Goal: Task Accomplishment & Management: Manage account settings

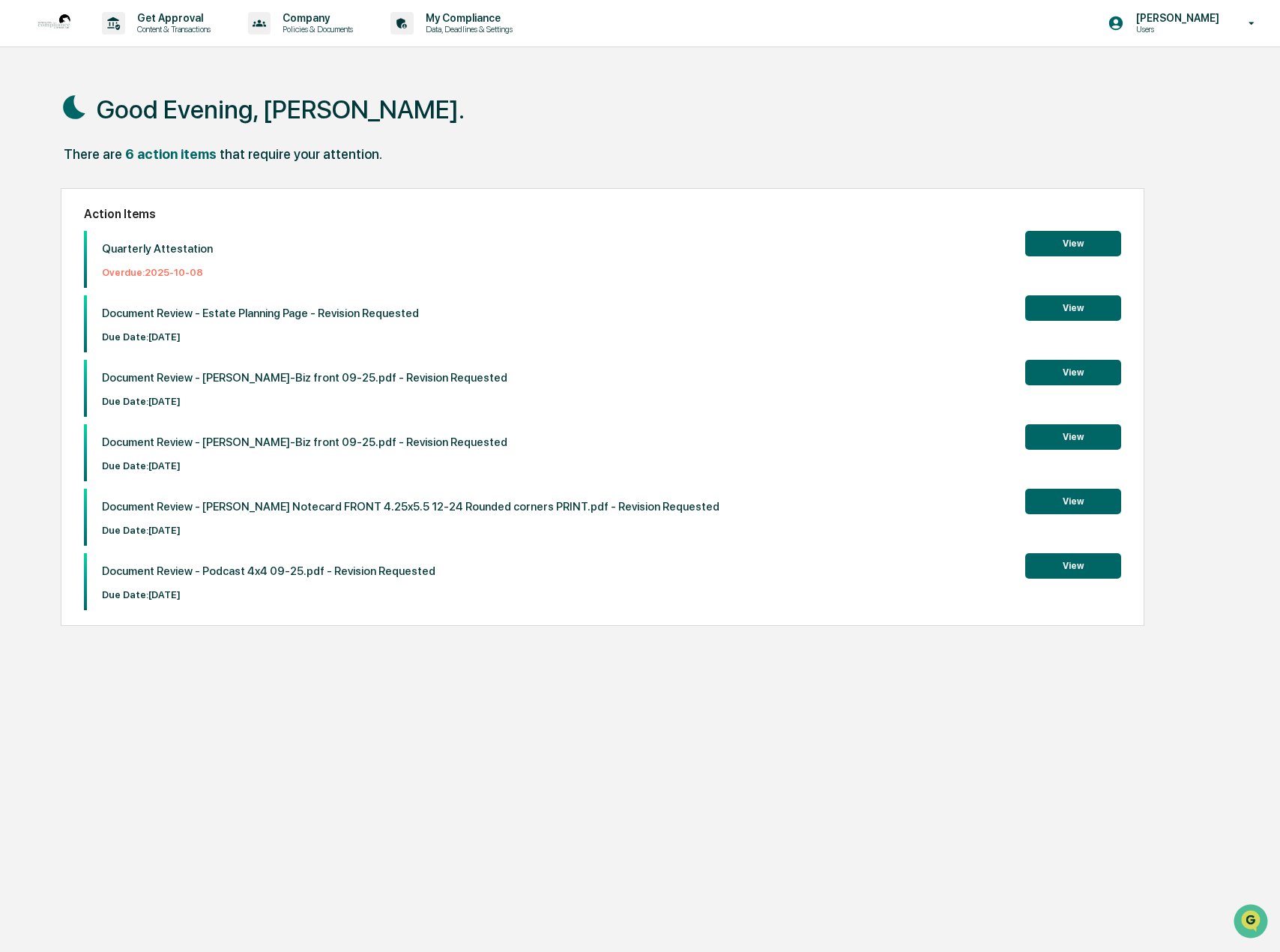
click at [1062, 304] on button "View" at bounding box center [1073, 308] width 96 height 26
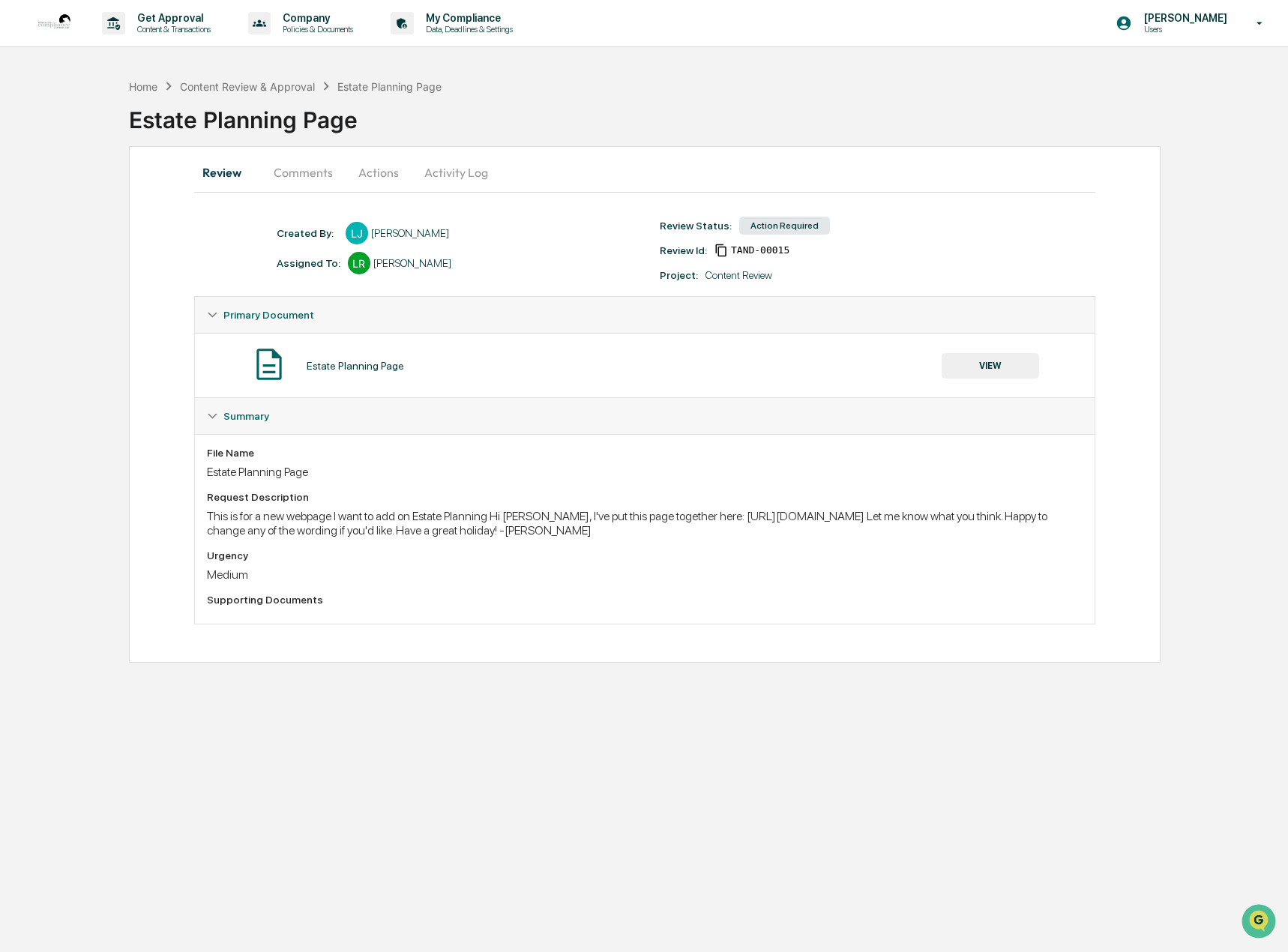
click at [316, 176] on button "Comments" at bounding box center [303, 172] width 84 height 36
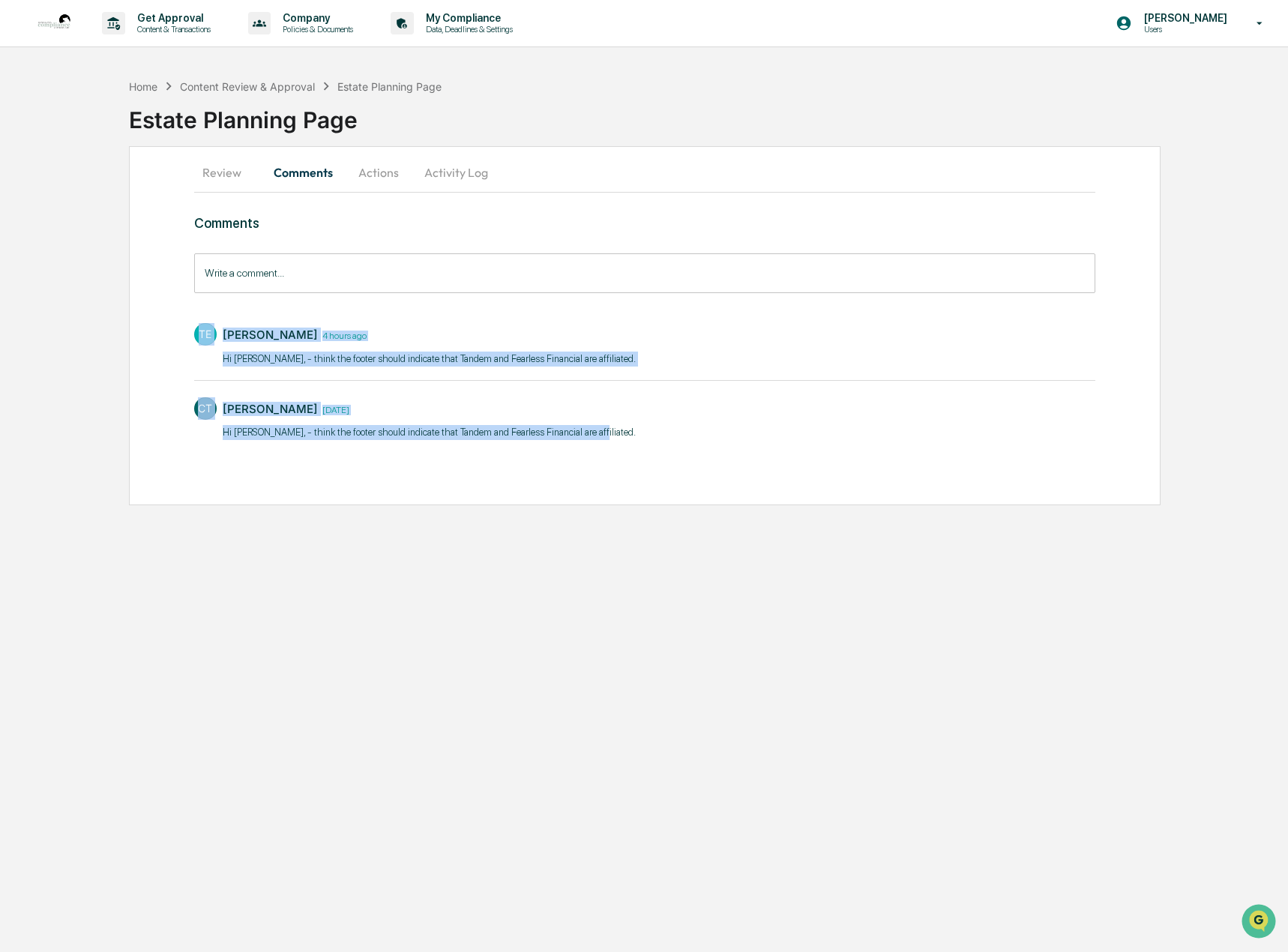
drag, startPoint x: 195, startPoint y: 362, endPoint x: 622, endPoint y: 439, distance: 433.9
click at [622, 439] on div "TE Tammi Ellis 4 hours ago Hi Lorie, - think the footer should indicate that Ta…" at bounding box center [646, 380] width 902 height 129
copy div "TE Tammi Ellis 4 hours ago Hi Lorie, - think the footer should indicate that Ta…"
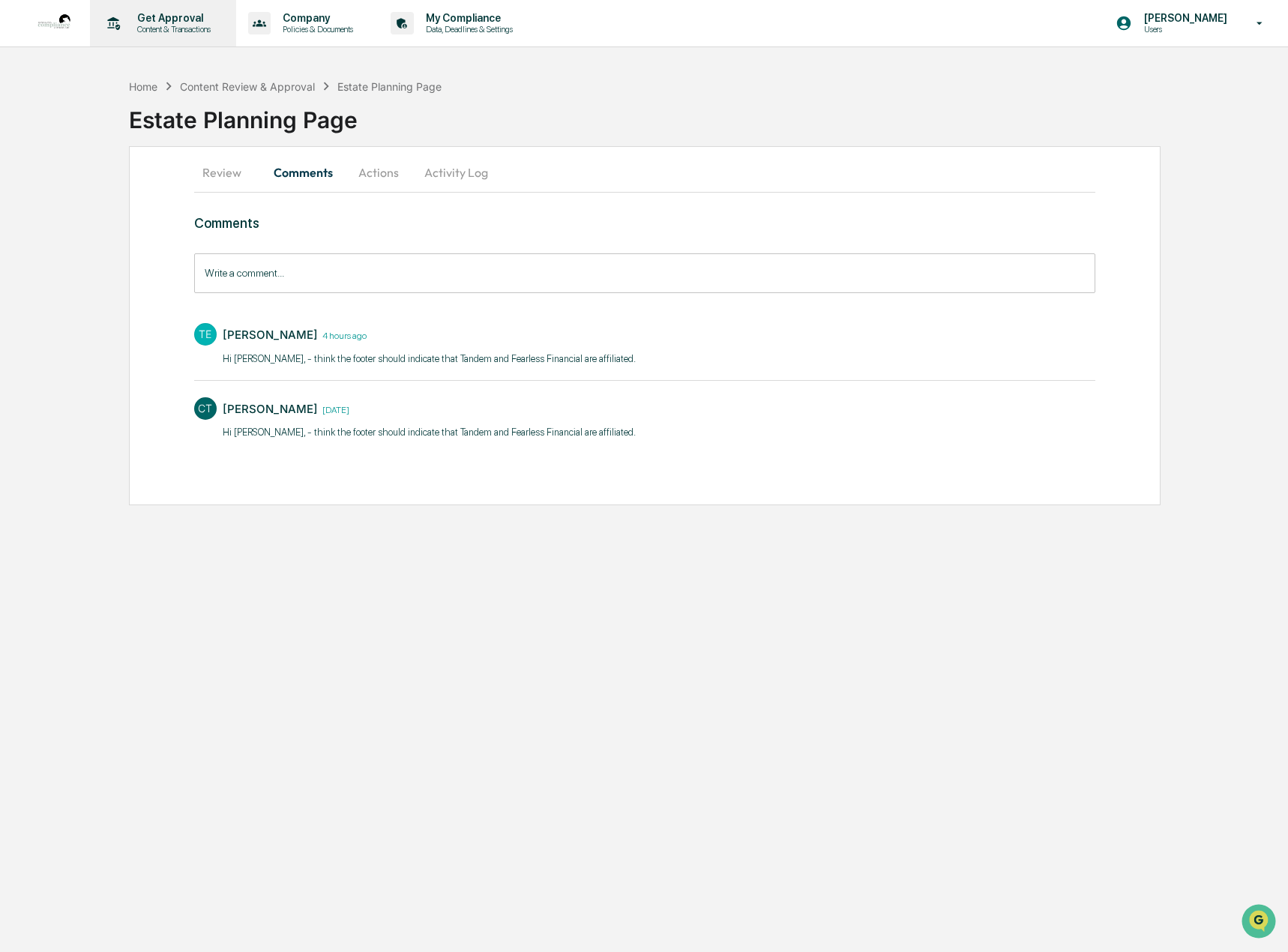
click at [159, 21] on p "Get Approval" at bounding box center [171, 18] width 93 height 12
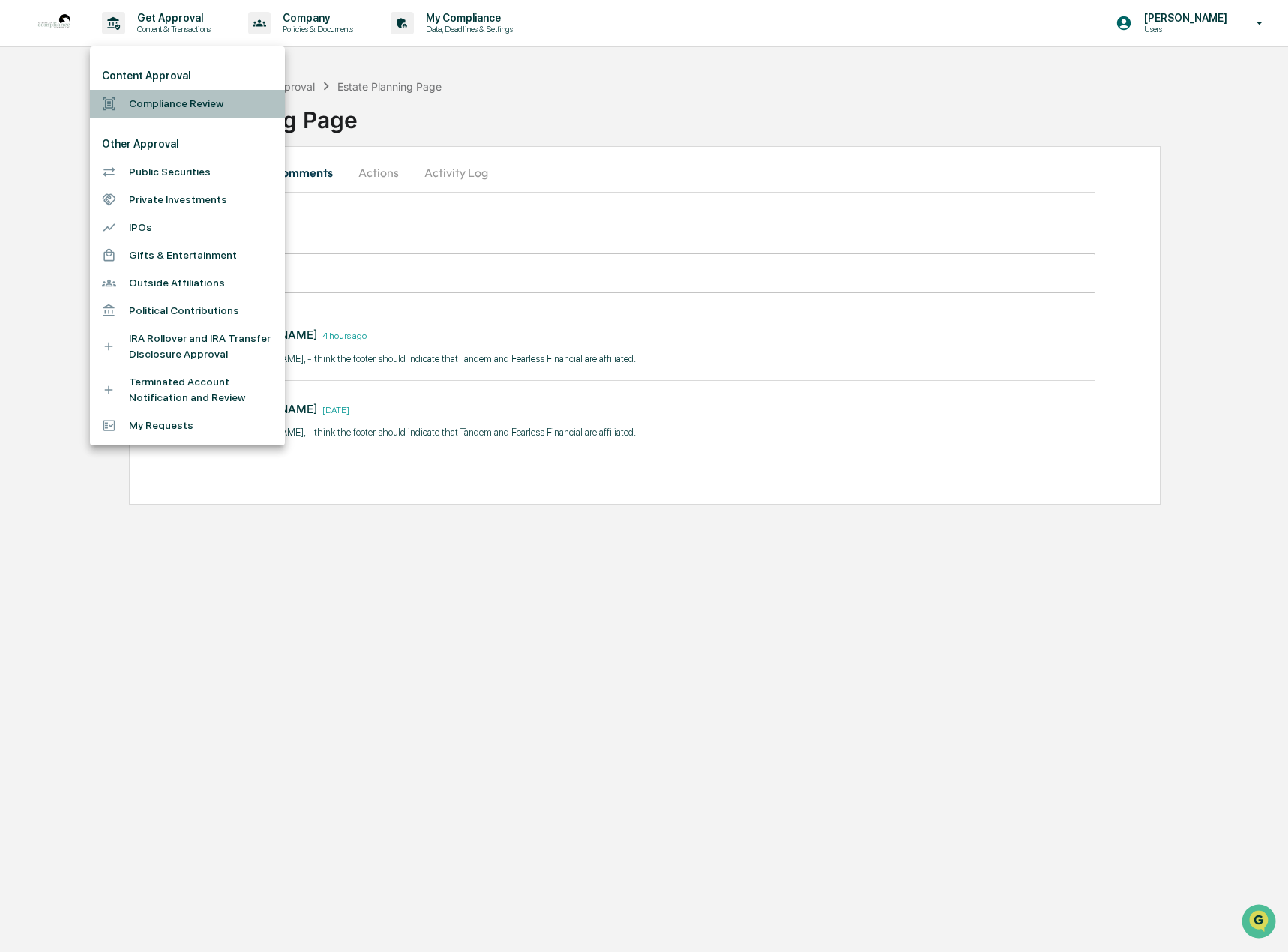
click at [154, 99] on li "Compliance Review" at bounding box center [188, 104] width 195 height 28
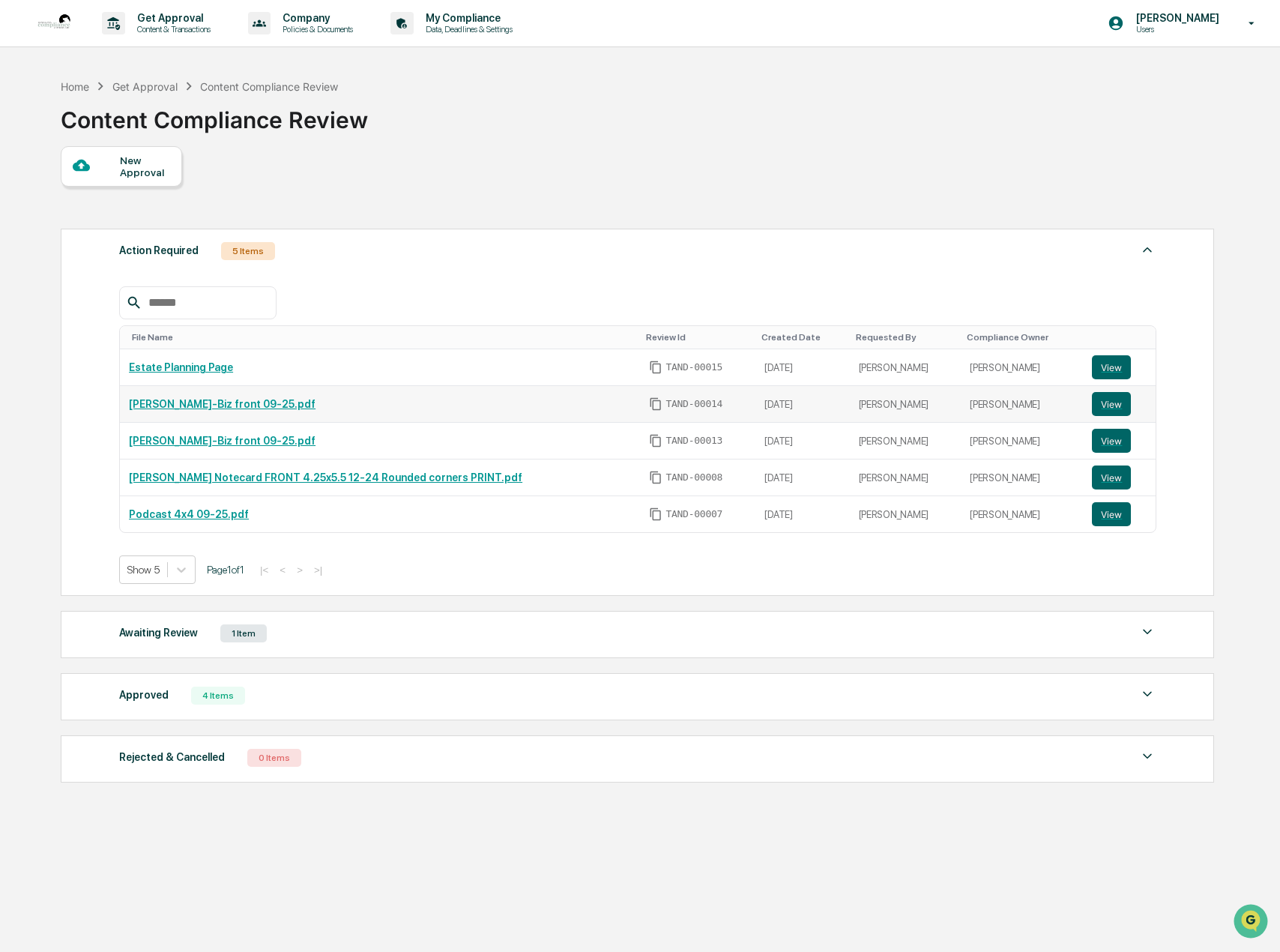
click at [186, 404] on link "[PERSON_NAME]-Biz front 09-25.pdf" at bounding box center [222, 404] width 187 height 12
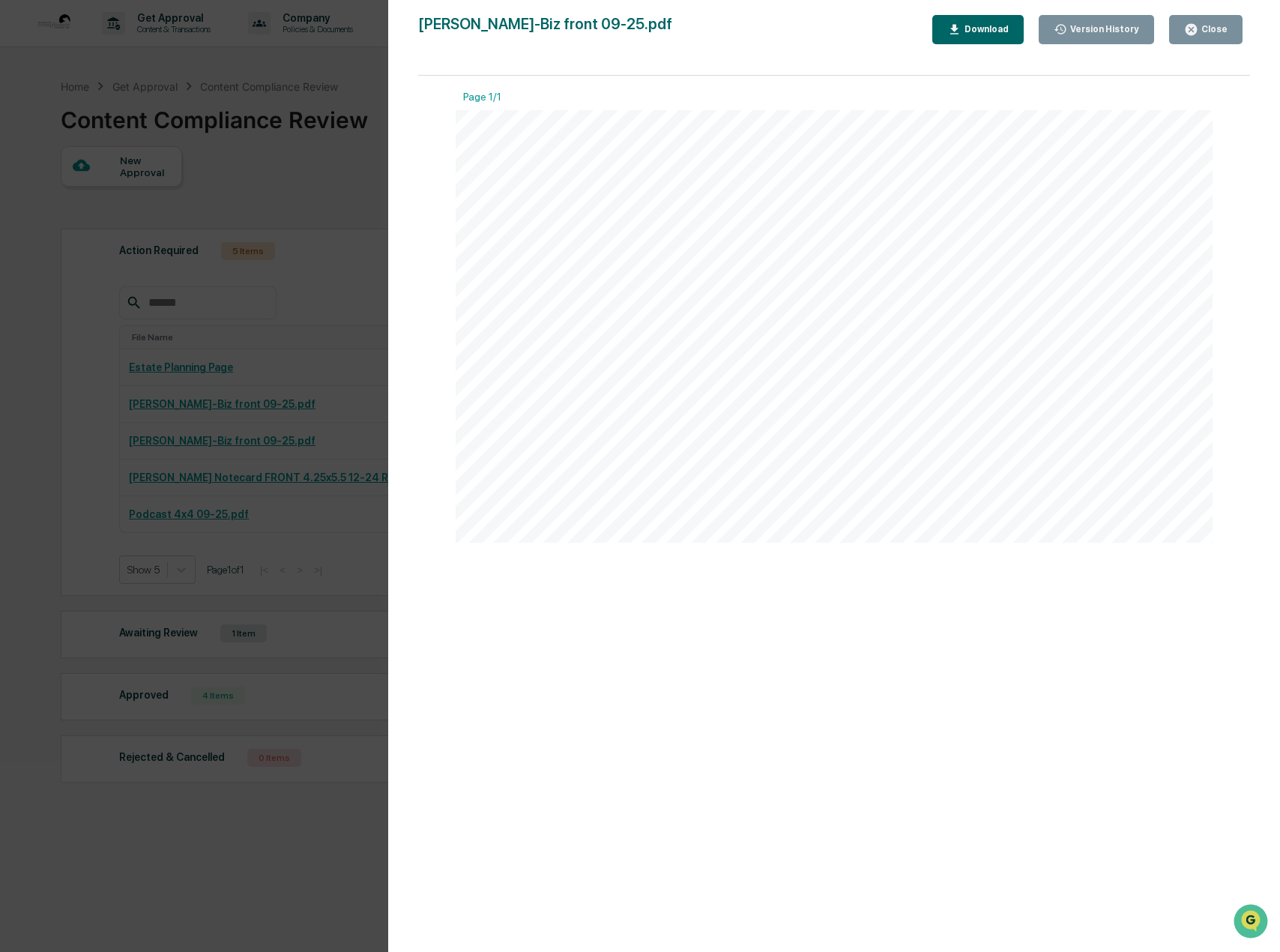
click at [1206, 26] on div "Close" at bounding box center [1214, 29] width 29 height 10
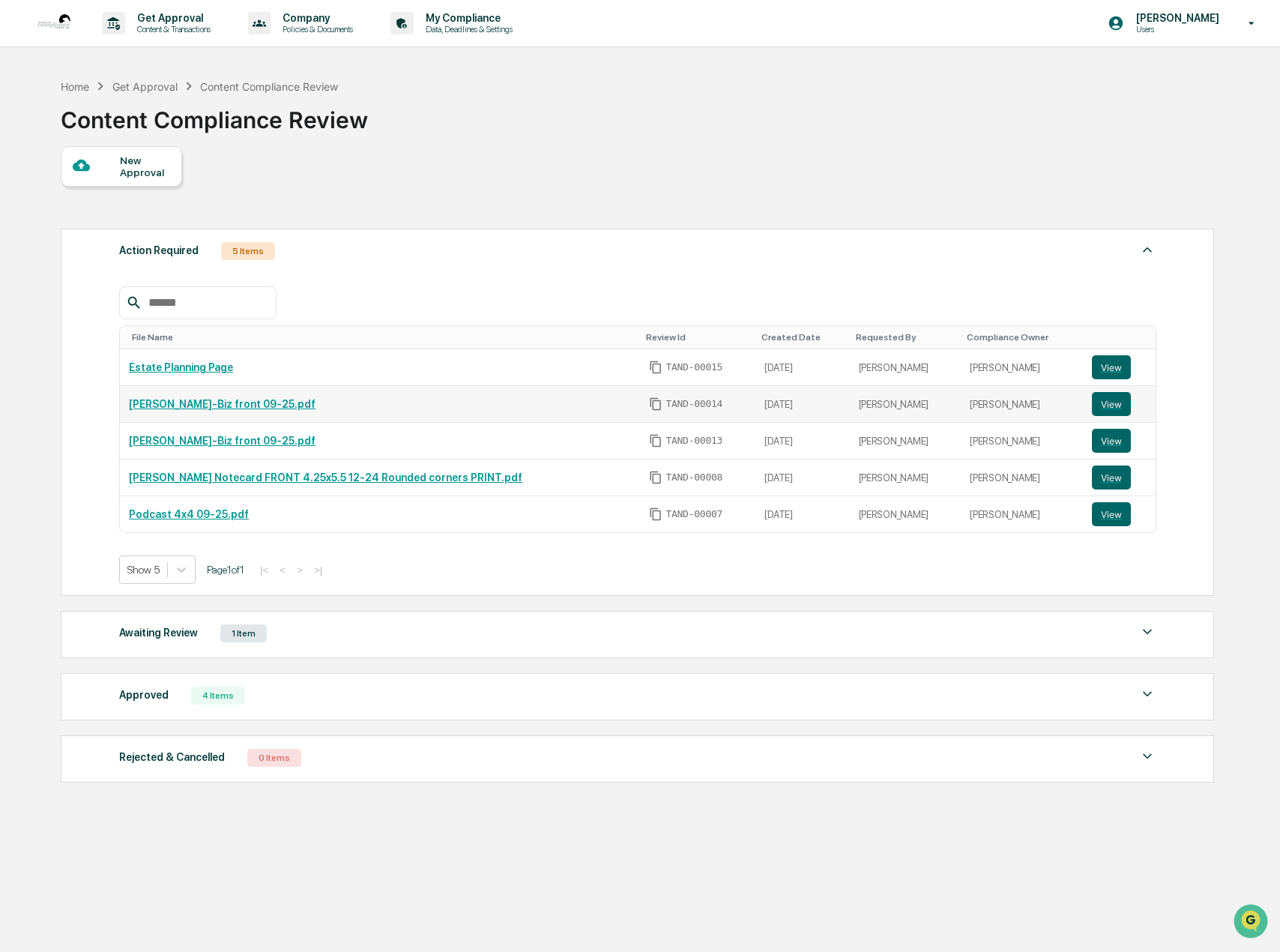
click at [177, 404] on link "[PERSON_NAME]-Biz front 09-25.pdf" at bounding box center [222, 404] width 187 height 12
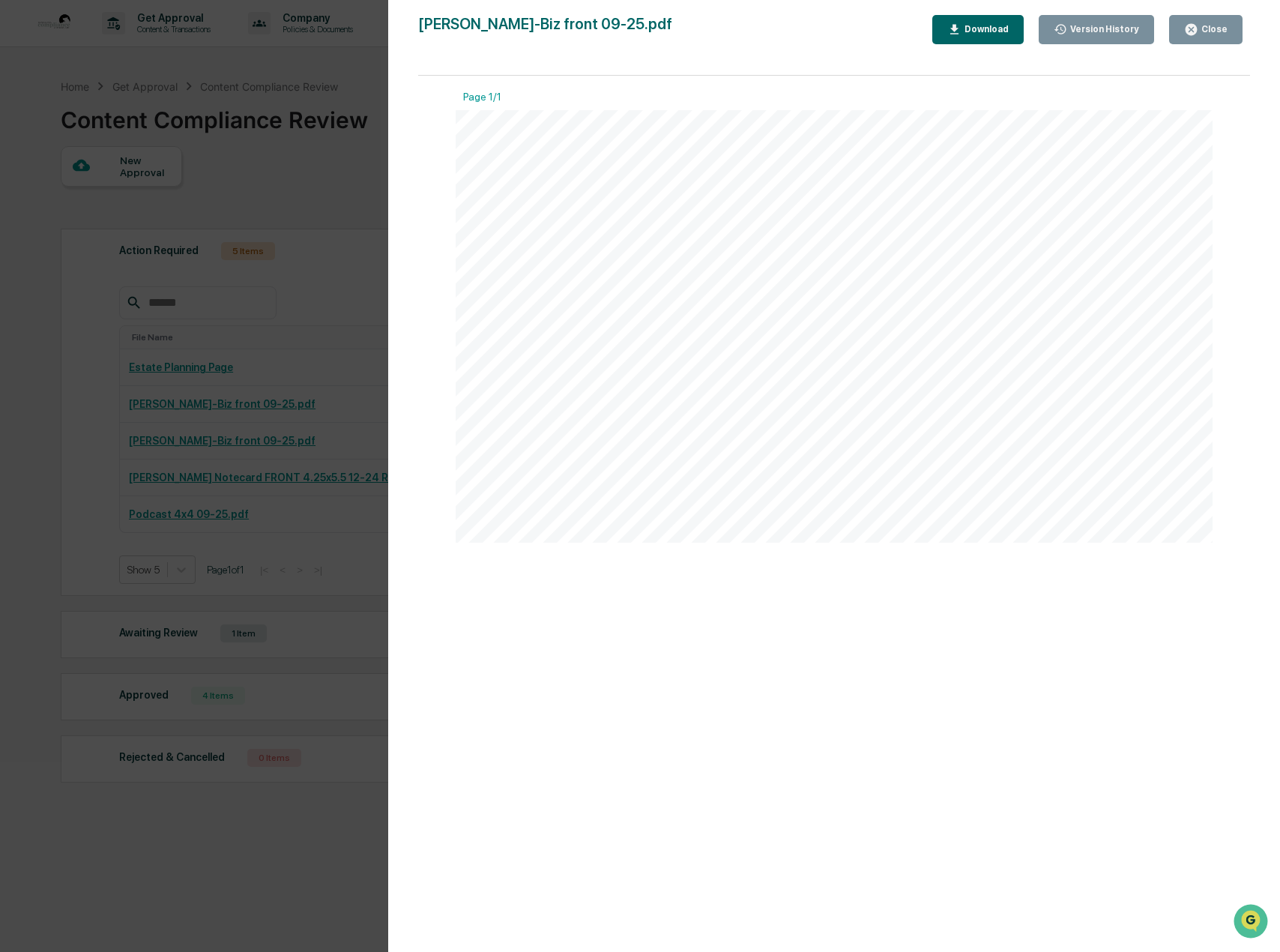
click at [1211, 23] on div "Close" at bounding box center [1206, 29] width 44 height 15
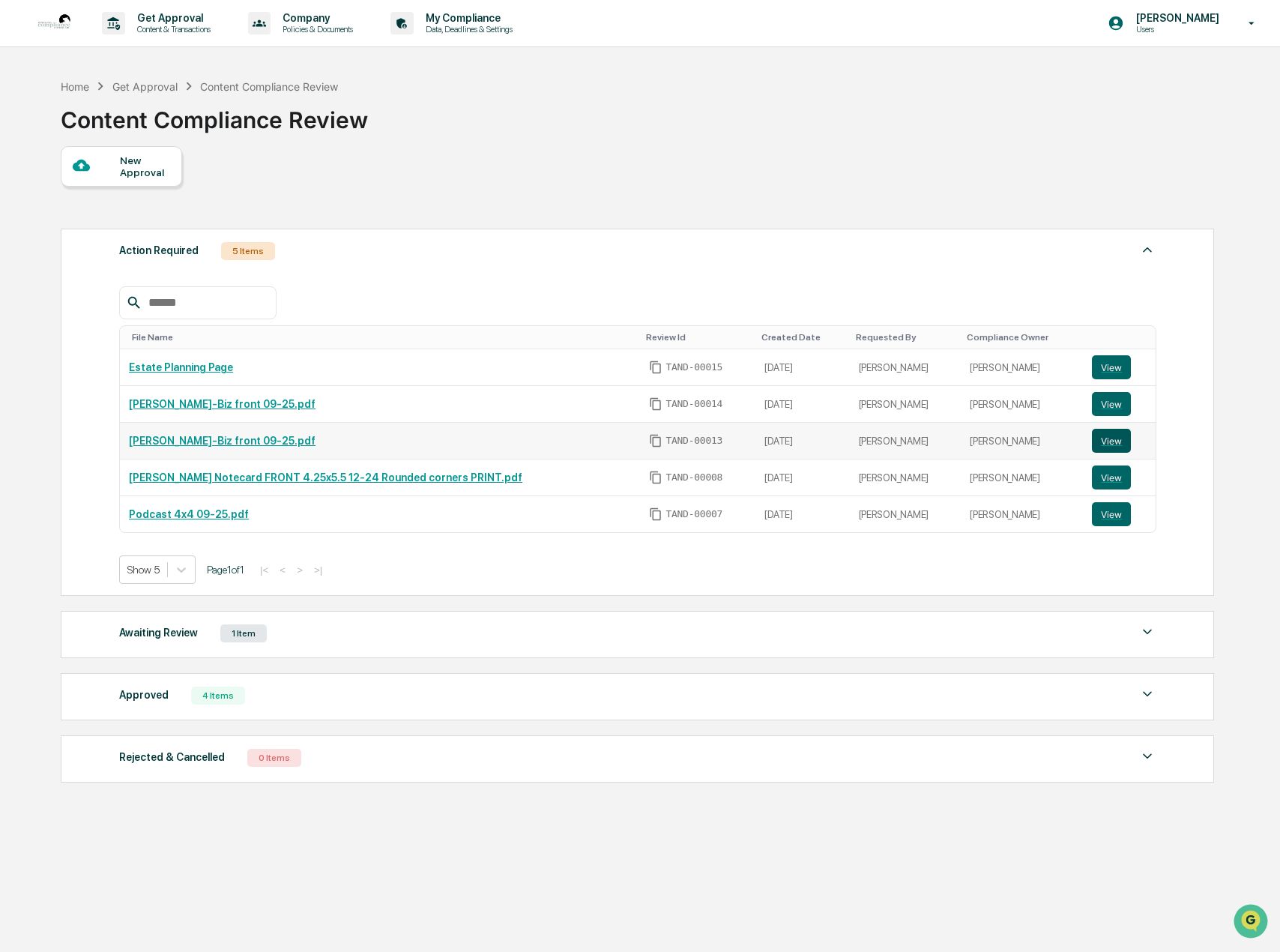
click at [1106, 441] on button "View" at bounding box center [1111, 441] width 39 height 24
click at [220, 405] on link "[PERSON_NAME]-Biz front 09-25.pdf" at bounding box center [222, 404] width 187 height 12
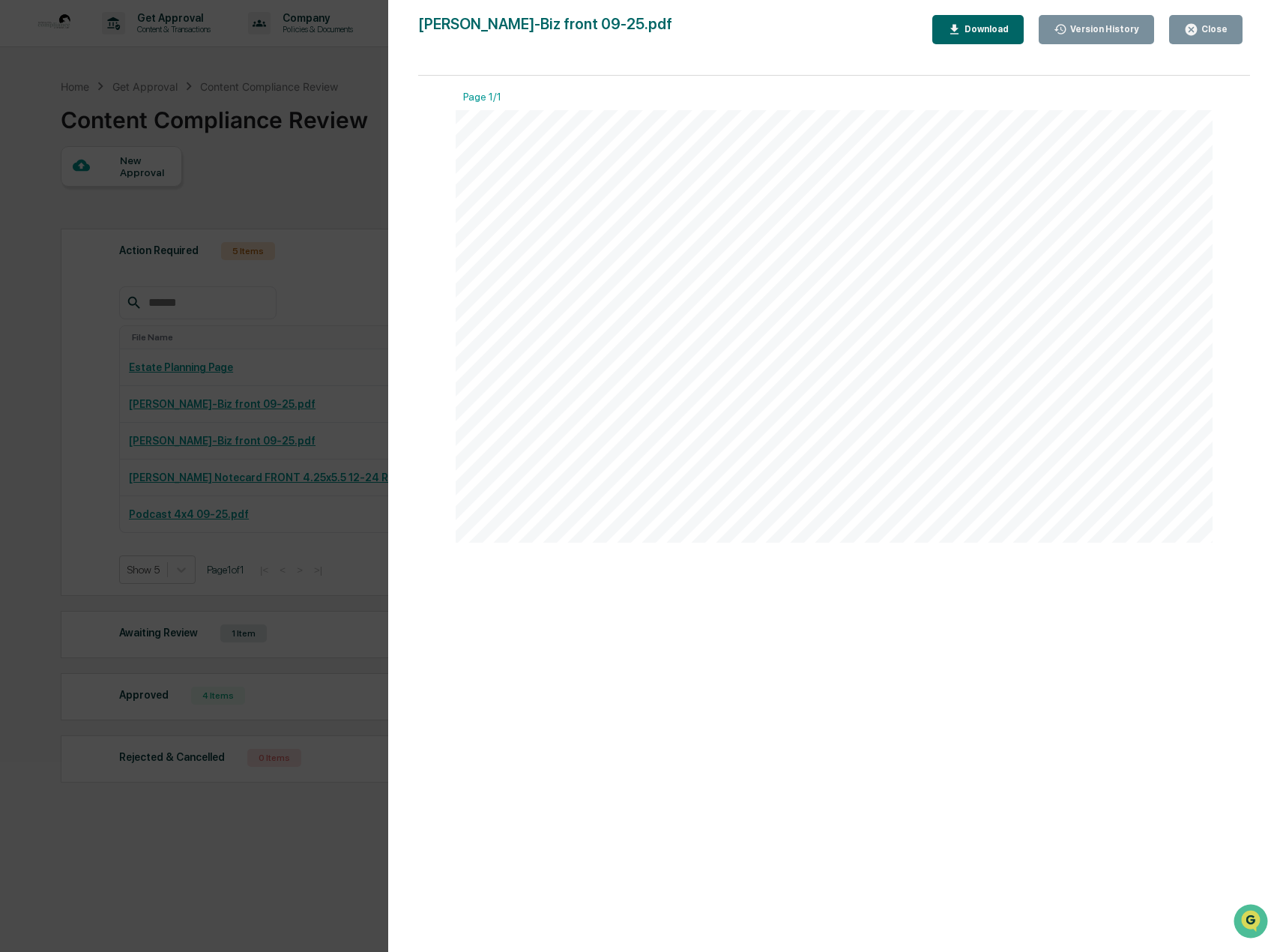
click at [1219, 30] on div "Close" at bounding box center [1214, 29] width 29 height 10
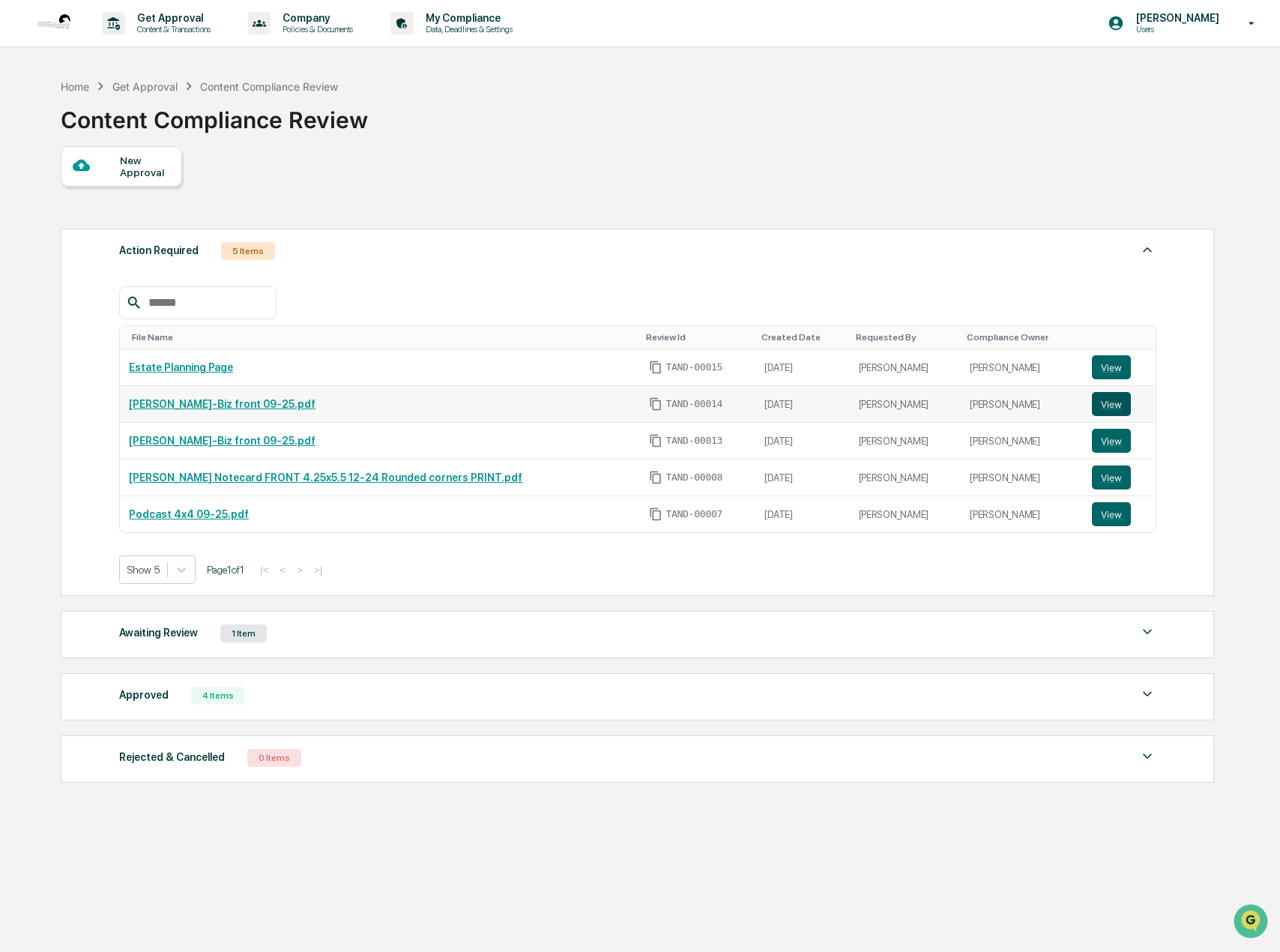
click at [1110, 399] on button "View" at bounding box center [1111, 404] width 39 height 24
click at [220, 439] on link "[PERSON_NAME]-Biz front 09-25.pdf" at bounding box center [222, 441] width 187 height 12
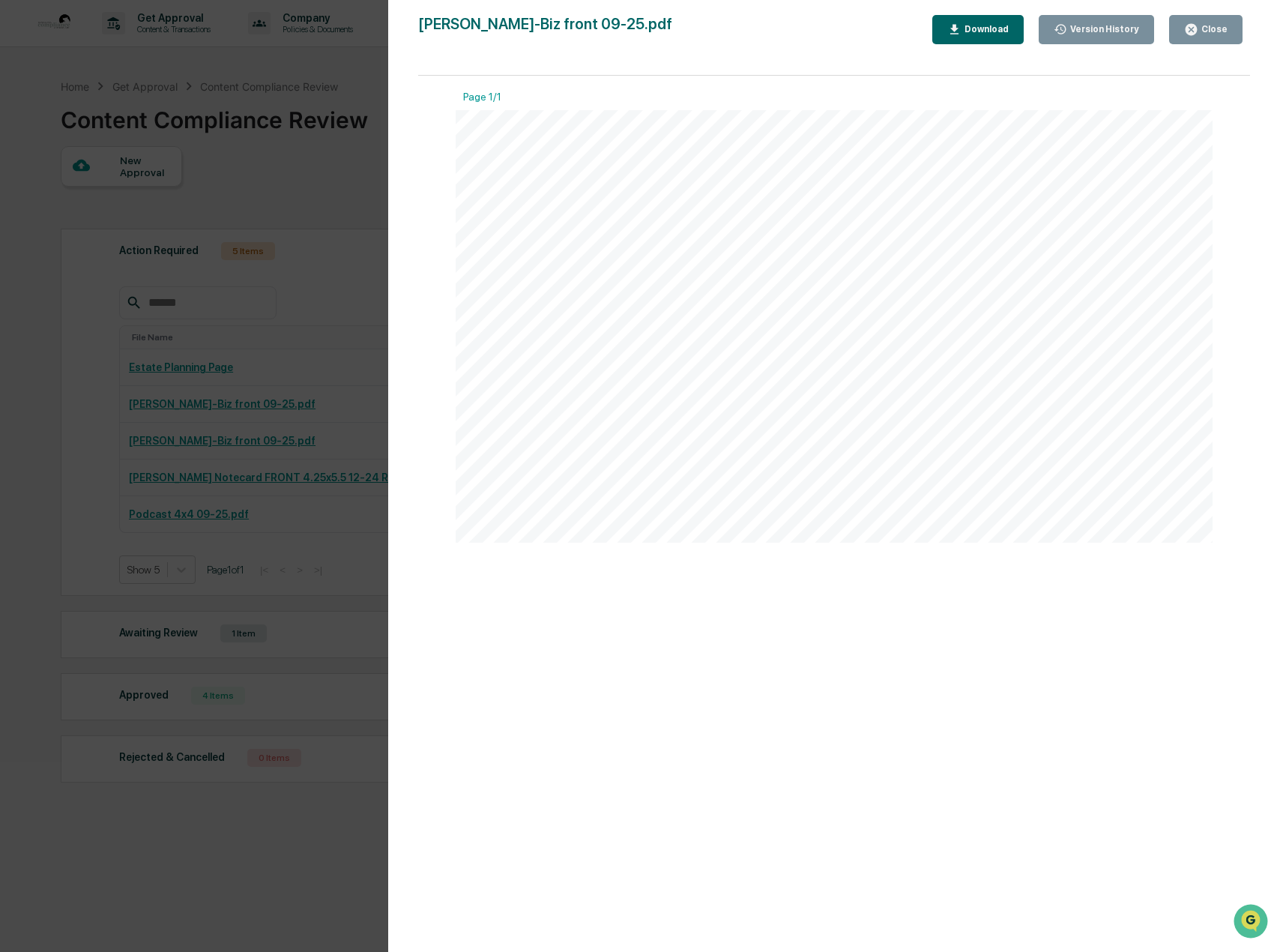
click at [1202, 26] on div "Close" at bounding box center [1214, 29] width 29 height 10
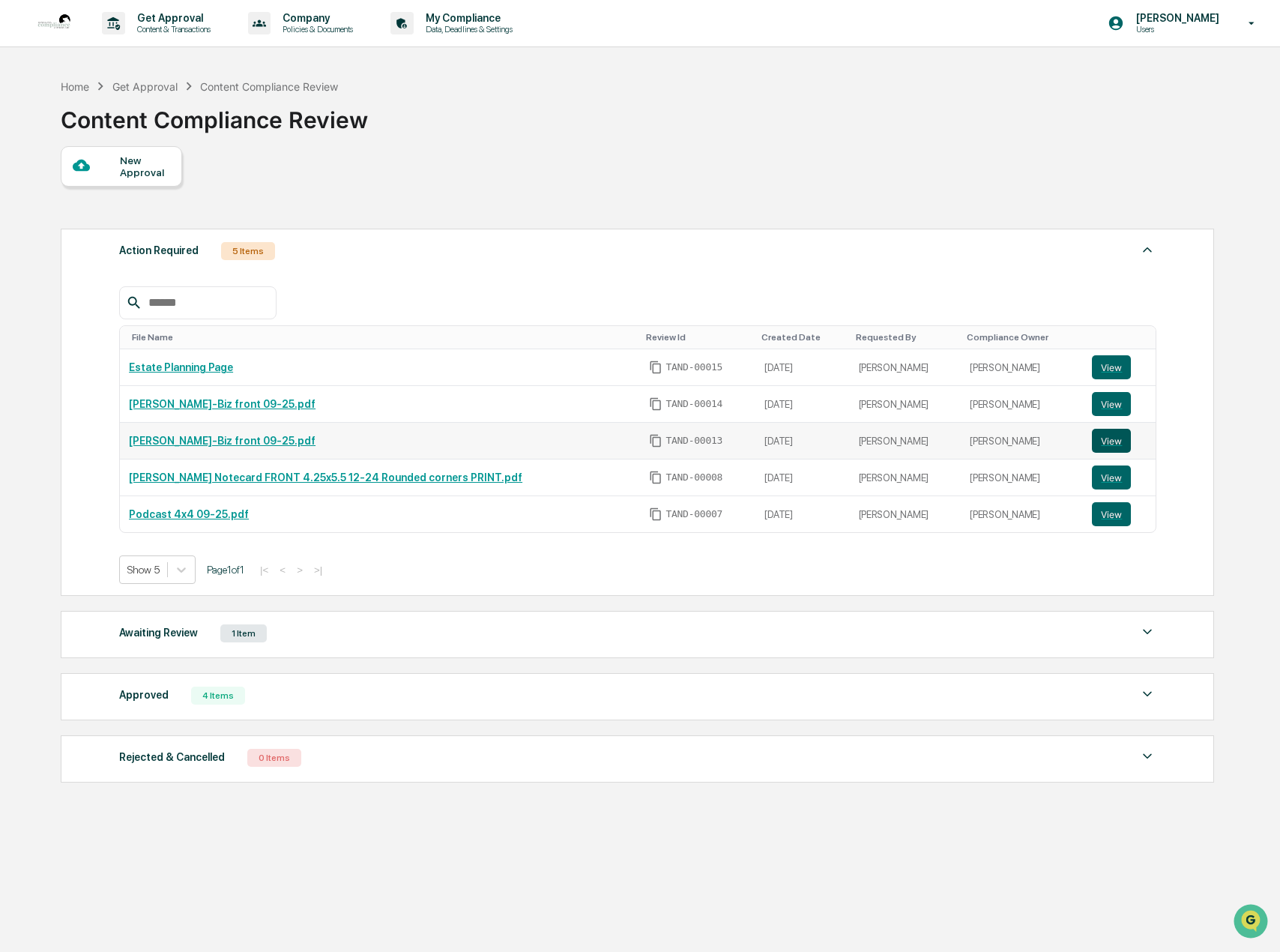
click at [1095, 442] on button "View" at bounding box center [1111, 441] width 39 height 24
click at [228, 479] on link "[PERSON_NAME] Notecard FRONT 4.25x5.5 12-24 Rounded corners PRINT.pdf" at bounding box center [325, 478] width 393 height 12
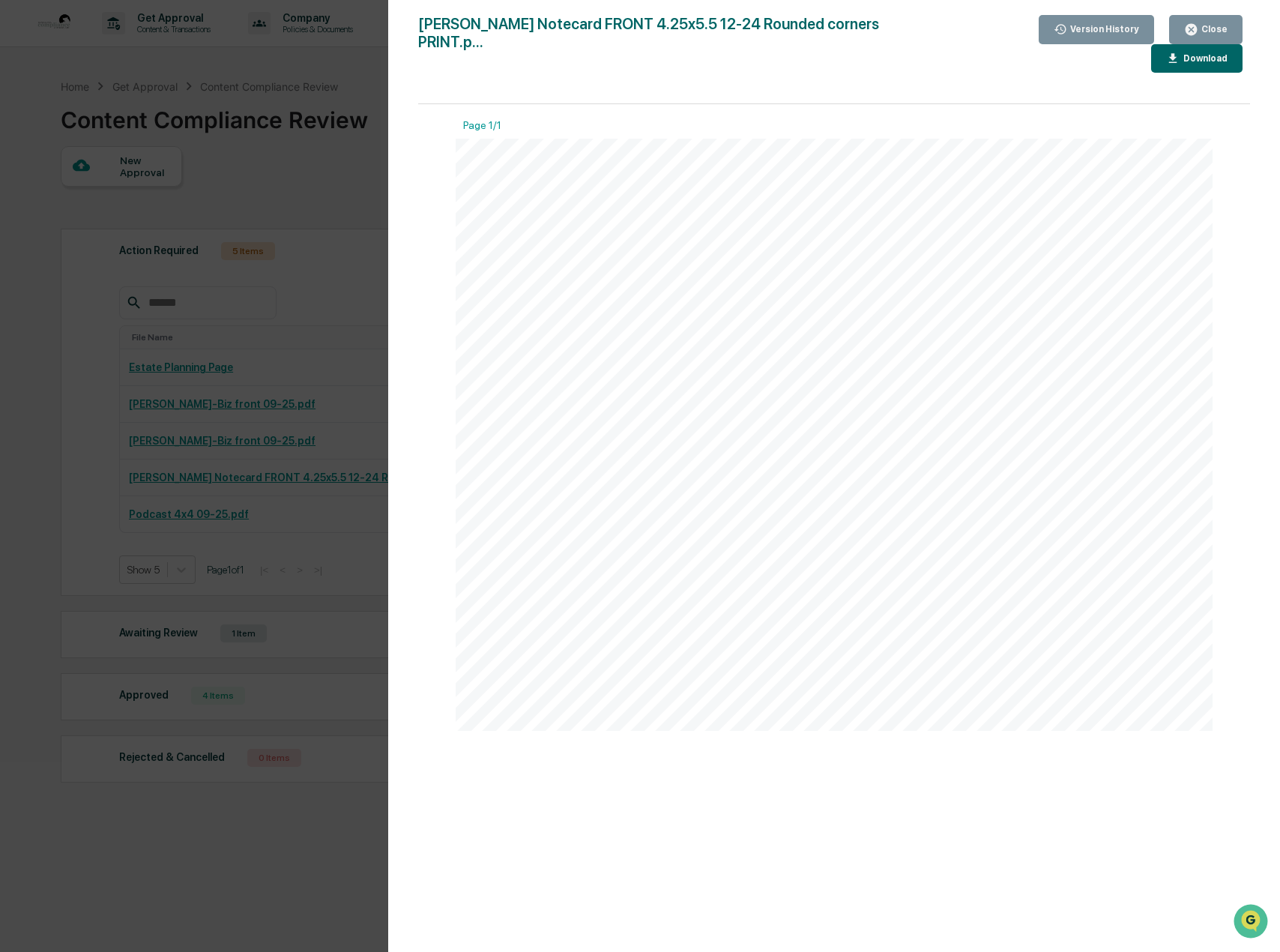
scroll to position [71, 0]
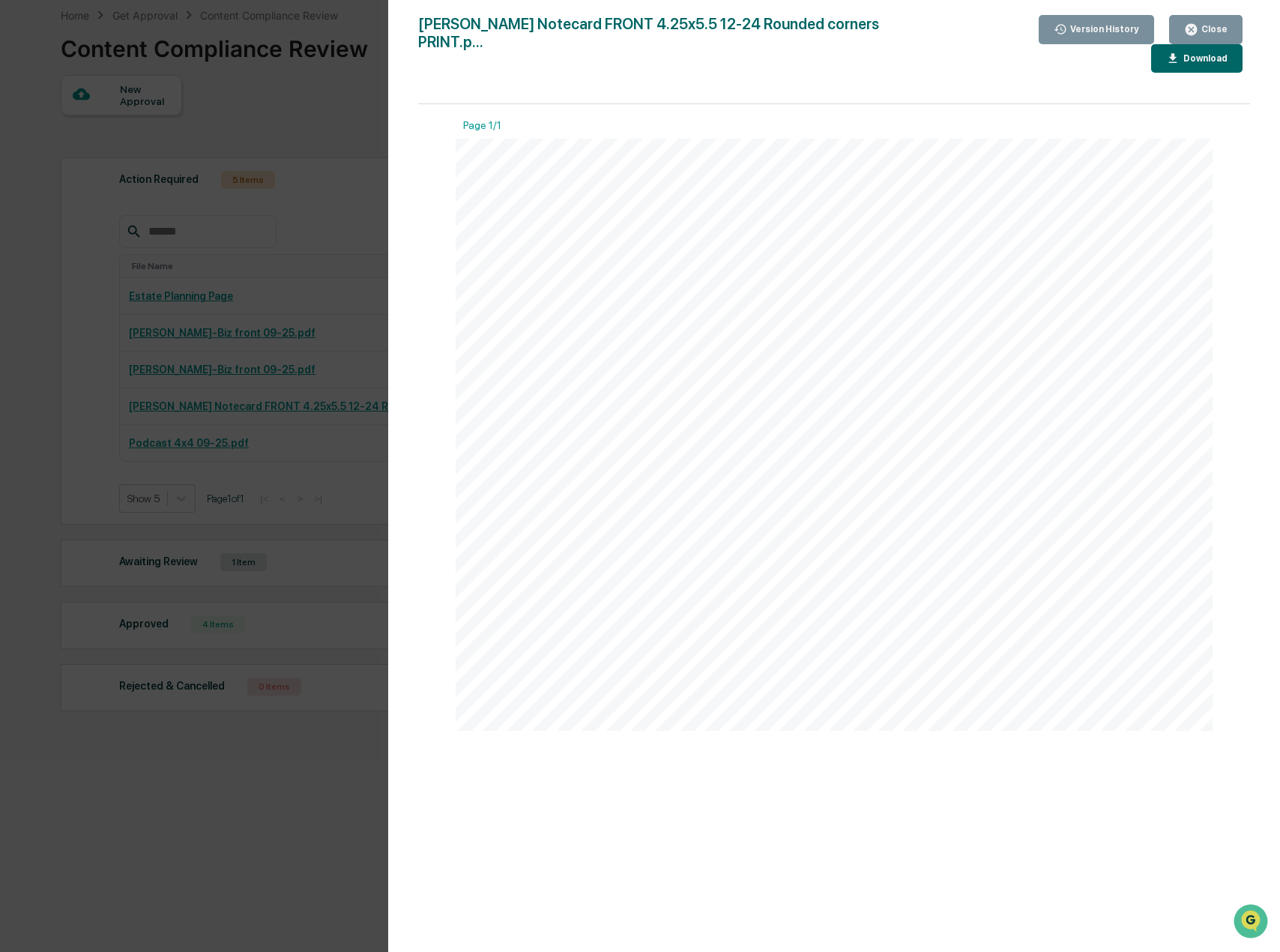
click at [1228, 18] on button "Close" at bounding box center [1206, 29] width 73 height 29
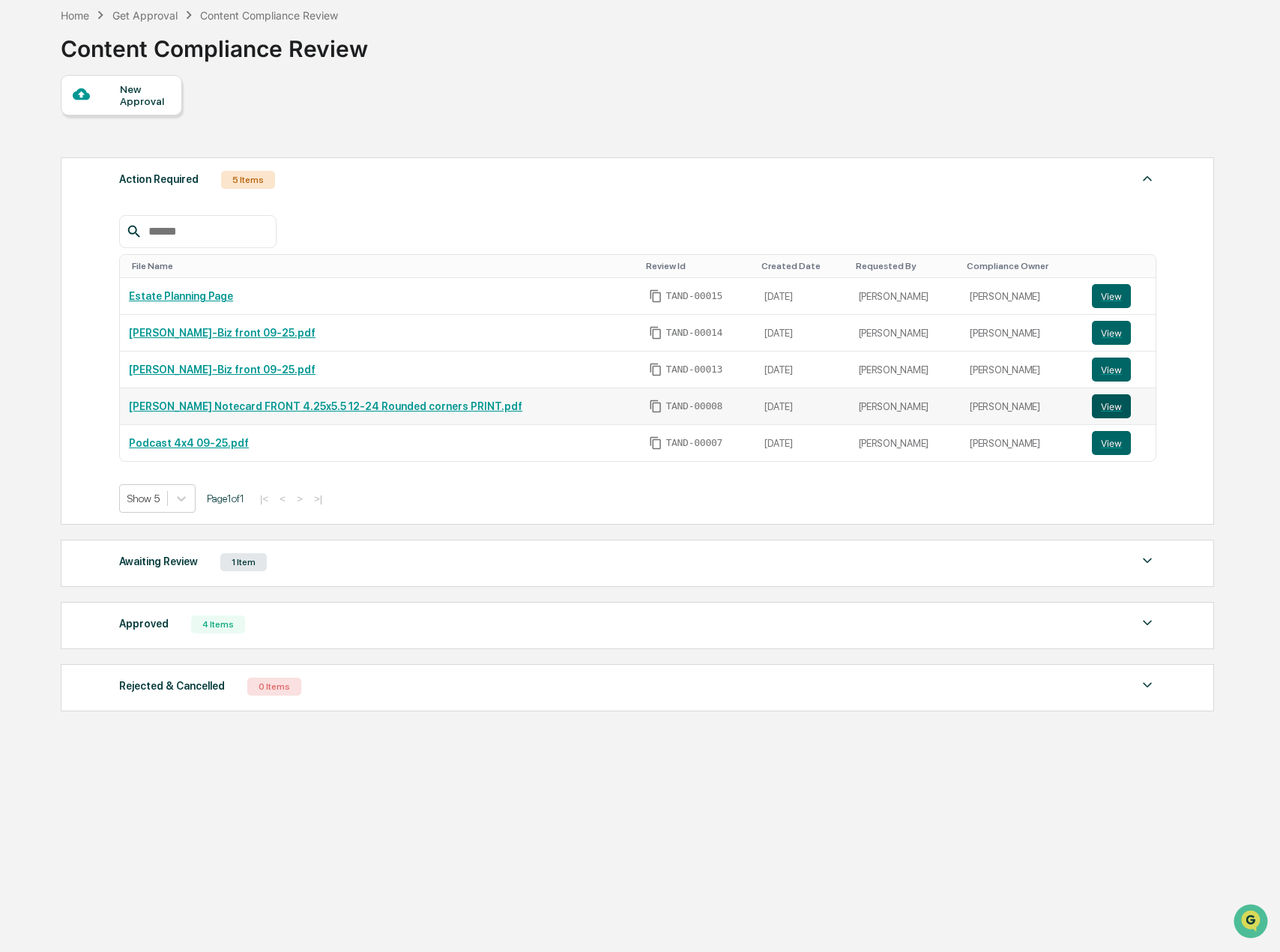
click at [1111, 404] on button "View" at bounding box center [1111, 406] width 39 height 24
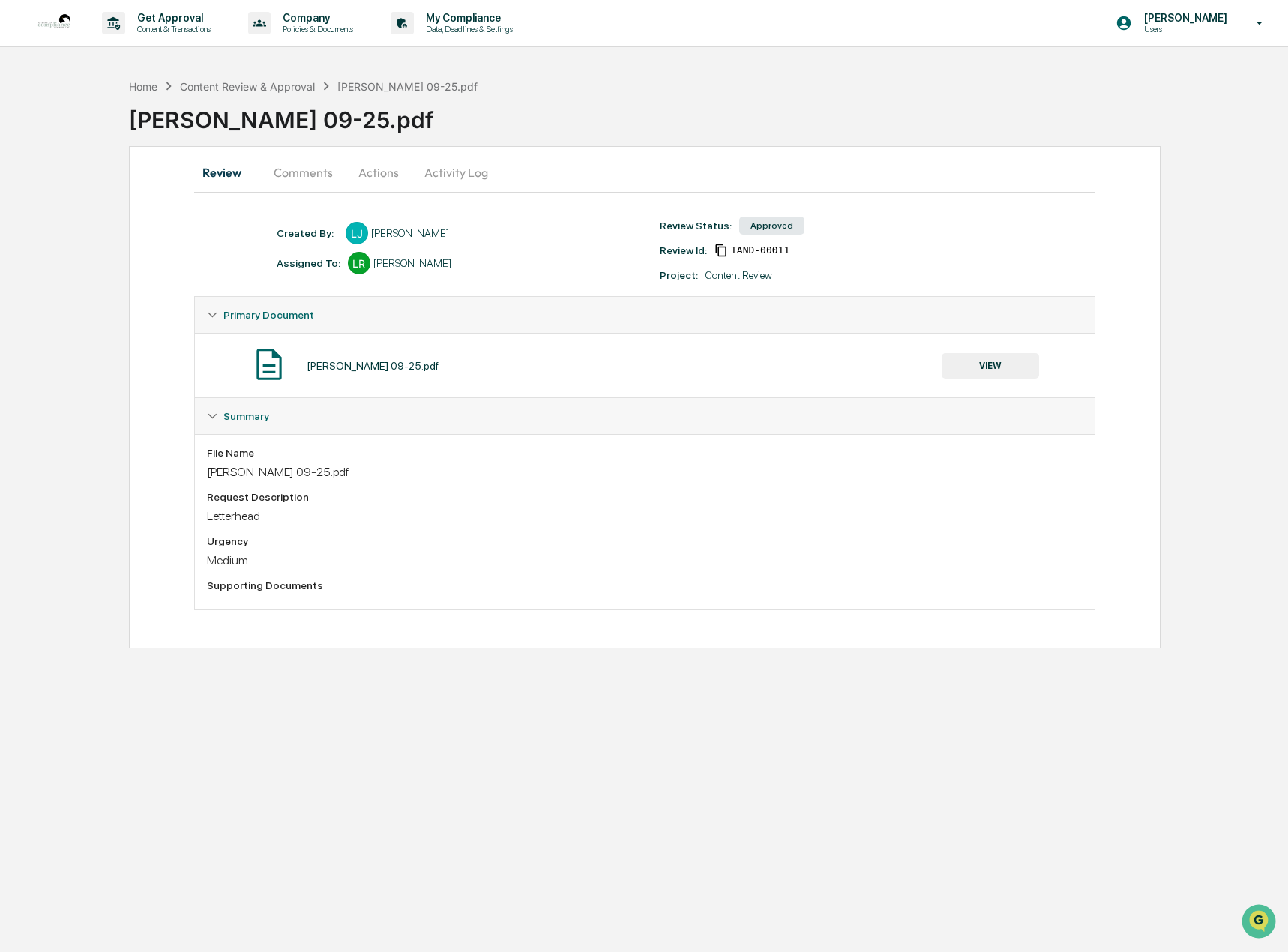
click at [987, 364] on button "VIEW" at bounding box center [990, 366] width 97 height 26
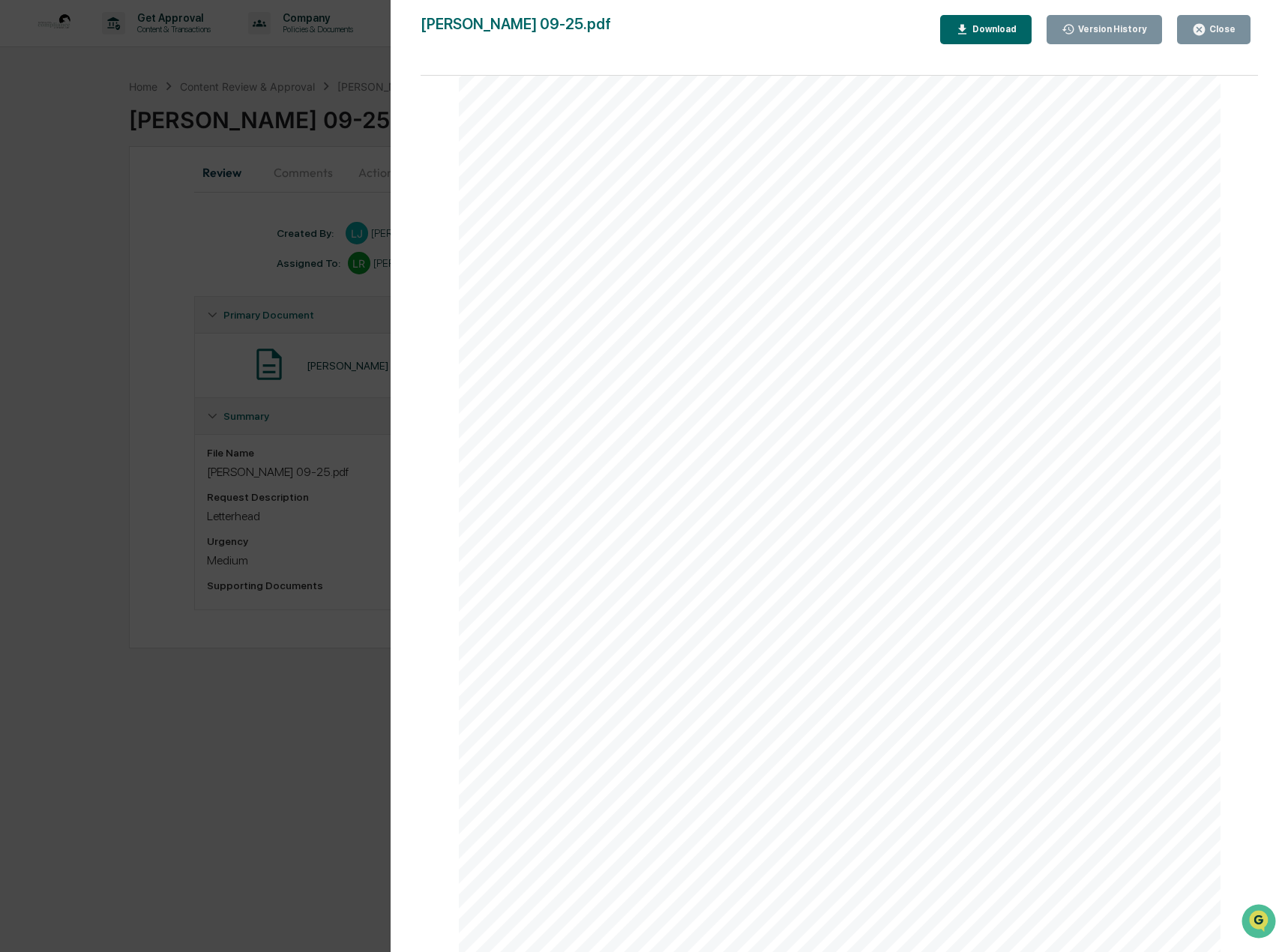
scroll to position [144, 0]
click at [1233, 32] on div "Close" at bounding box center [1221, 29] width 29 height 10
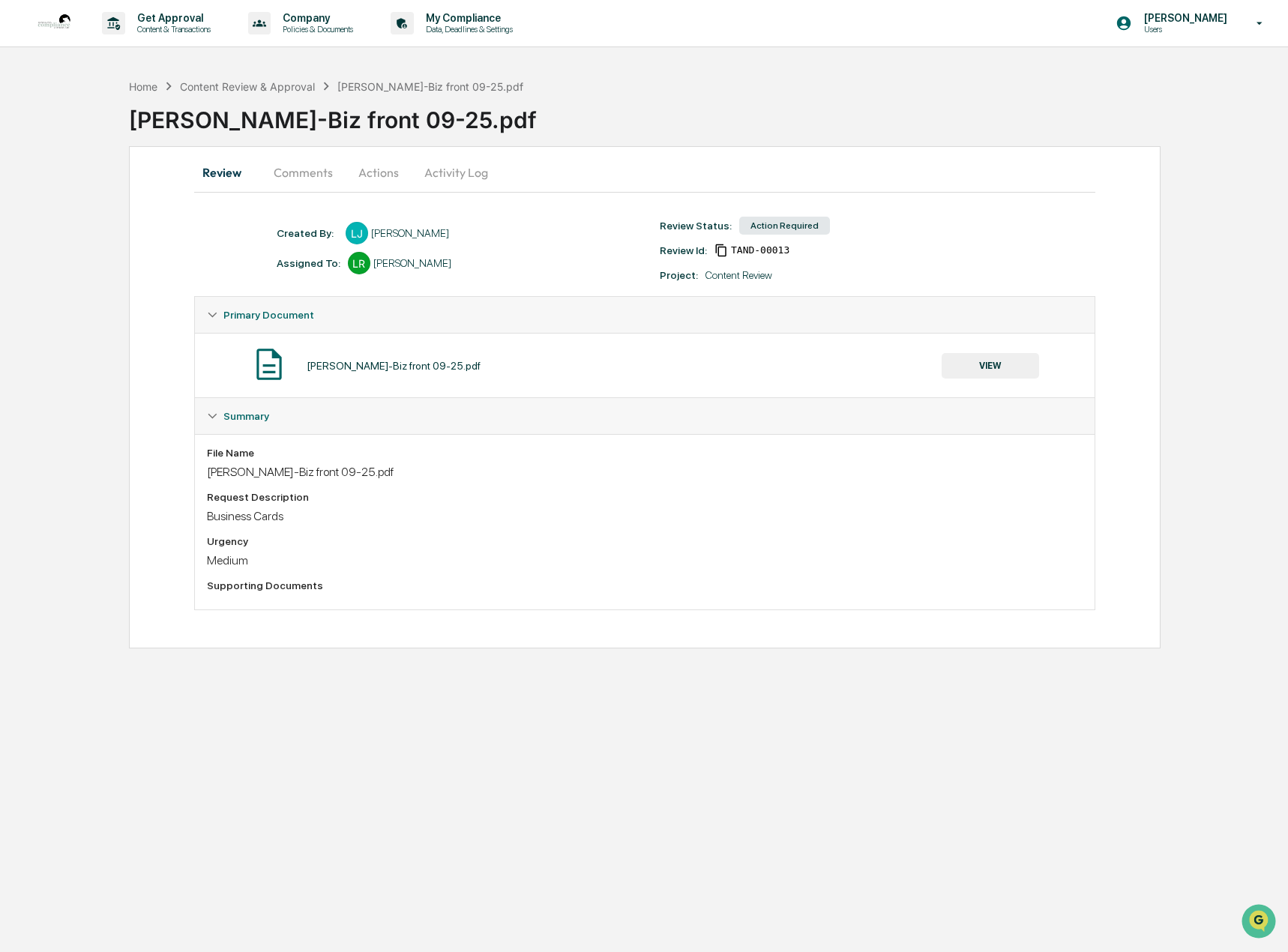
click at [311, 167] on button "Comments" at bounding box center [303, 172] width 84 height 36
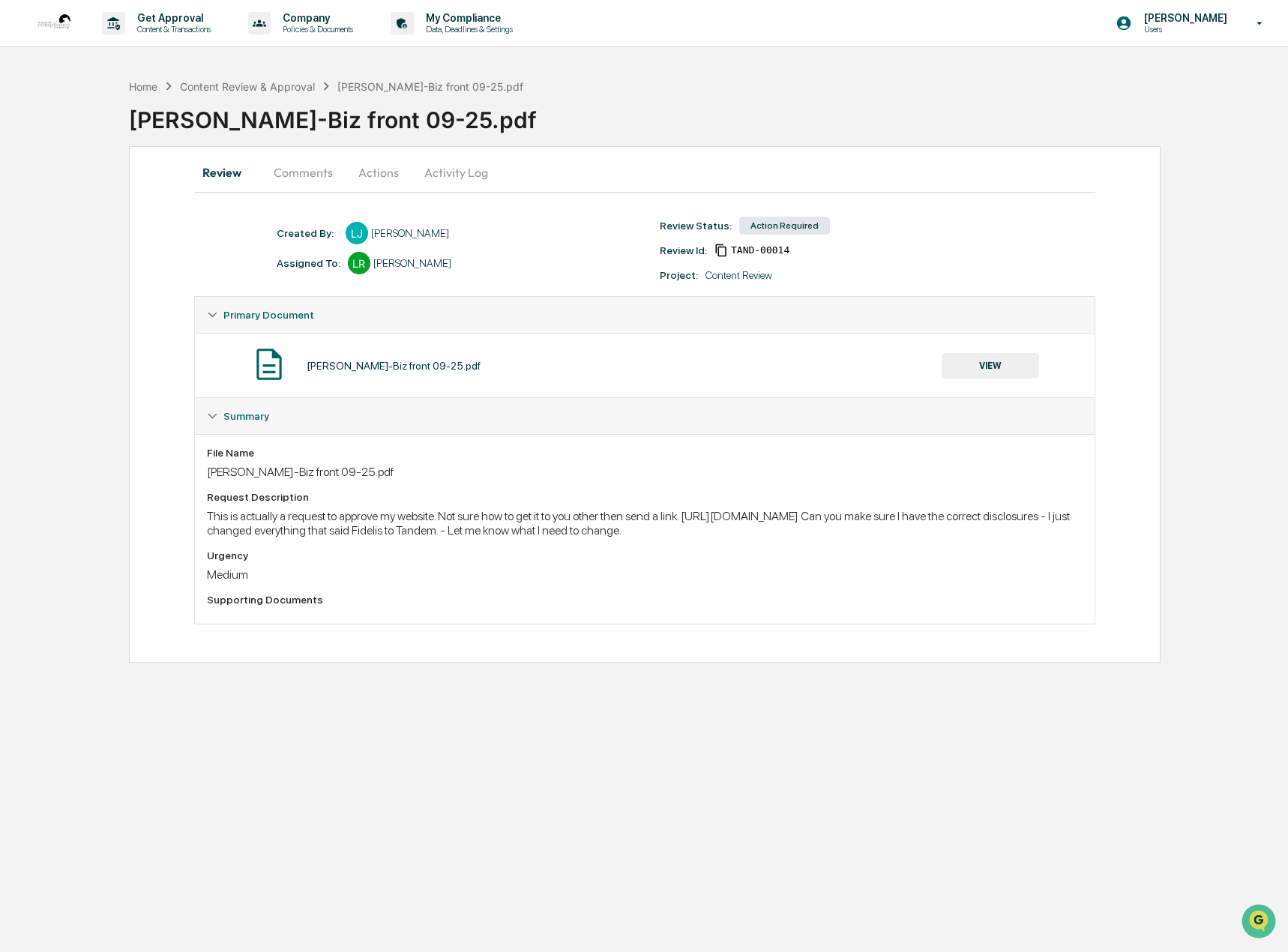
click at [297, 176] on button "Comments" at bounding box center [303, 172] width 84 height 36
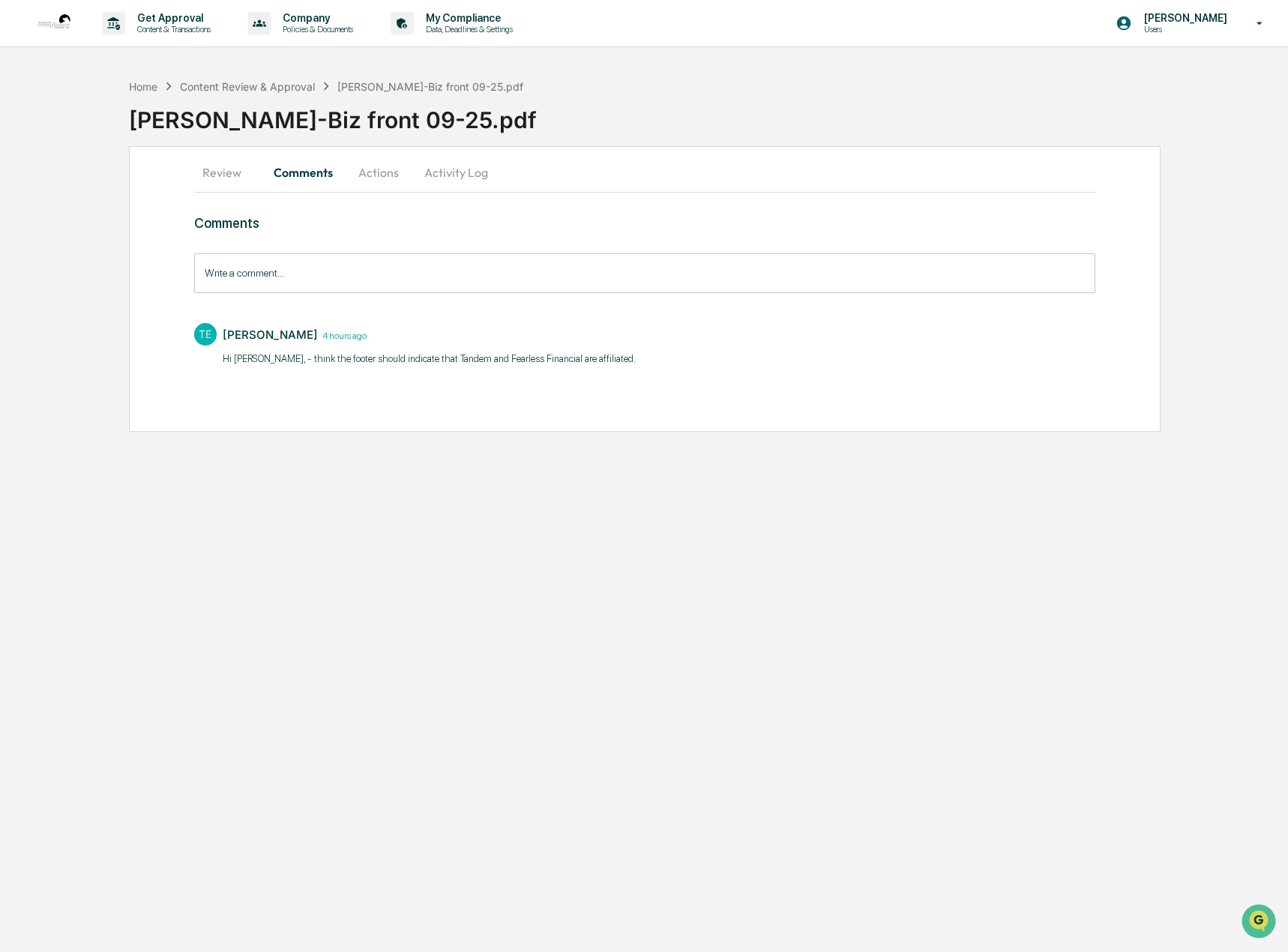
click at [220, 171] on button "Review" at bounding box center [228, 172] width 67 height 36
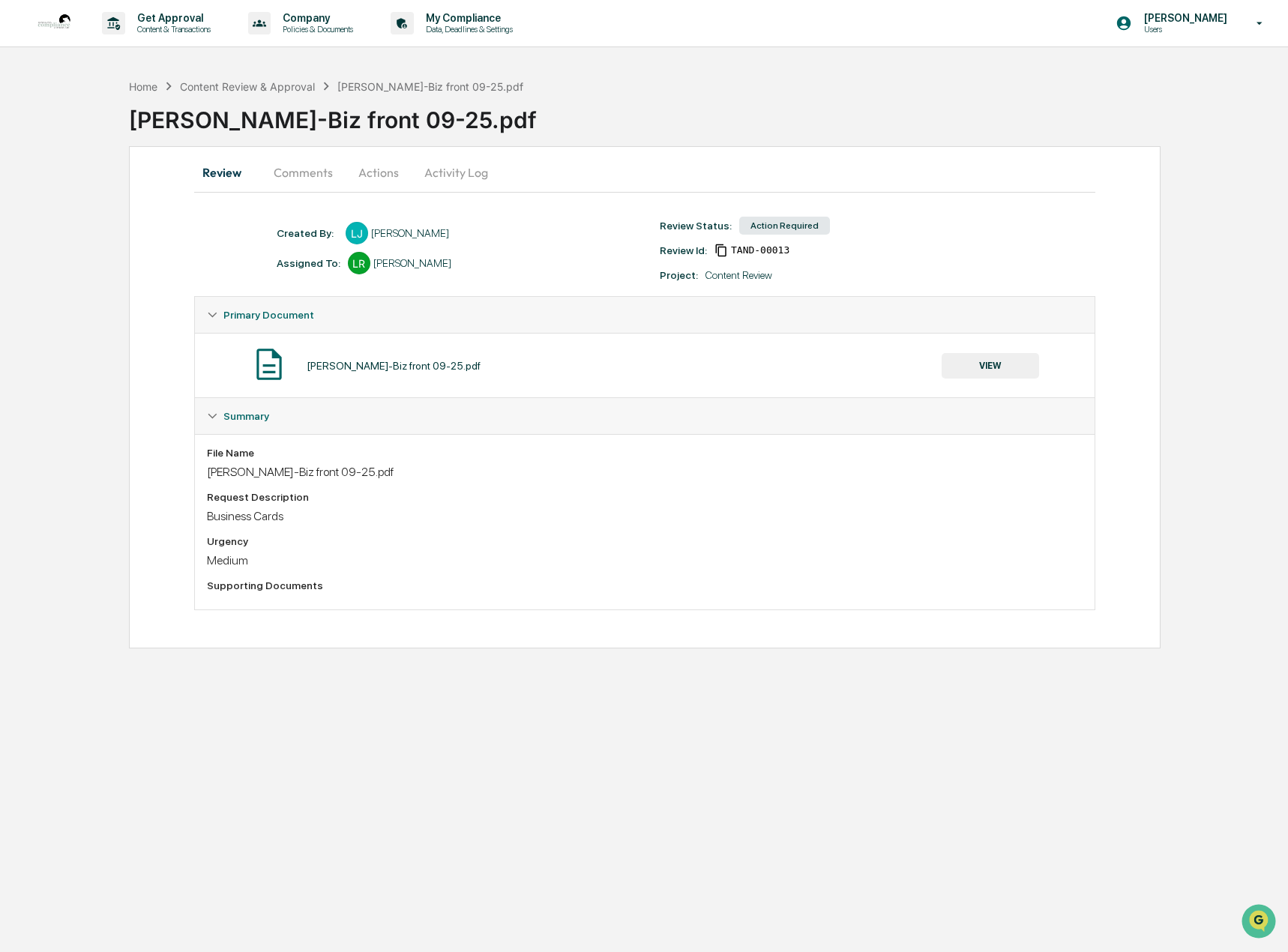
click at [298, 173] on button "Comments" at bounding box center [303, 172] width 84 height 36
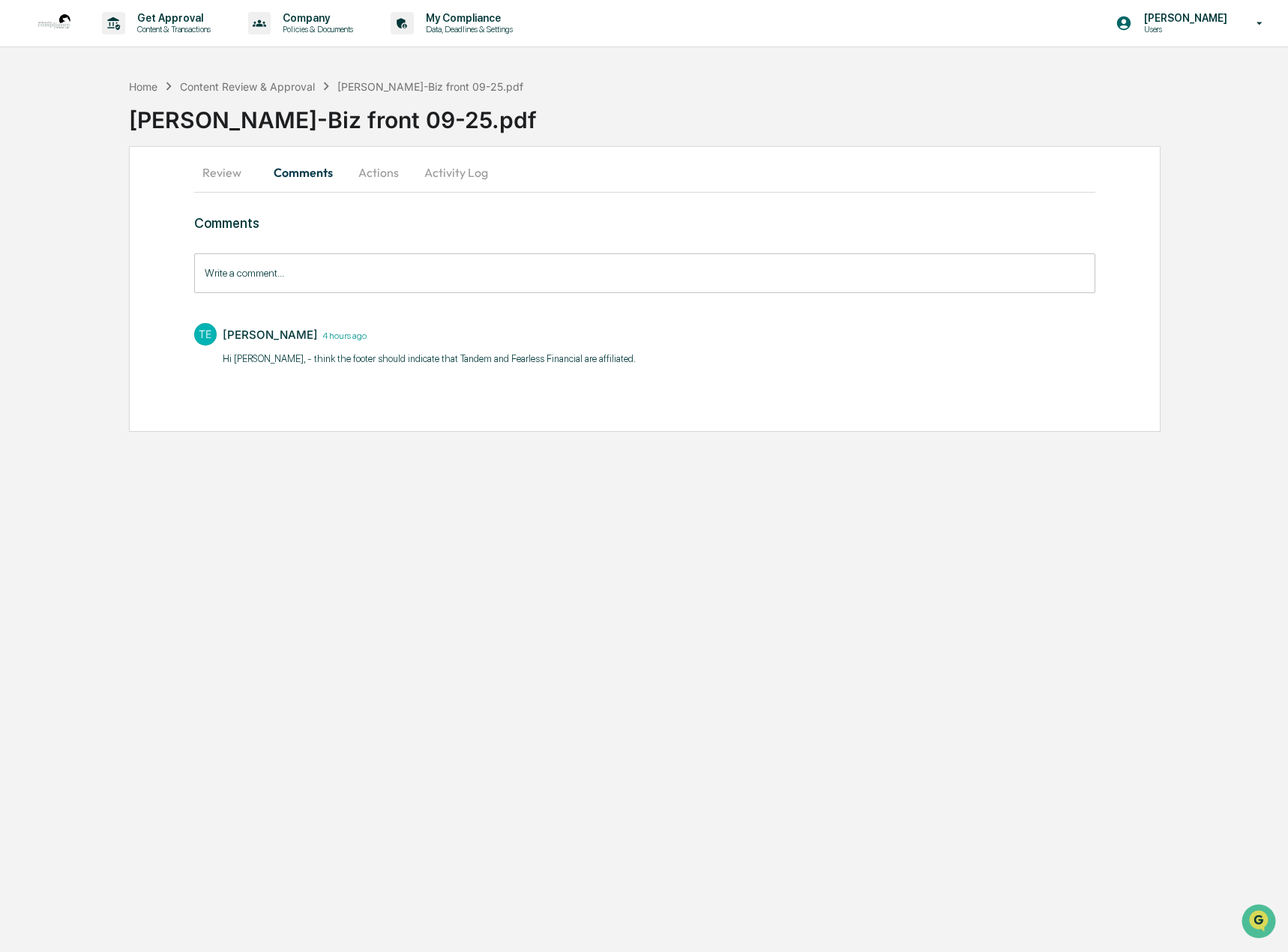
click at [381, 177] on button "Actions" at bounding box center [379, 172] width 67 height 36
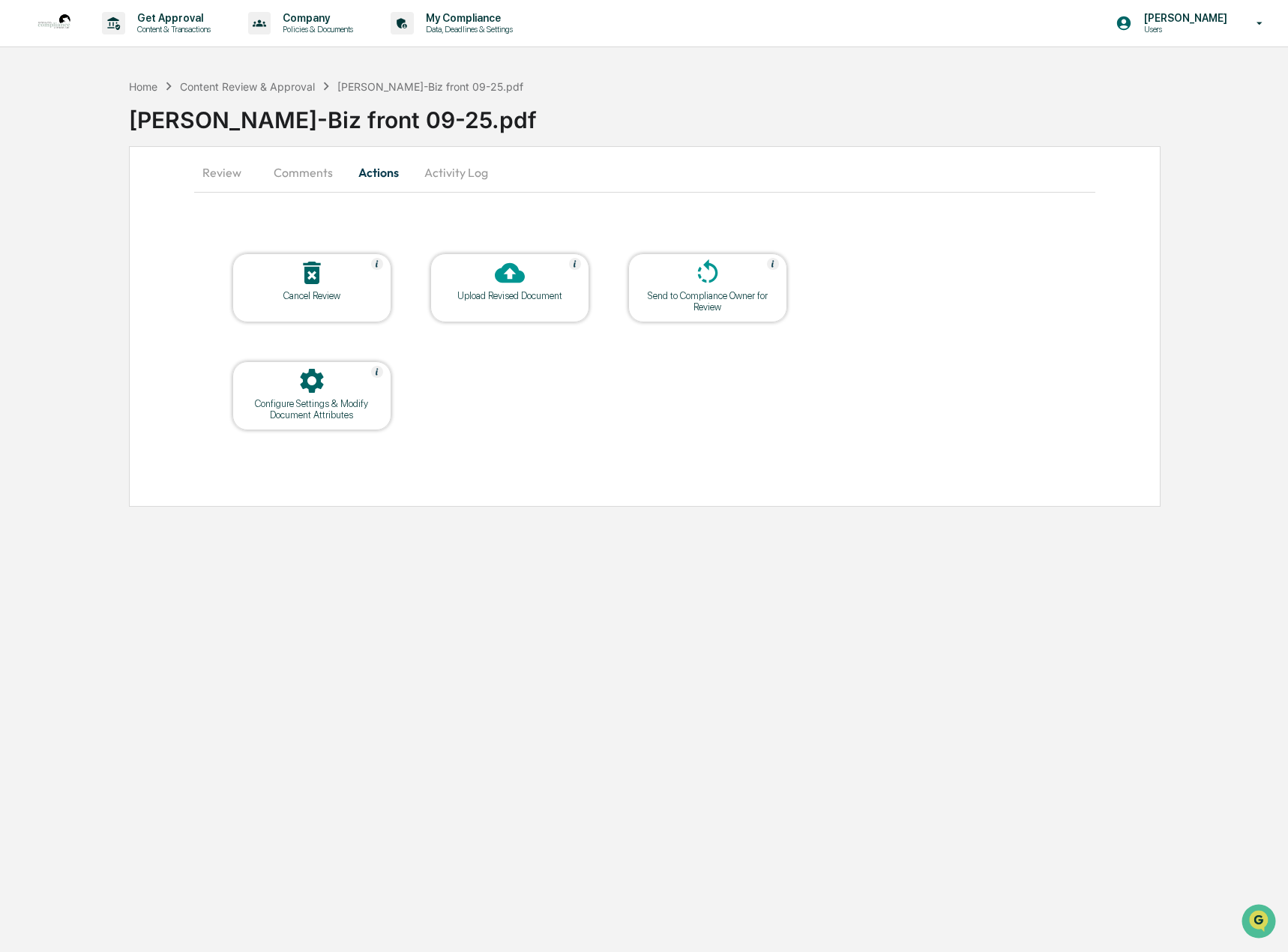
click at [498, 299] on div "Upload Revised Document" at bounding box center [510, 295] width 135 height 11
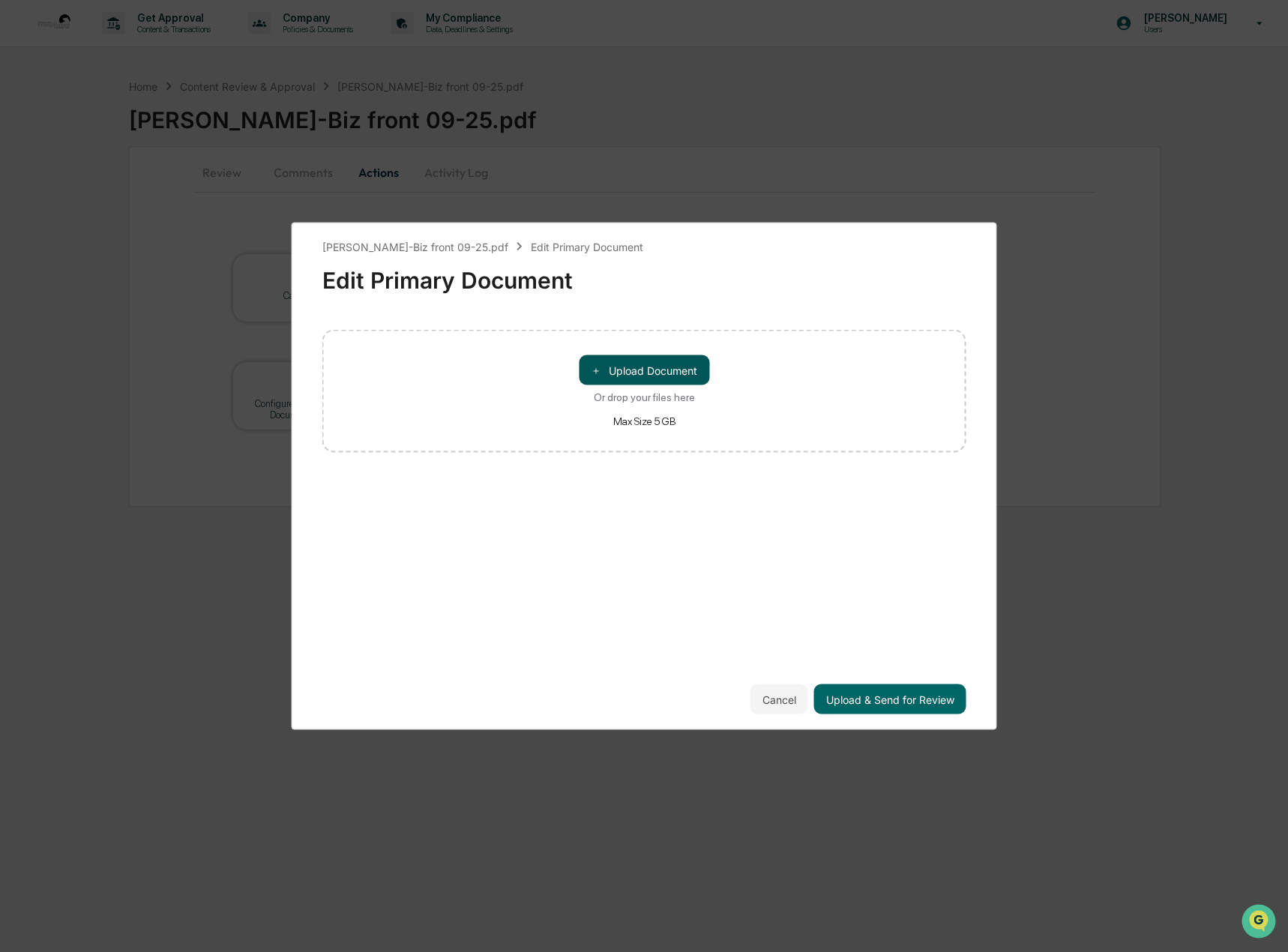
click at [656, 374] on button "＋ Upload Document" at bounding box center [644, 370] width 131 height 30
click at [837, 163] on div "Lorie Jones-Biz front 09-25.pdf Edit Primary Document Edit Primary Document Lor…" at bounding box center [644, 476] width 1288 height 952
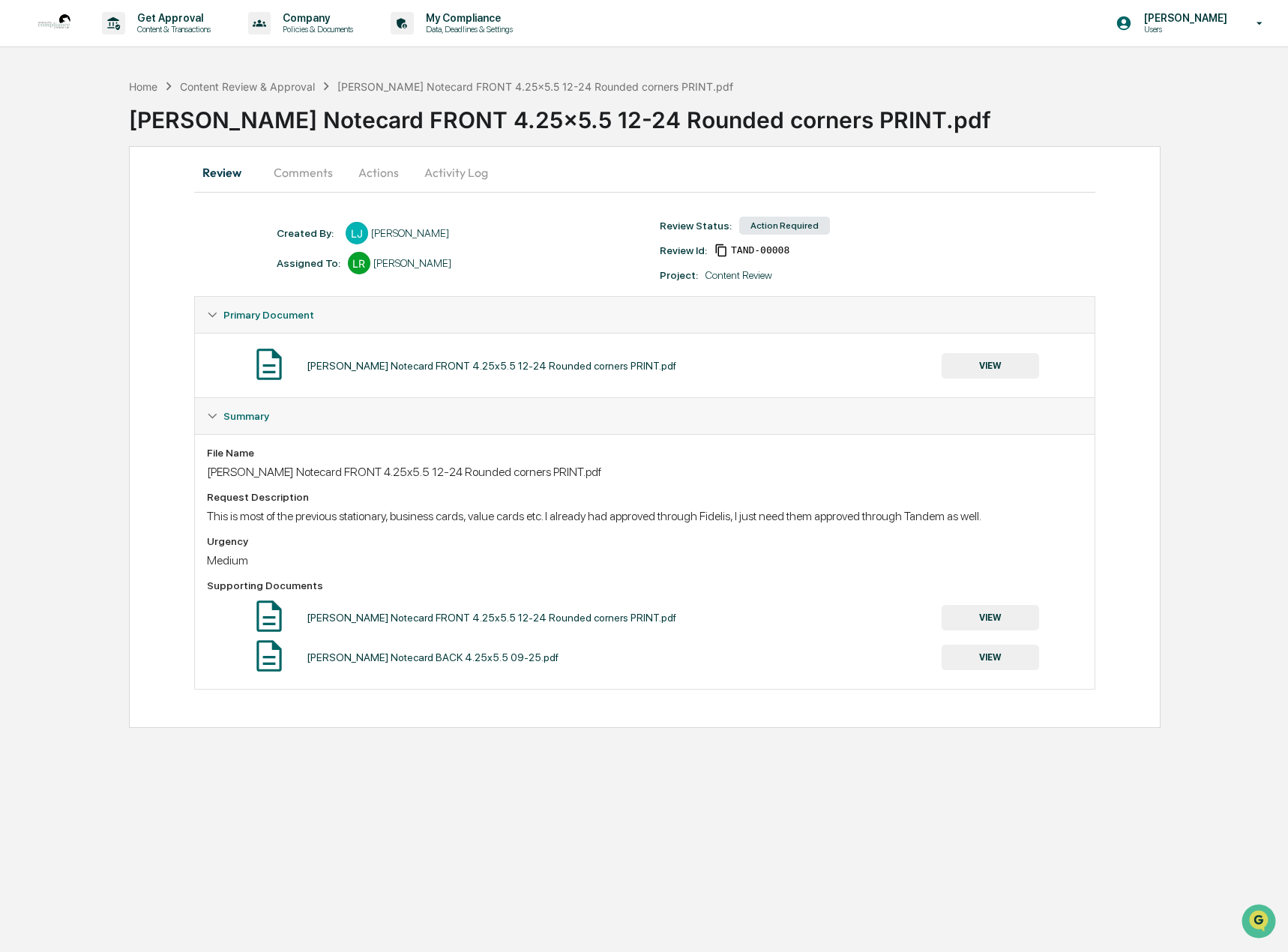
click at [314, 176] on button "Comments" at bounding box center [303, 172] width 84 height 36
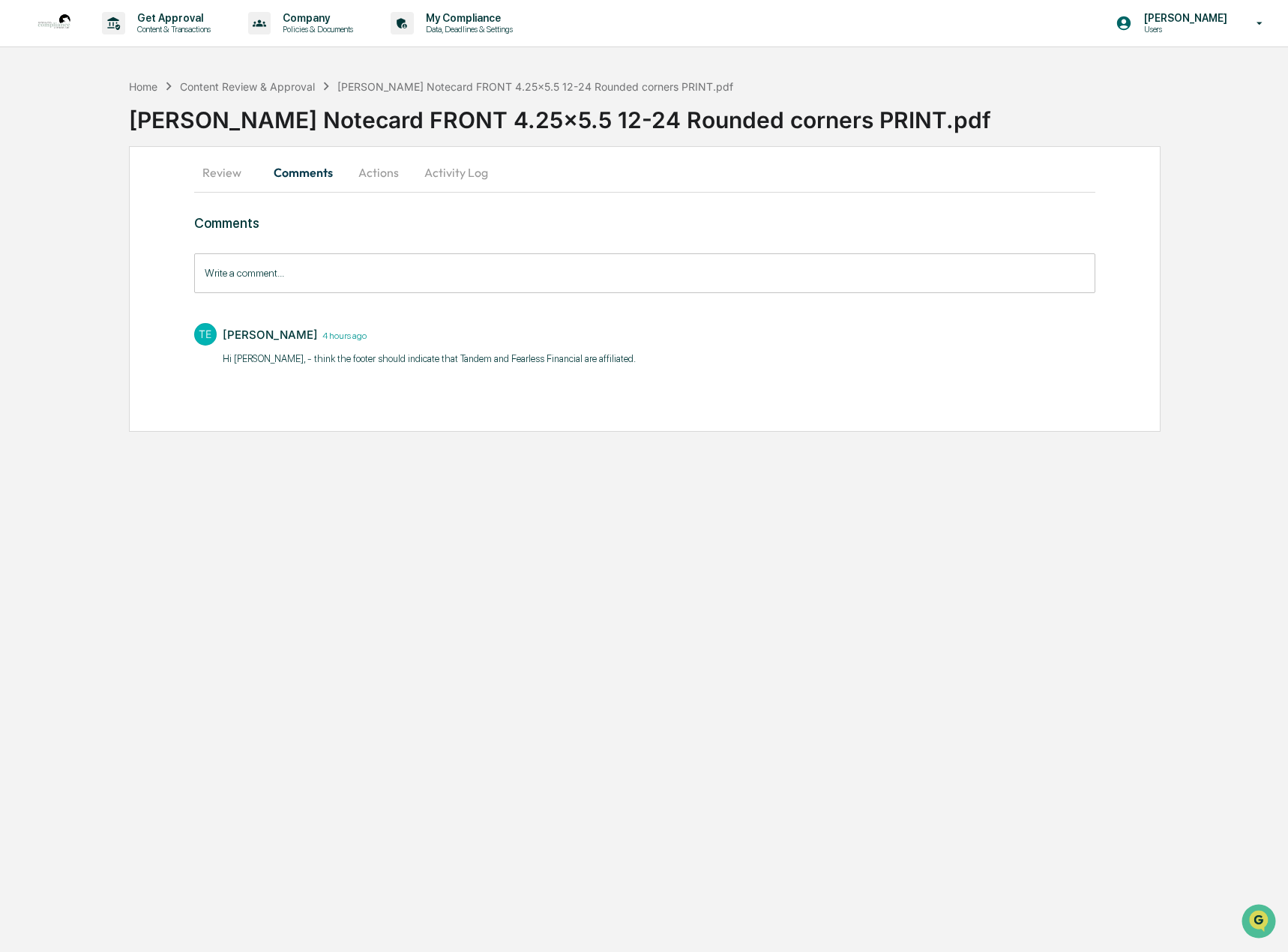
click at [384, 177] on button "Actions" at bounding box center [379, 172] width 67 height 36
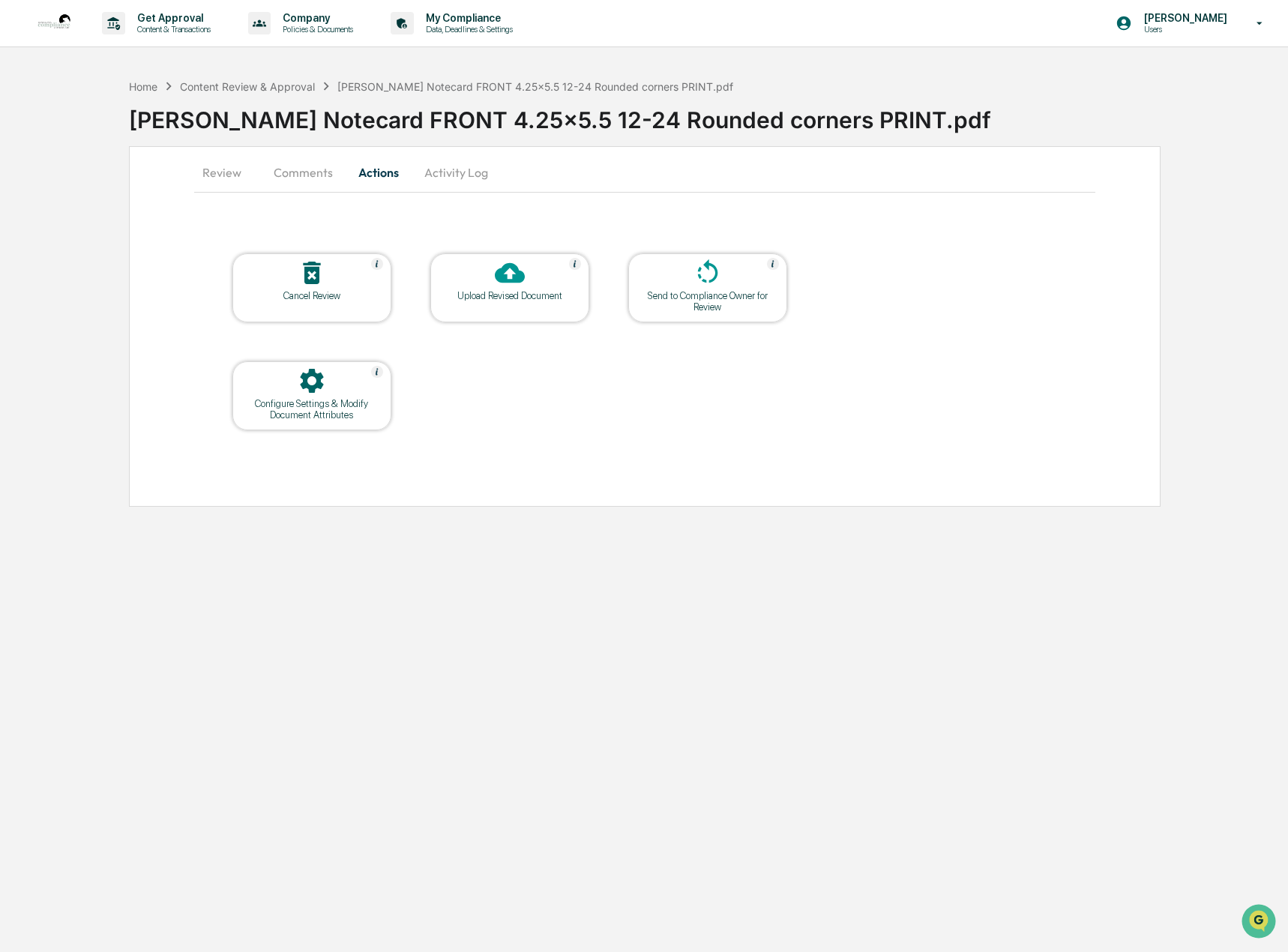
click at [487, 294] on div "Upload Revised Document" at bounding box center [510, 295] width 135 height 11
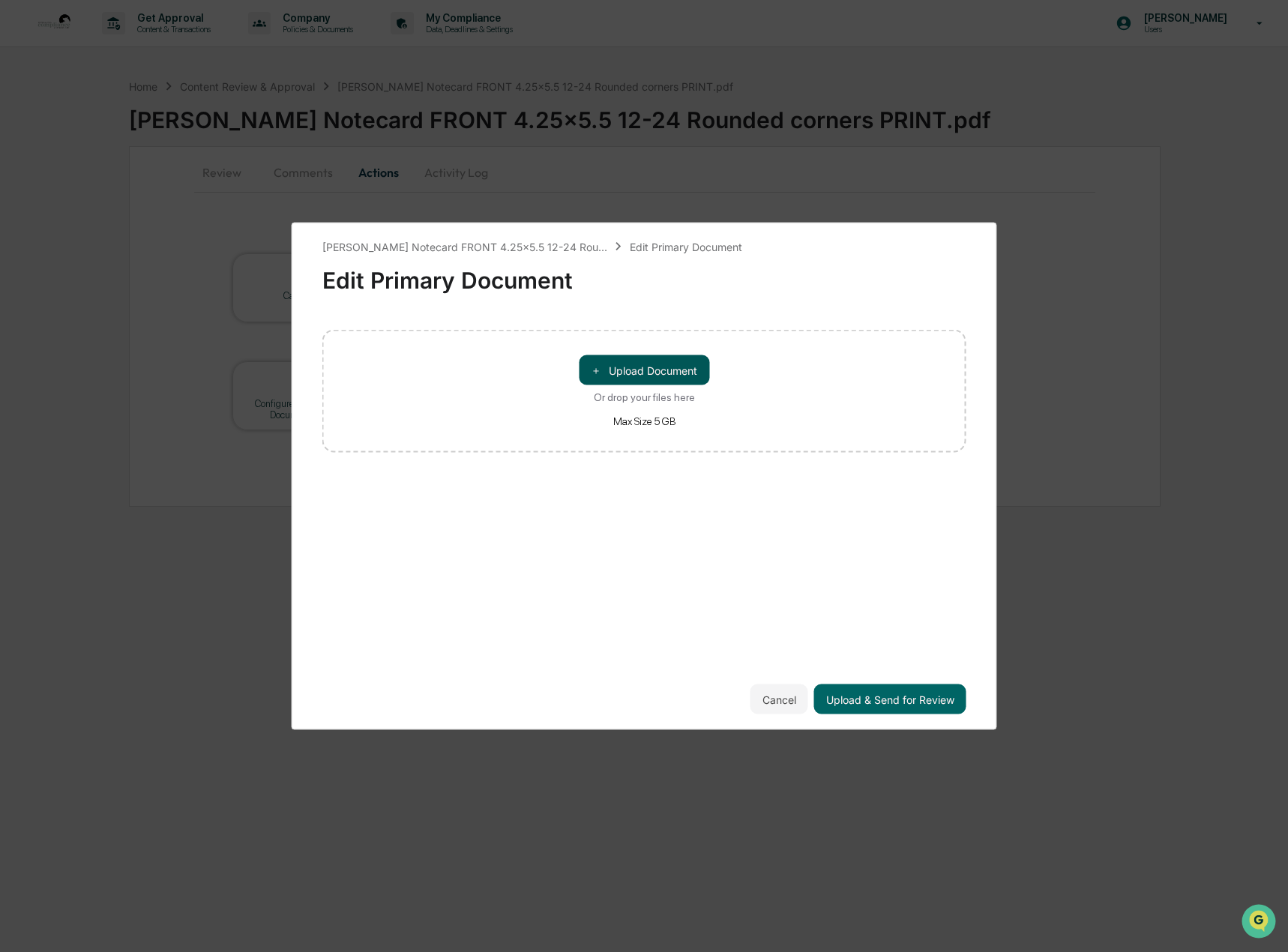
click at [673, 369] on button "＋ Upload Document" at bounding box center [644, 370] width 131 height 30
click at [334, 343] on icon at bounding box center [335, 346] width 12 height 12
click at [653, 372] on button "＋ Upload Document" at bounding box center [644, 370] width 131 height 30
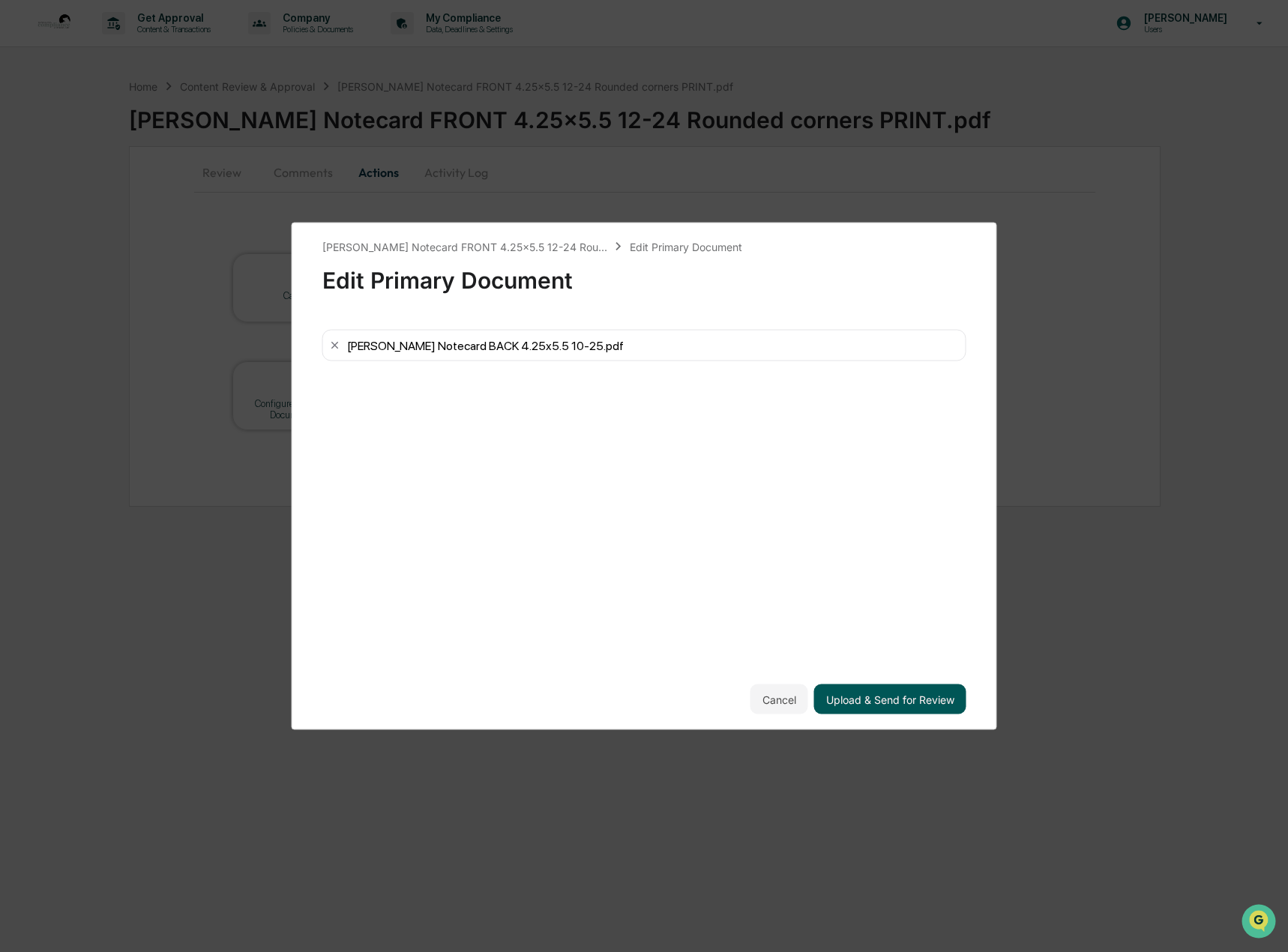
click at [873, 700] on button "Upload & Send for Review" at bounding box center [890, 699] width 152 height 30
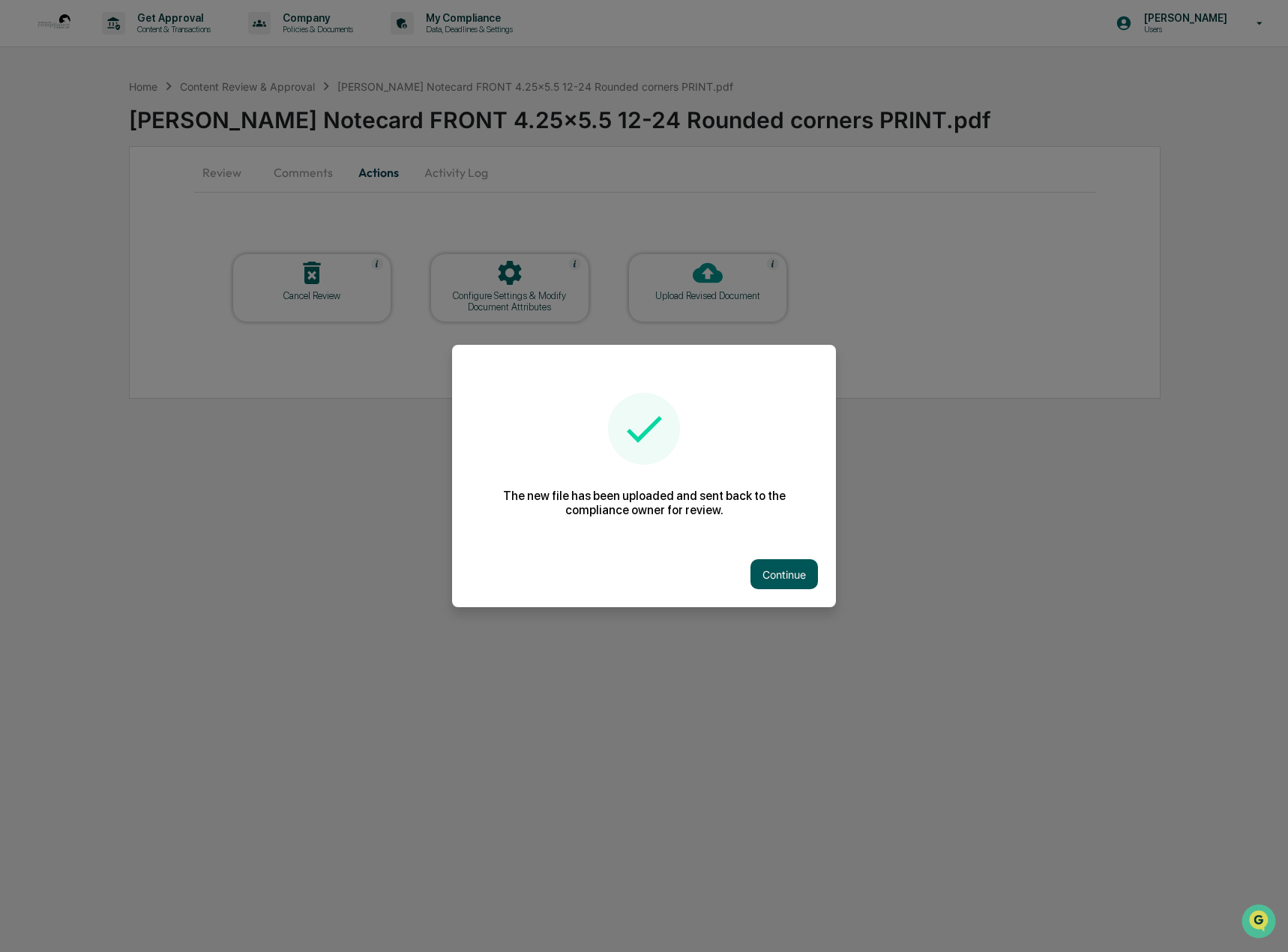
click at [769, 571] on button "Continue" at bounding box center [784, 574] width 67 height 30
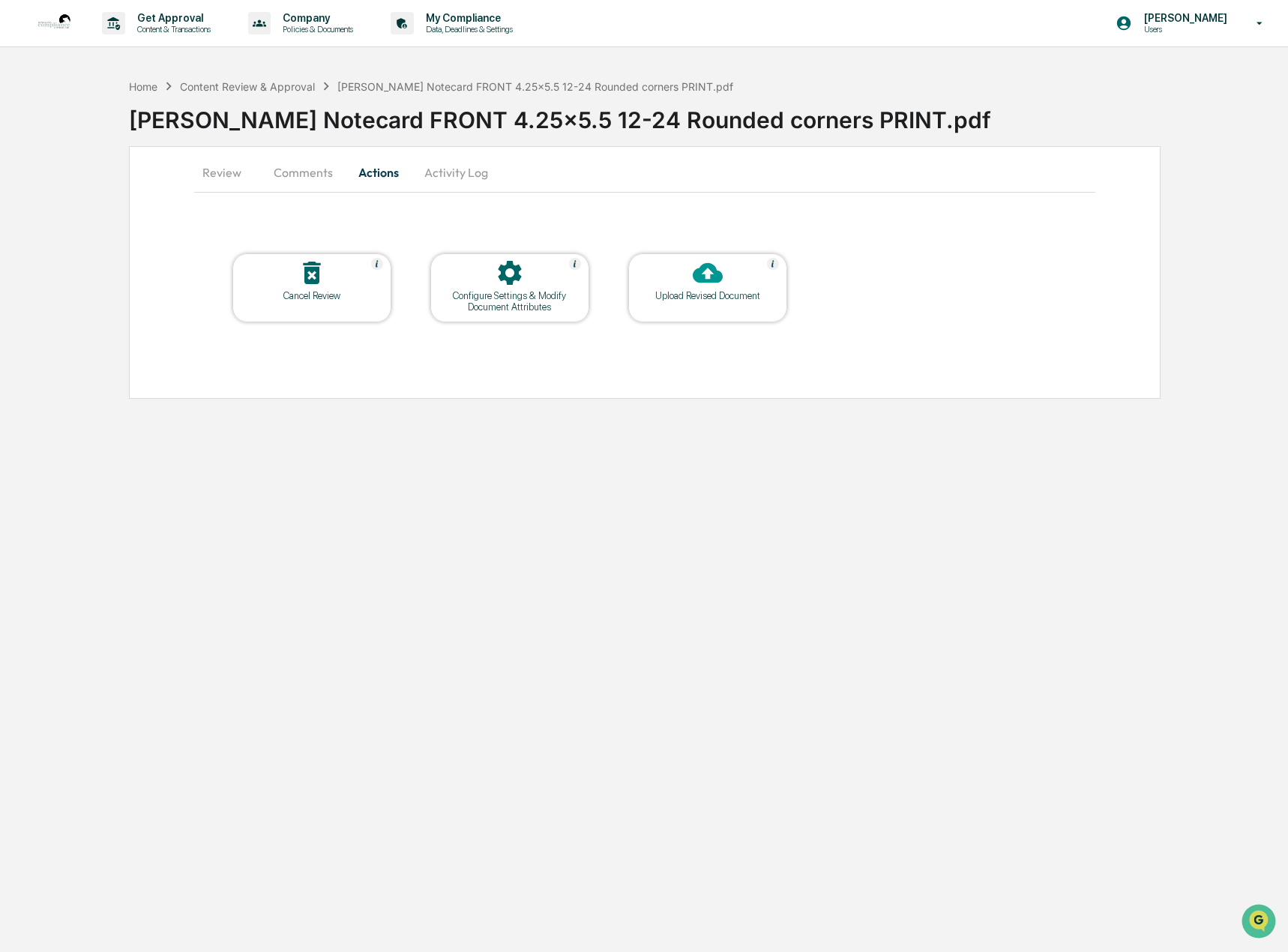
click at [310, 176] on button "Comments" at bounding box center [303, 172] width 84 height 36
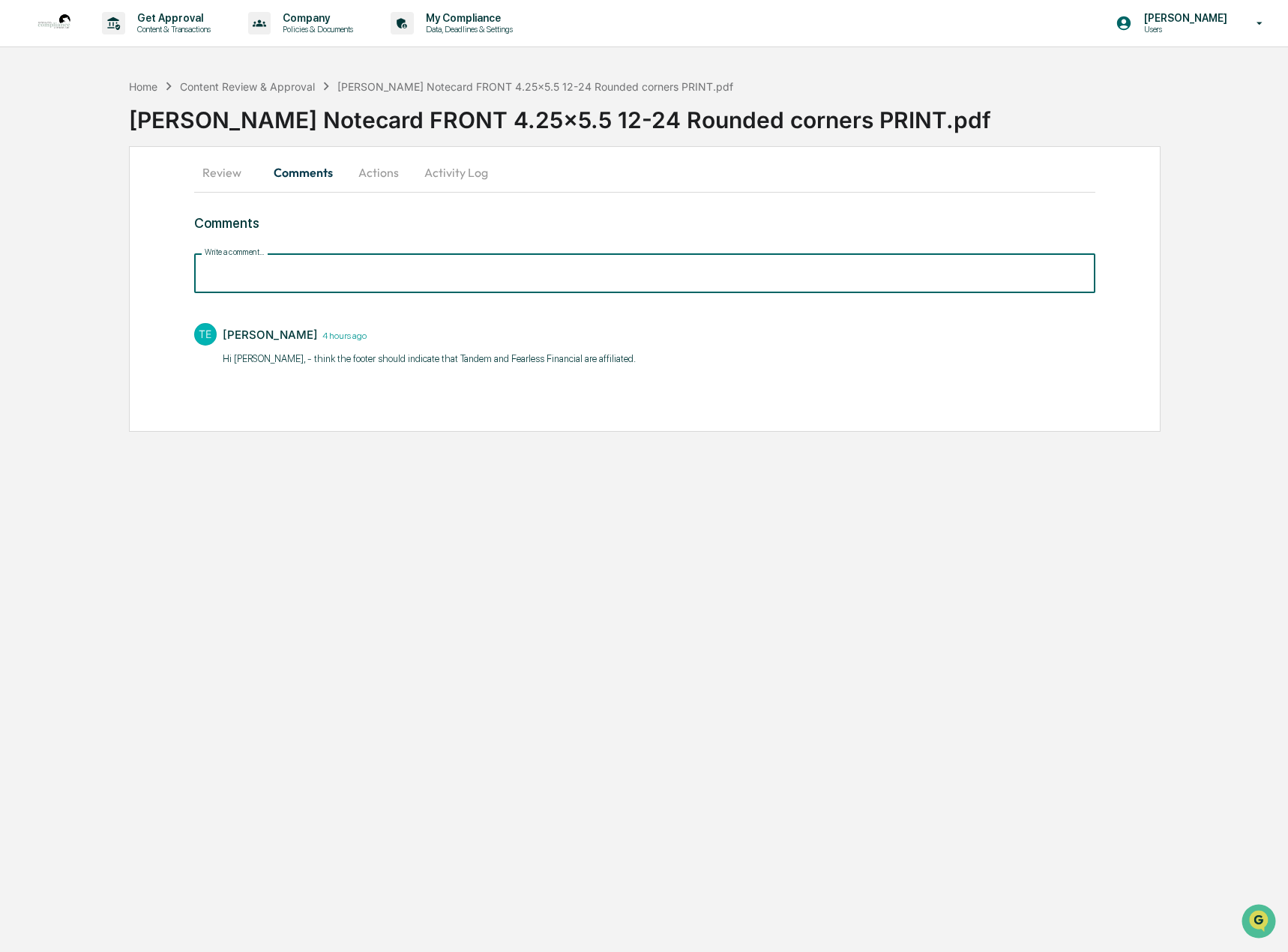
click at [294, 282] on input "Write a comment..." at bounding box center [646, 273] width 902 height 40
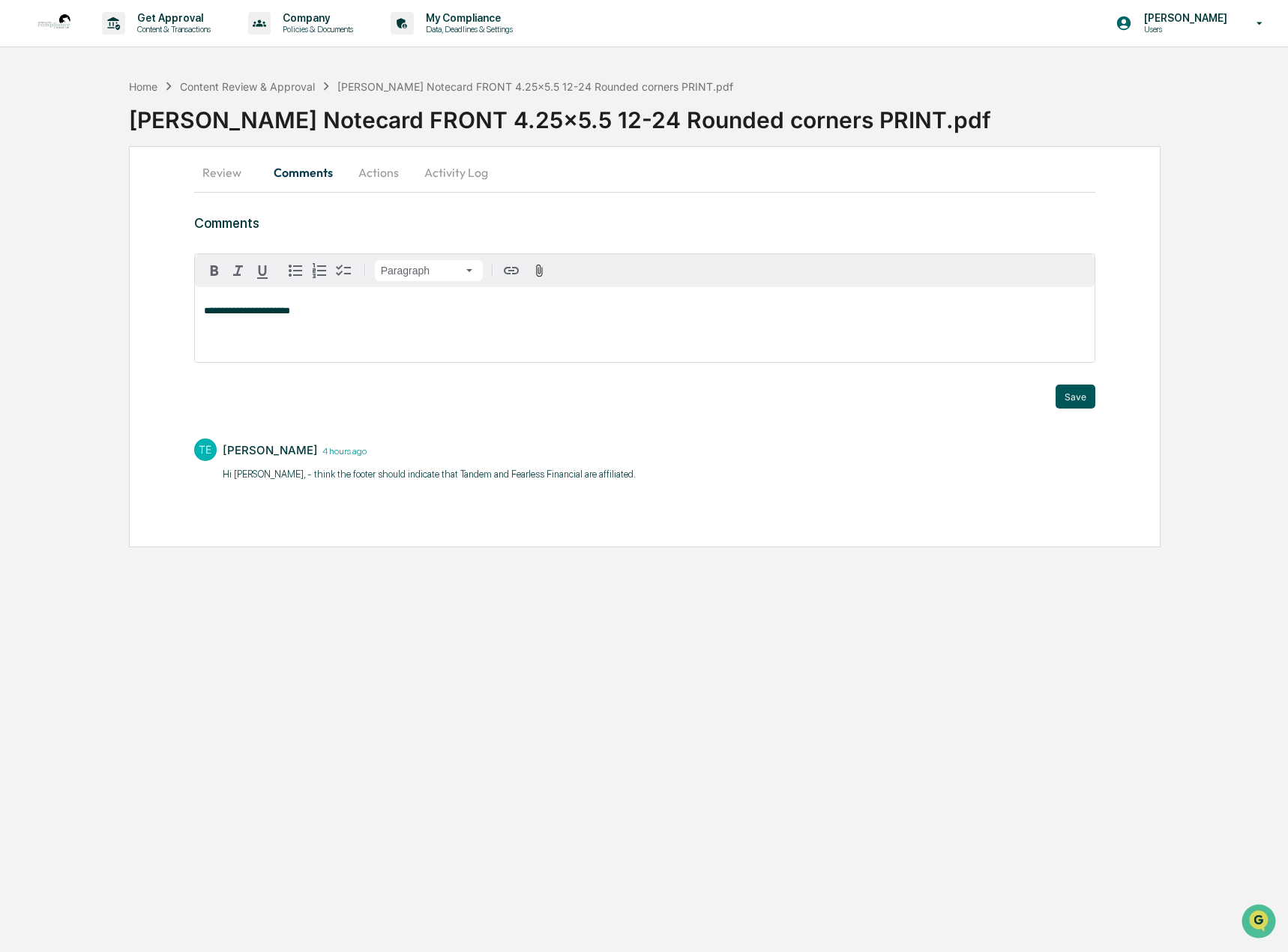
click at [1090, 398] on button "Save" at bounding box center [1075, 397] width 40 height 24
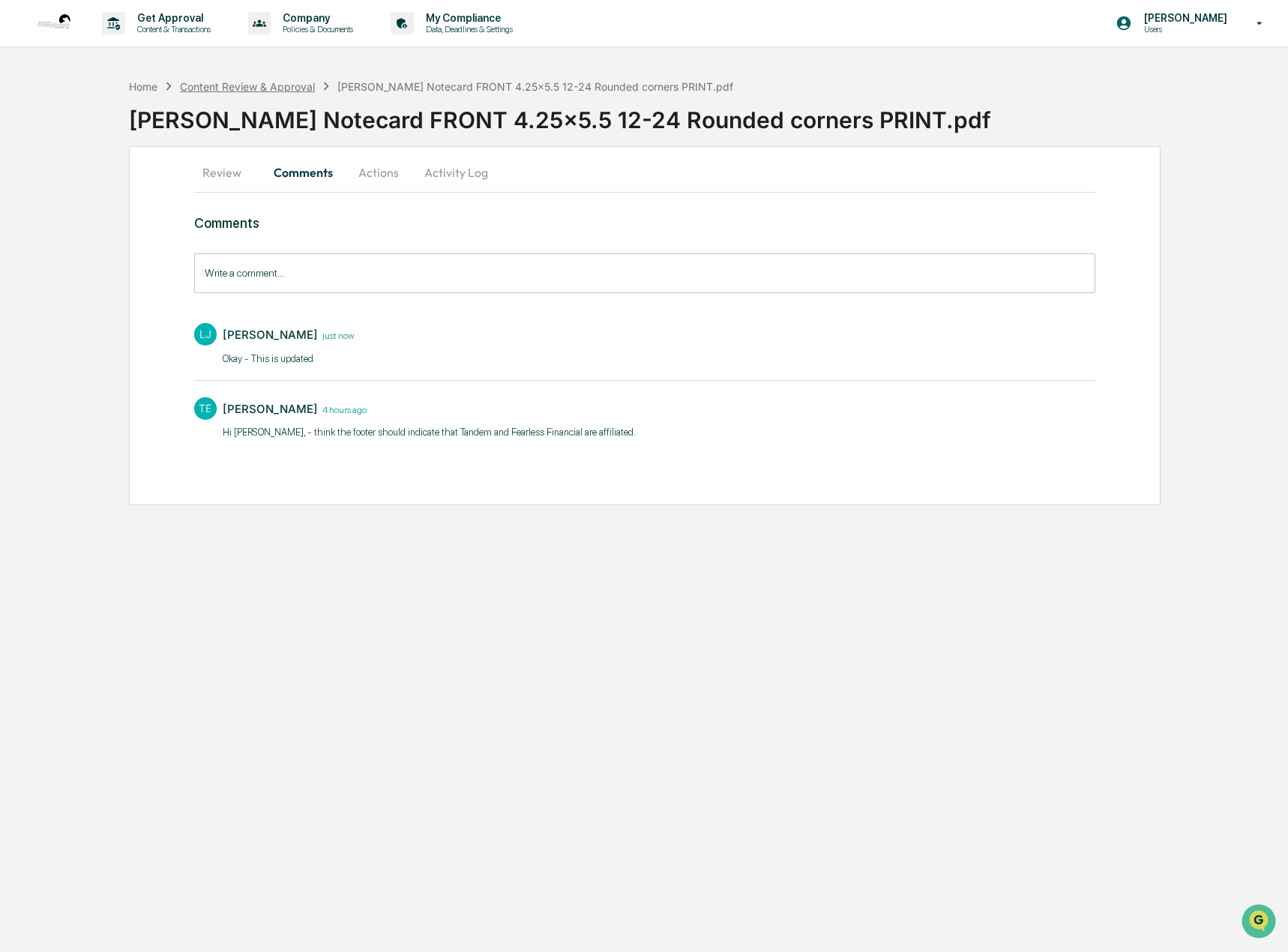
click at [266, 81] on div "Content Review & Approval" at bounding box center [247, 86] width 135 height 13
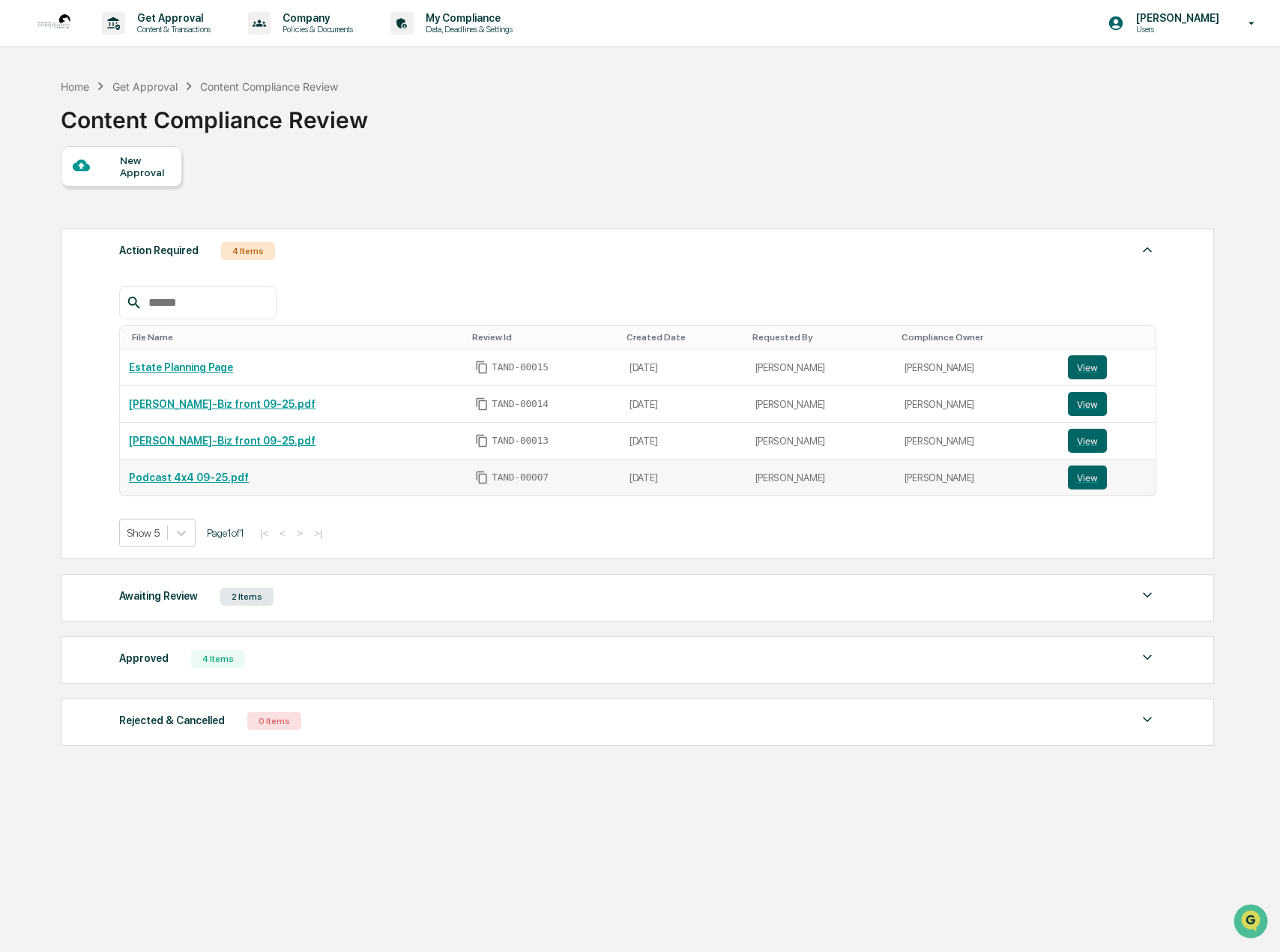
click at [185, 473] on link "Podcast 4x4 09-25.pdf" at bounding box center [189, 478] width 120 height 12
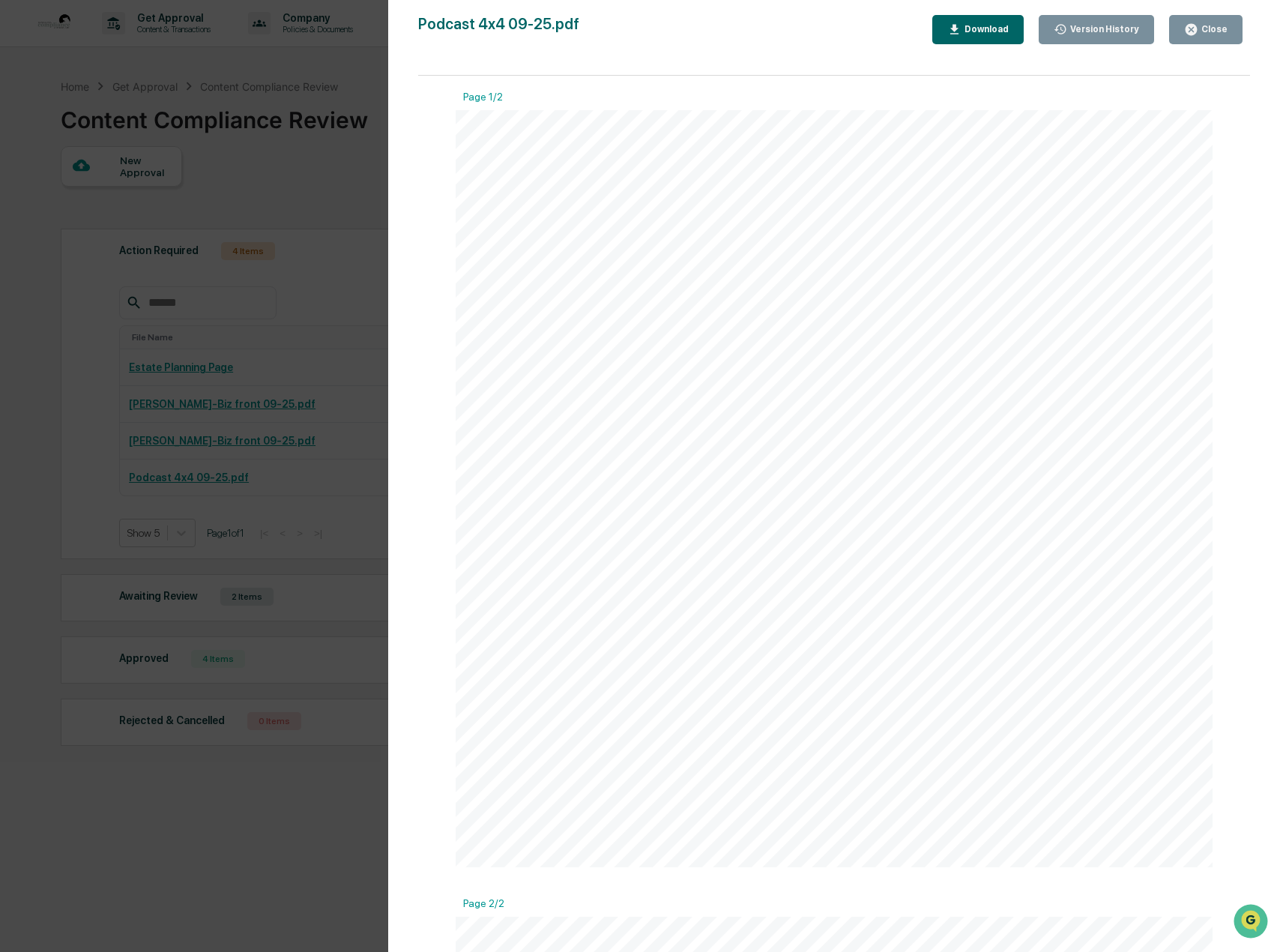
click at [1211, 26] on div "Close" at bounding box center [1214, 29] width 29 height 10
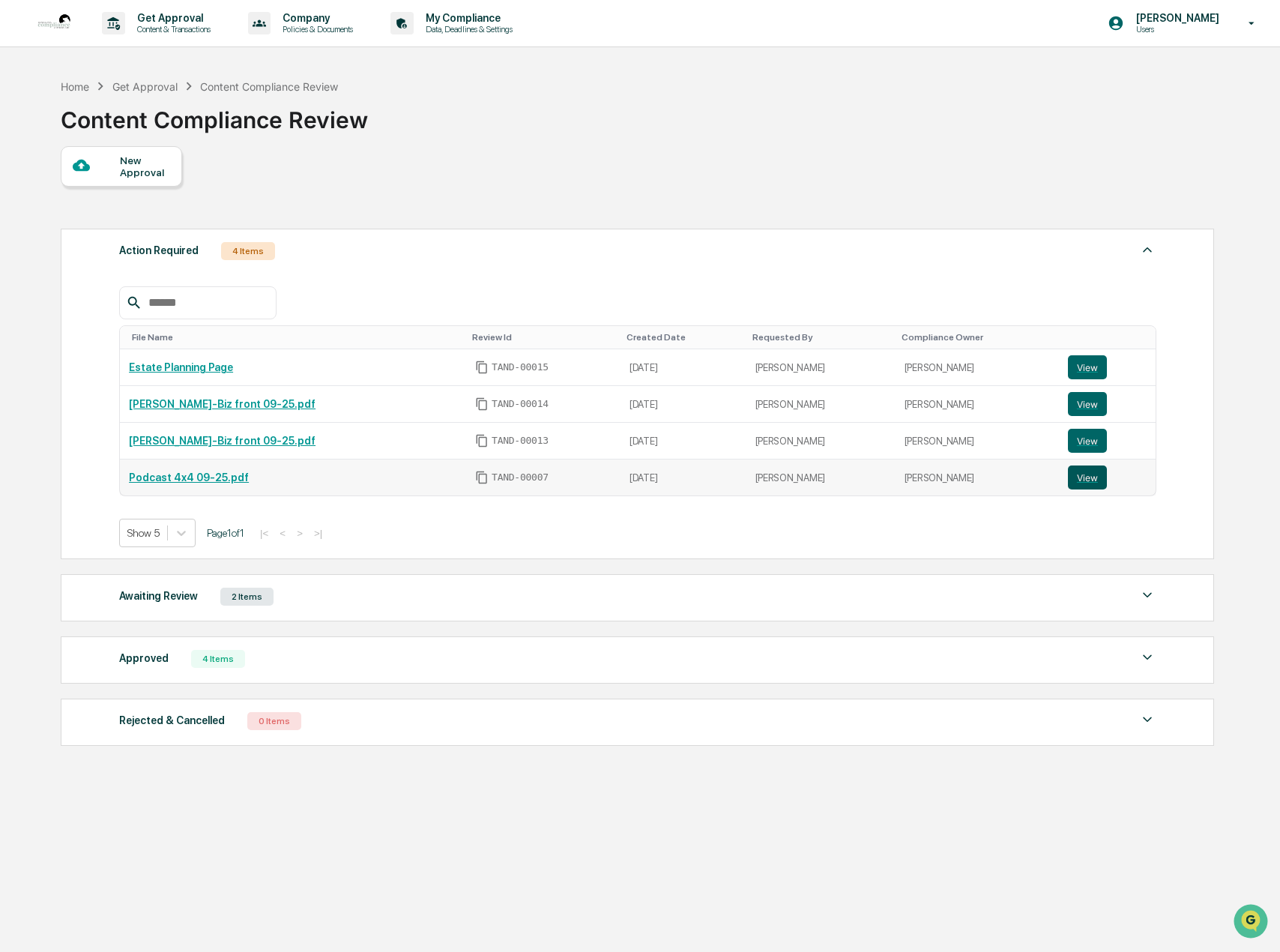
click at [1079, 473] on button "View" at bounding box center [1087, 478] width 39 height 24
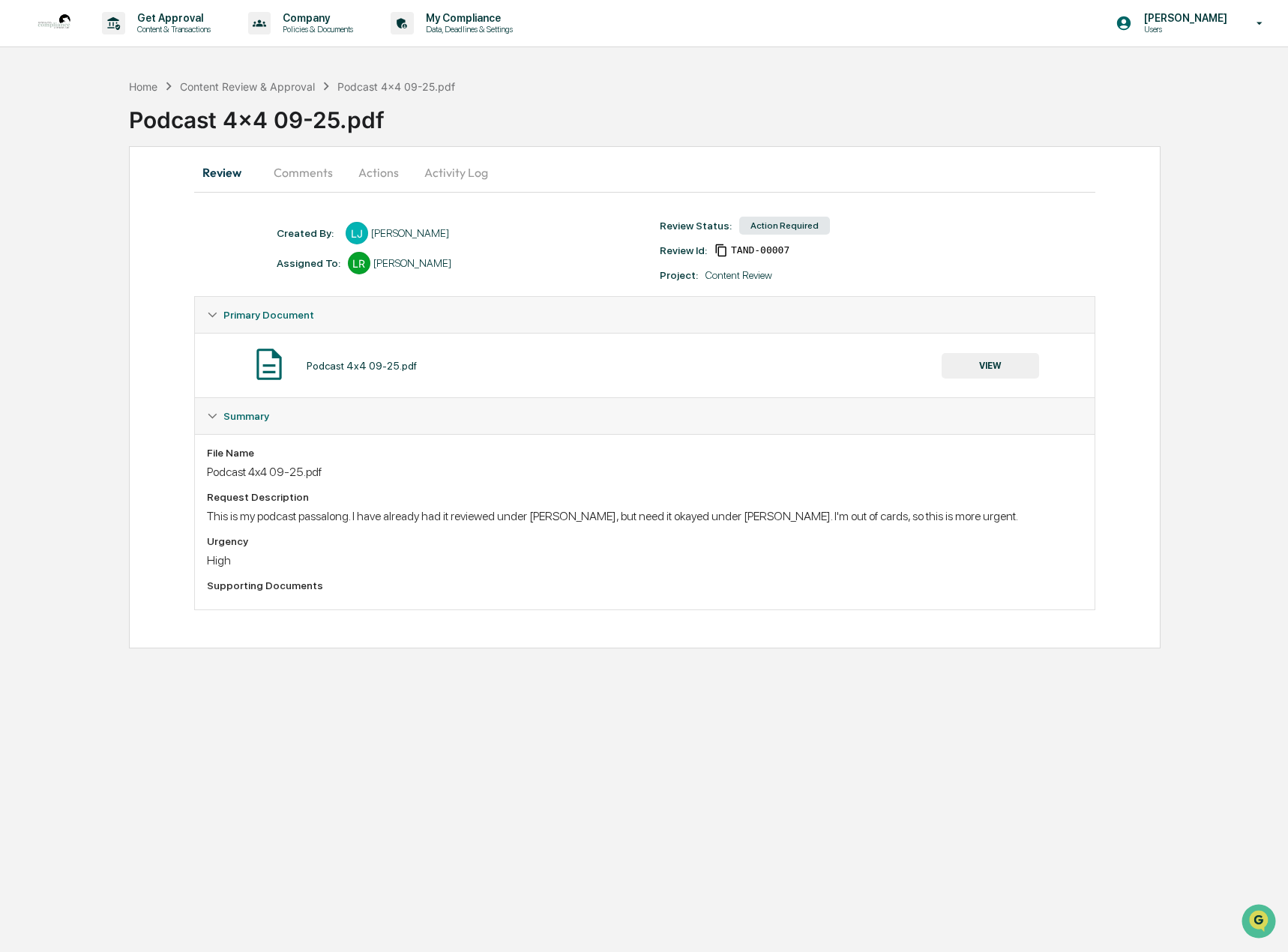
click at [305, 177] on button "Comments" at bounding box center [303, 172] width 84 height 36
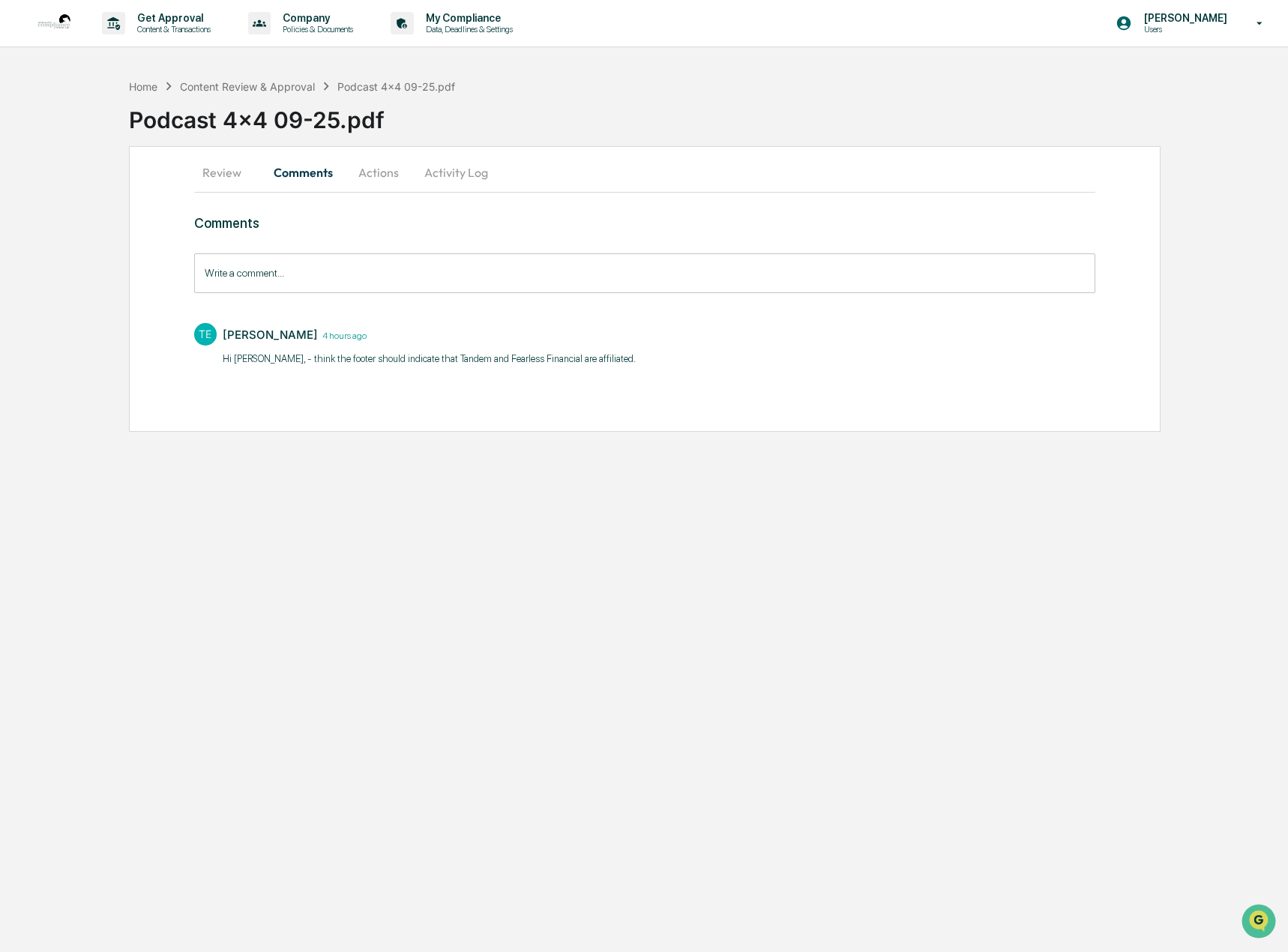
click at [391, 177] on button "Actions" at bounding box center [379, 172] width 67 height 36
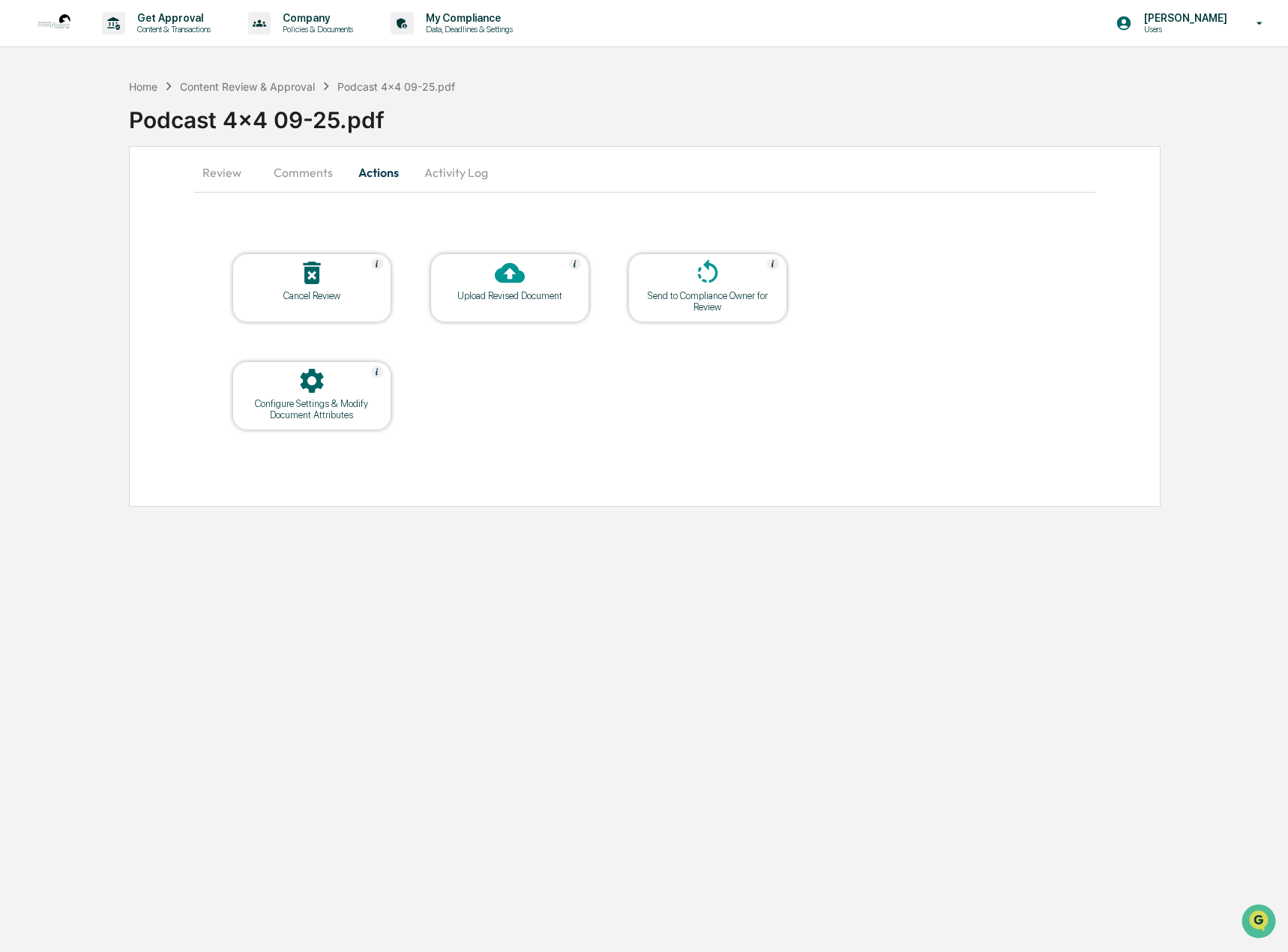
click at [492, 290] on div "Upload Revised Document" at bounding box center [510, 295] width 135 height 11
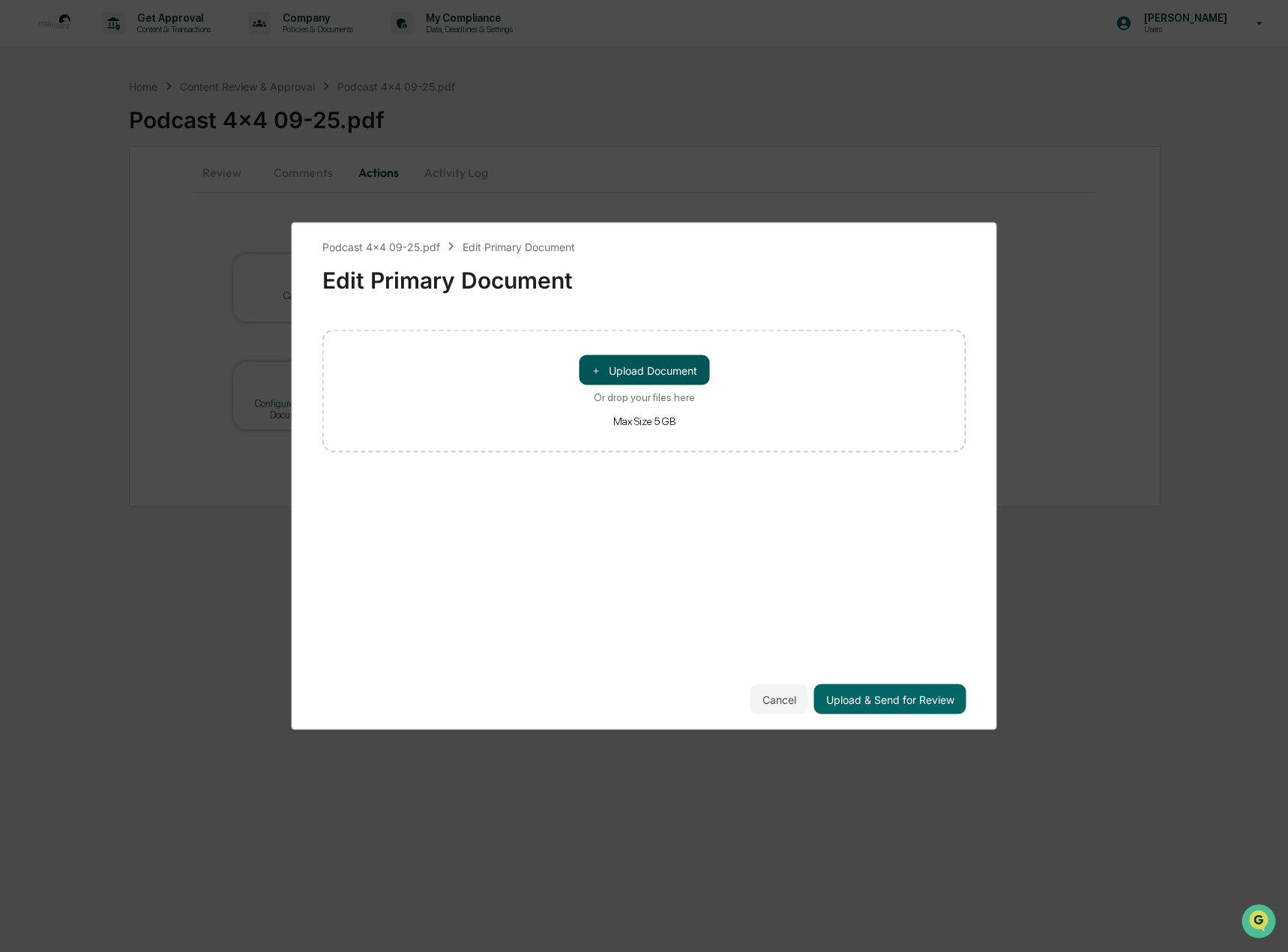
click at [668, 372] on button "＋ Upload Document" at bounding box center [644, 370] width 131 height 30
click at [880, 704] on button "Upload & Send for Review" at bounding box center [890, 699] width 152 height 30
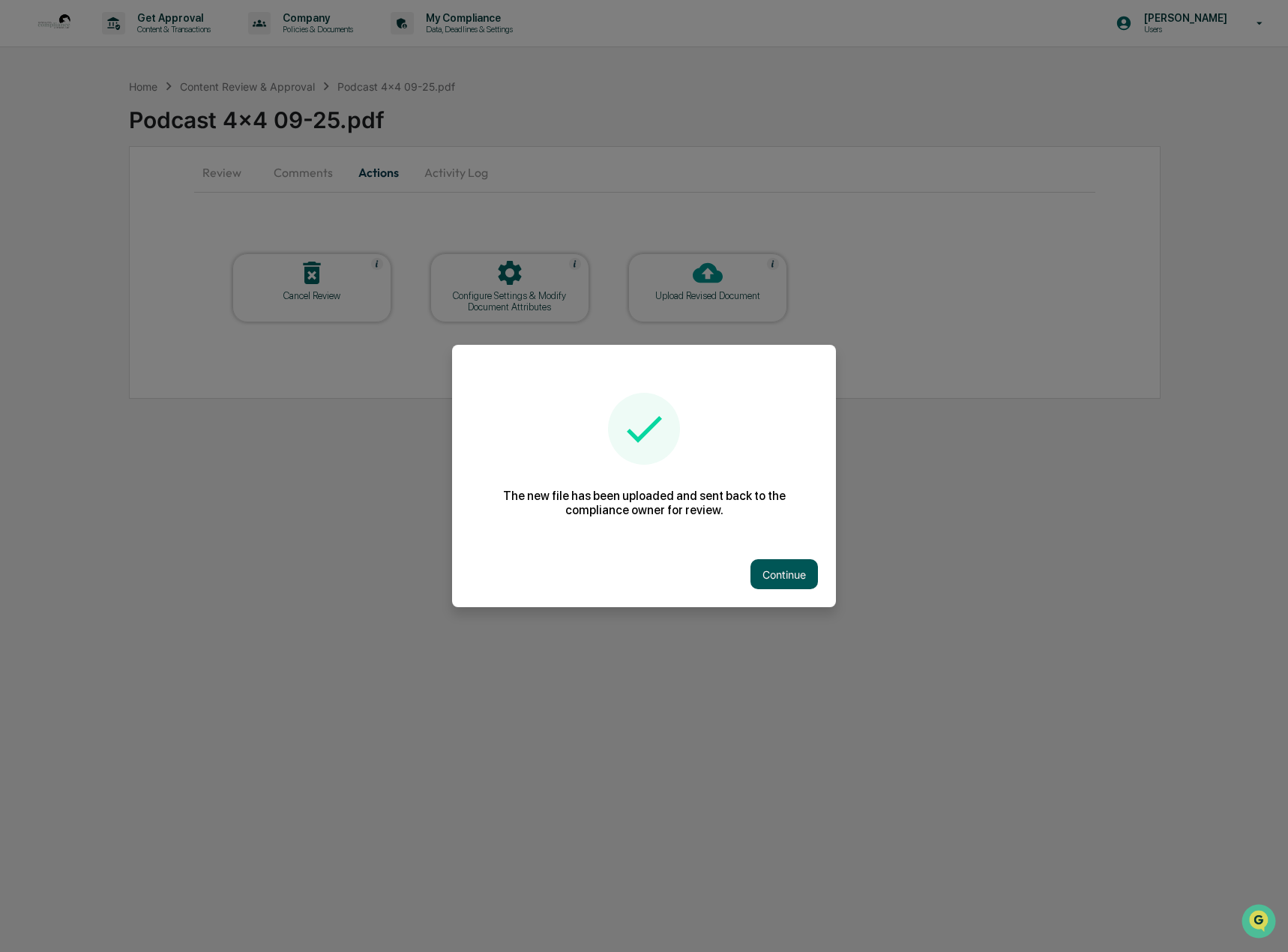
click at [775, 571] on button "Continue" at bounding box center [784, 574] width 67 height 30
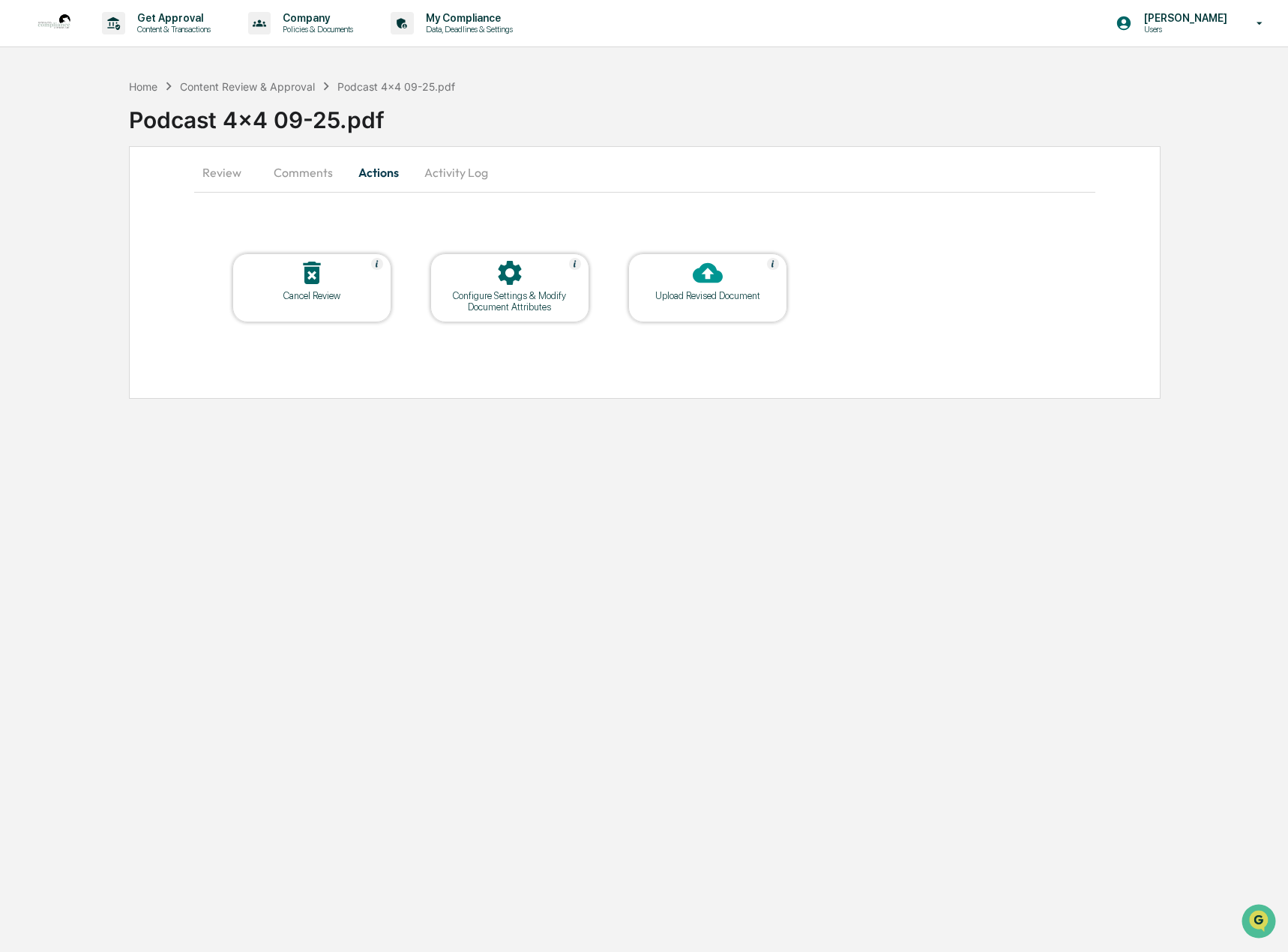
click at [295, 168] on button "Comments" at bounding box center [303, 172] width 84 height 36
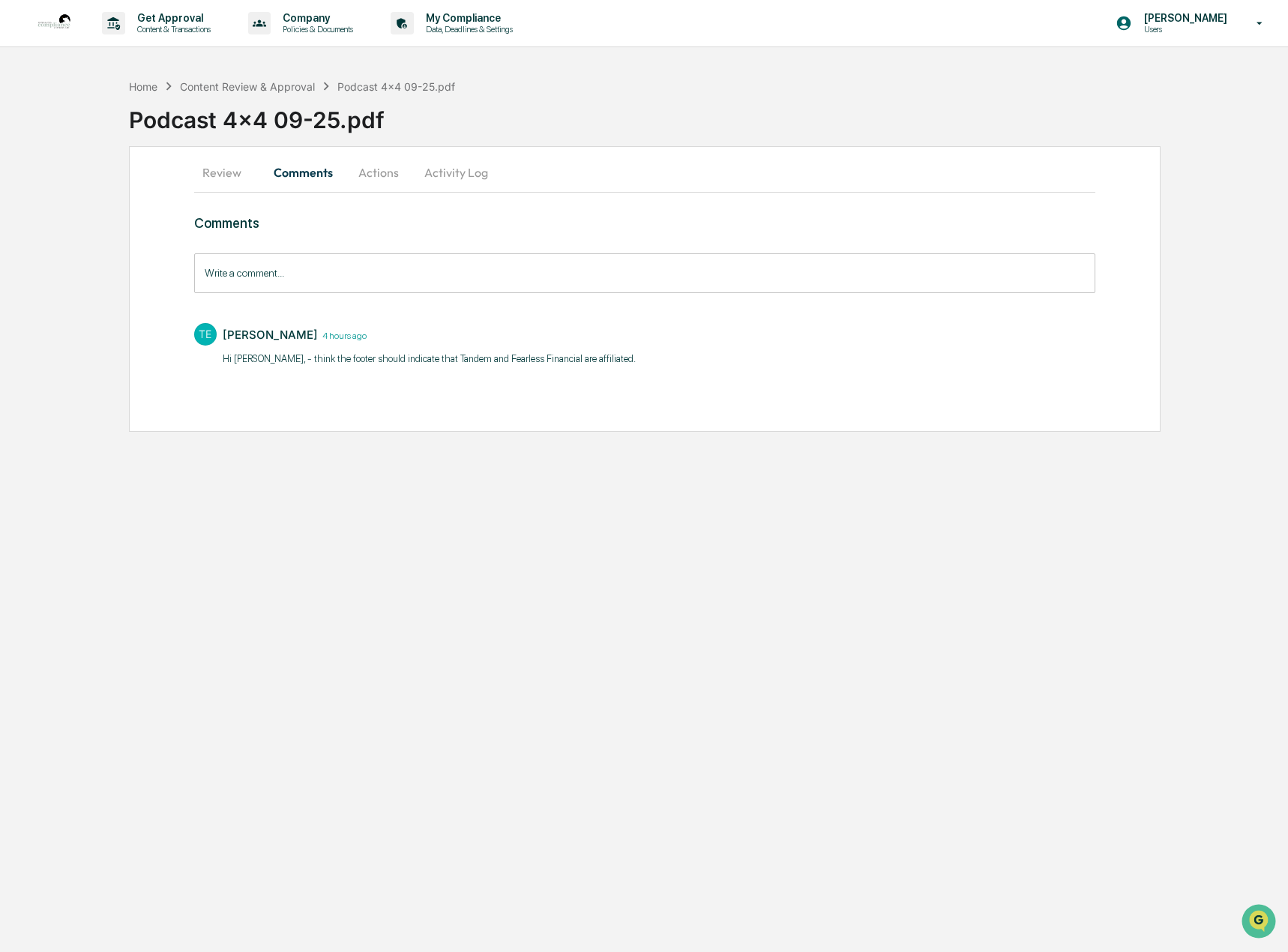
click at [337, 282] on input "Write a comment..." at bounding box center [646, 273] width 902 height 40
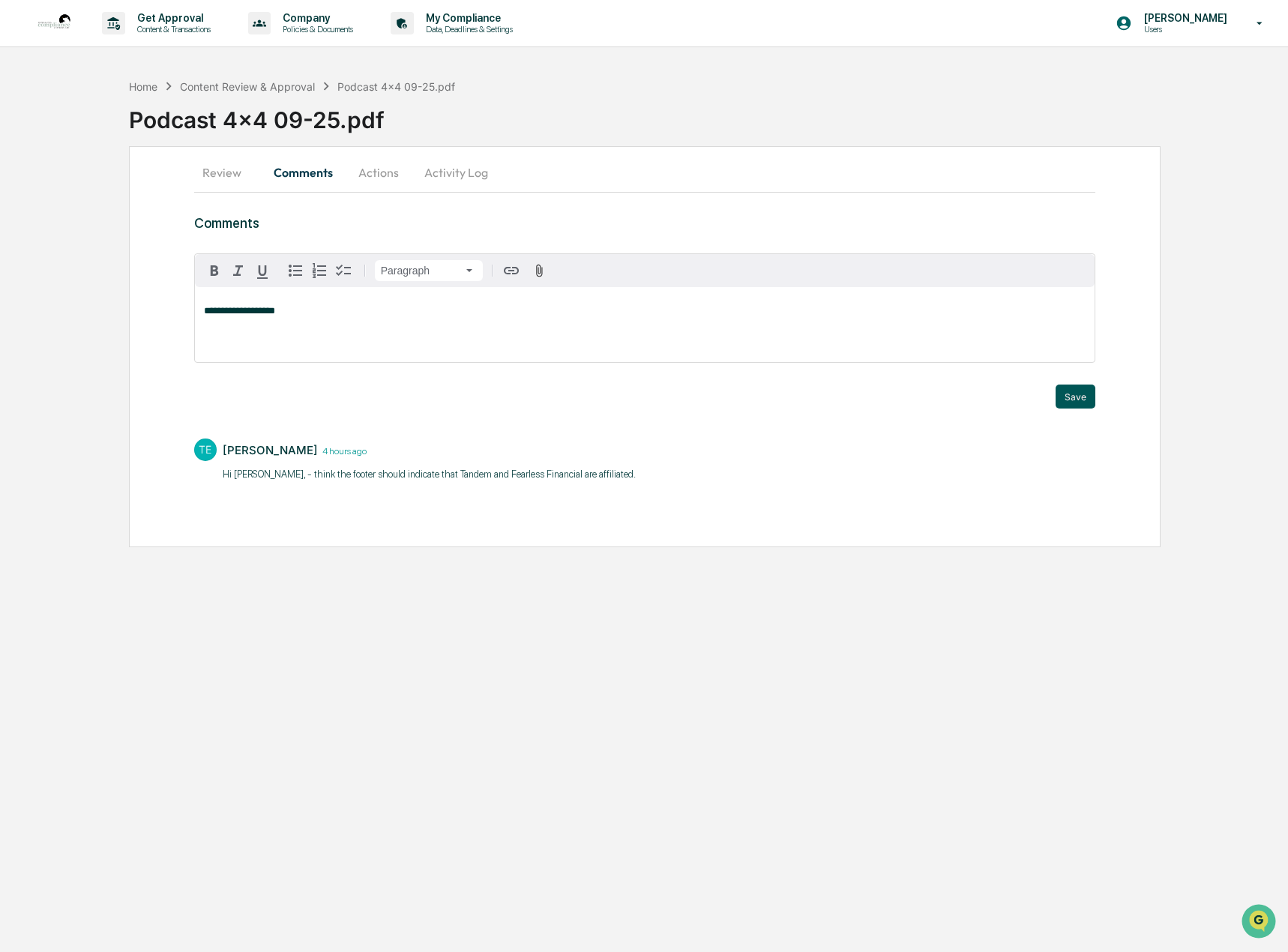
click at [1083, 396] on button "Save" at bounding box center [1075, 397] width 40 height 24
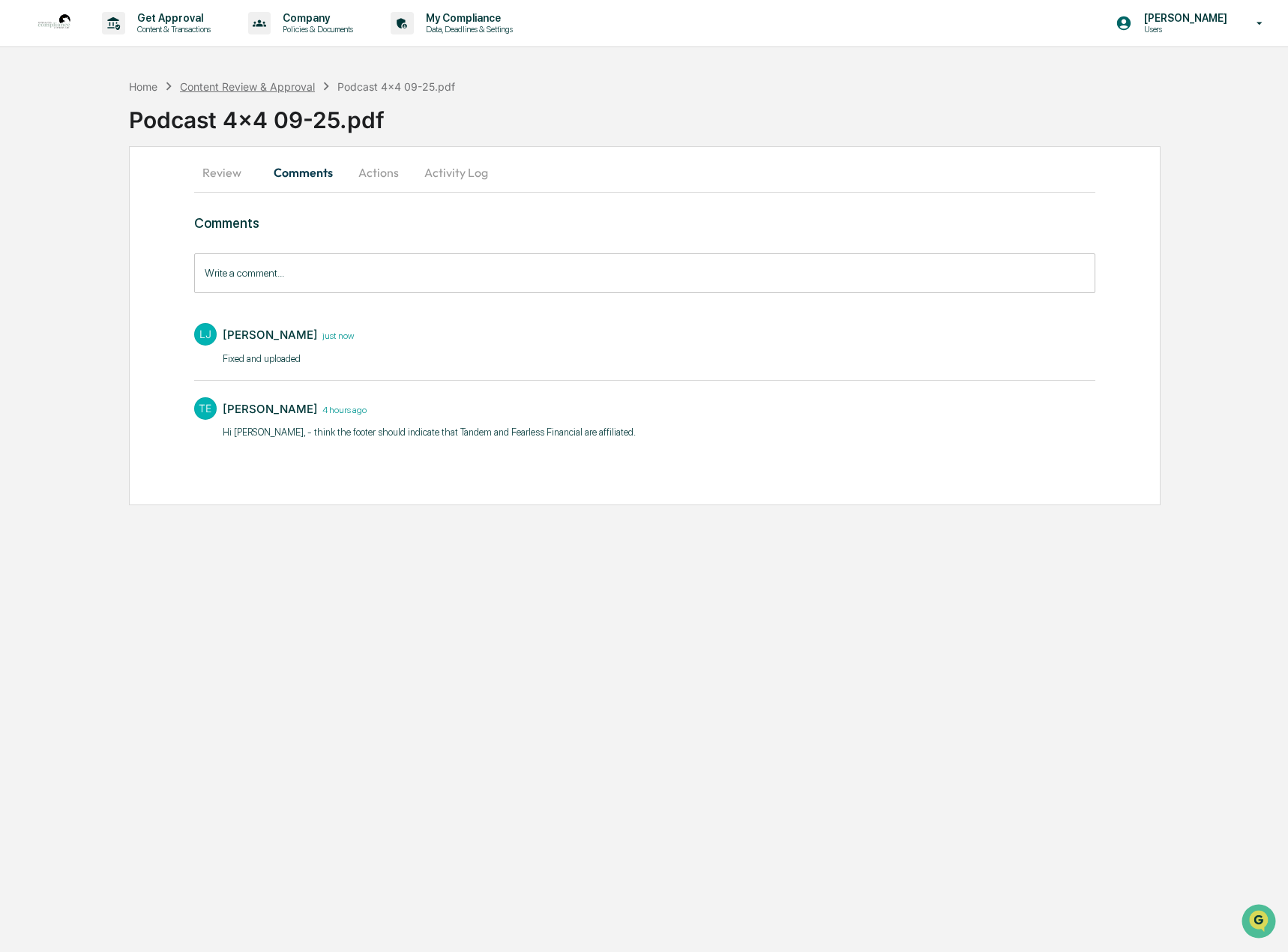
click at [257, 83] on div "Content Review & Approval" at bounding box center [247, 86] width 135 height 13
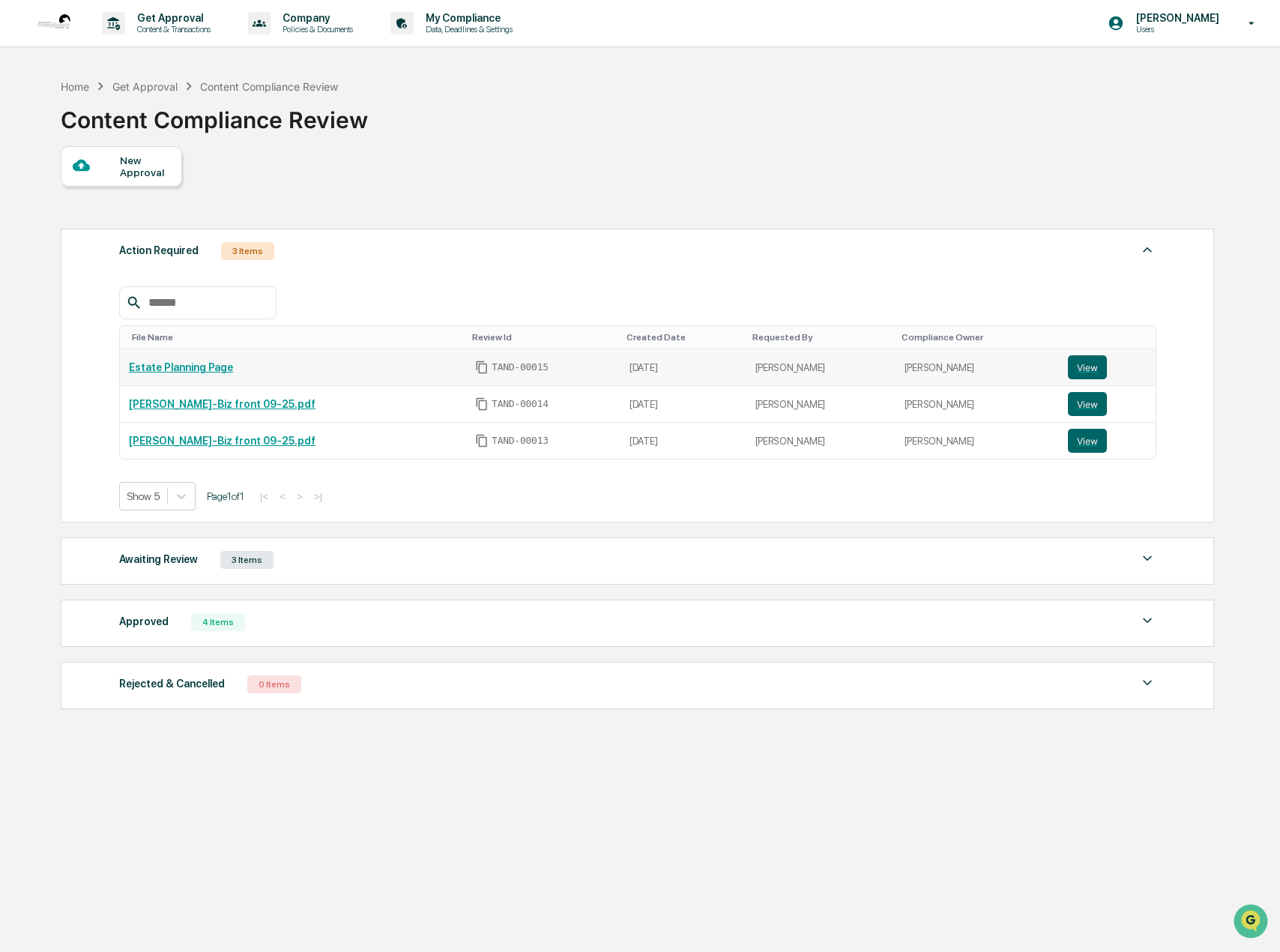
click at [202, 365] on link "Estate Planning Page" at bounding box center [181, 368] width 104 height 12
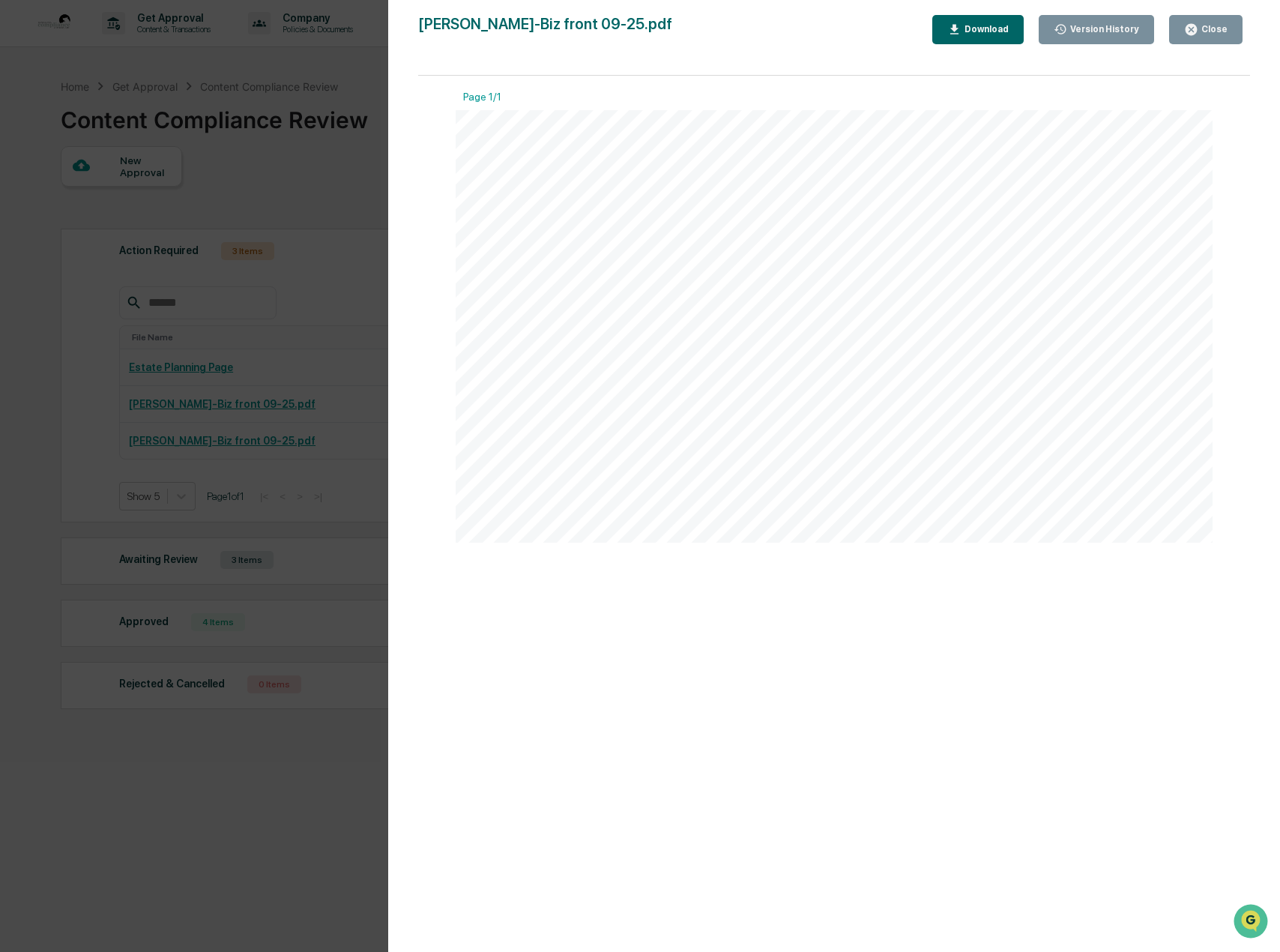
click at [1220, 37] on button "Close" at bounding box center [1206, 29] width 73 height 29
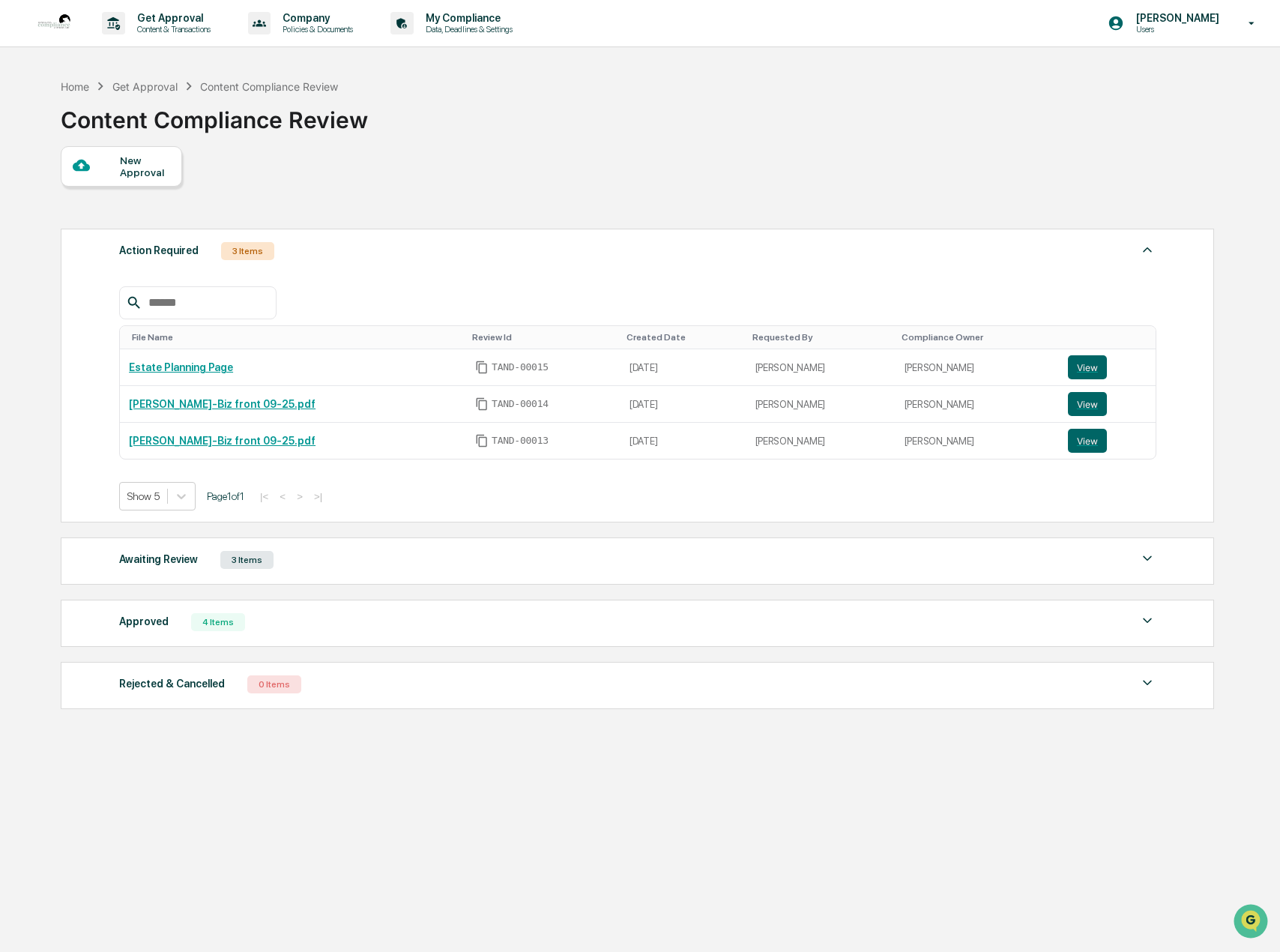
click at [157, 555] on div "Awaiting Review" at bounding box center [158, 559] width 78 height 20
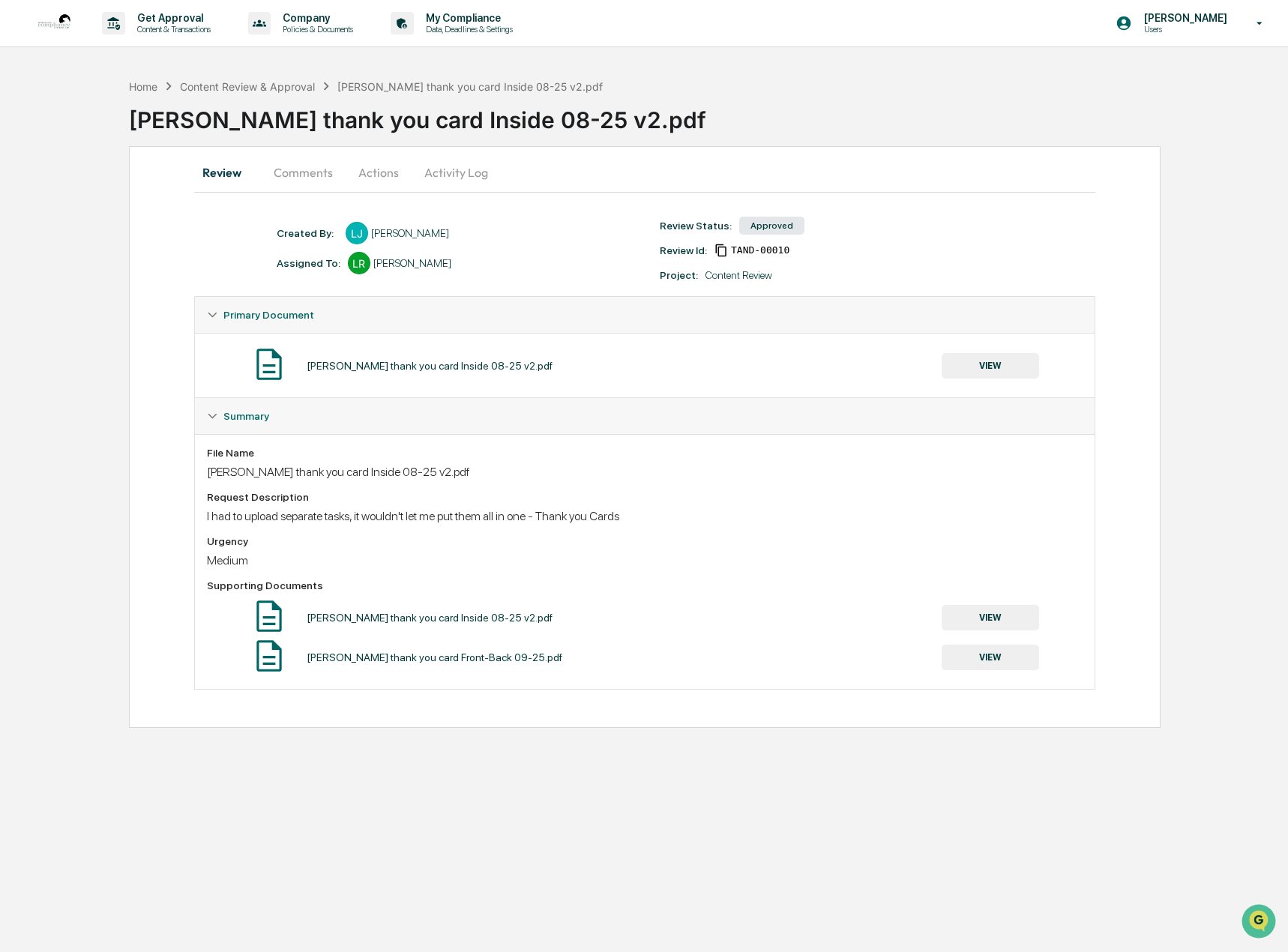
click at [975, 616] on button "VIEW" at bounding box center [990, 618] width 97 height 26
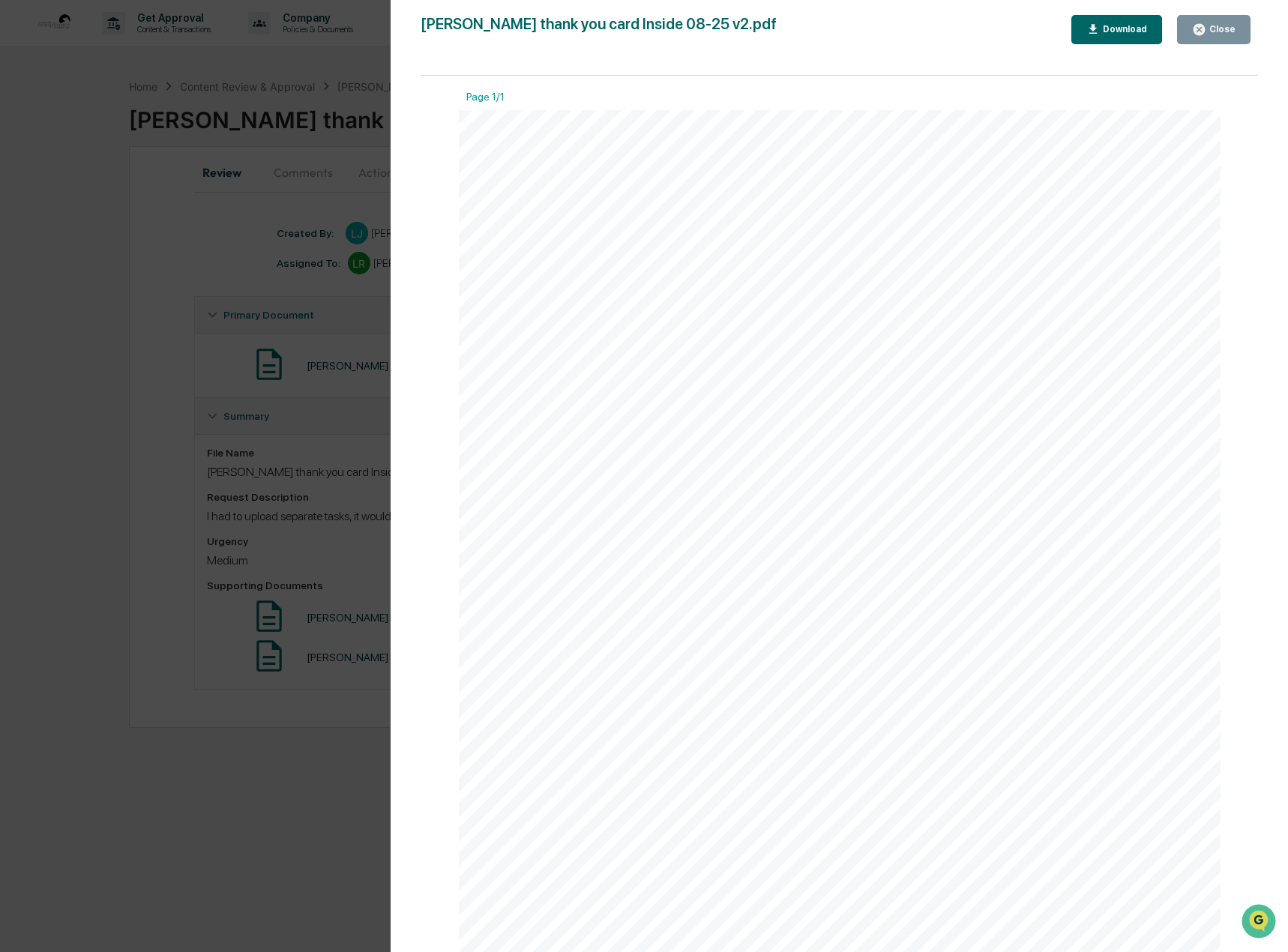
click at [1228, 22] on div "Close" at bounding box center [1214, 29] width 44 height 15
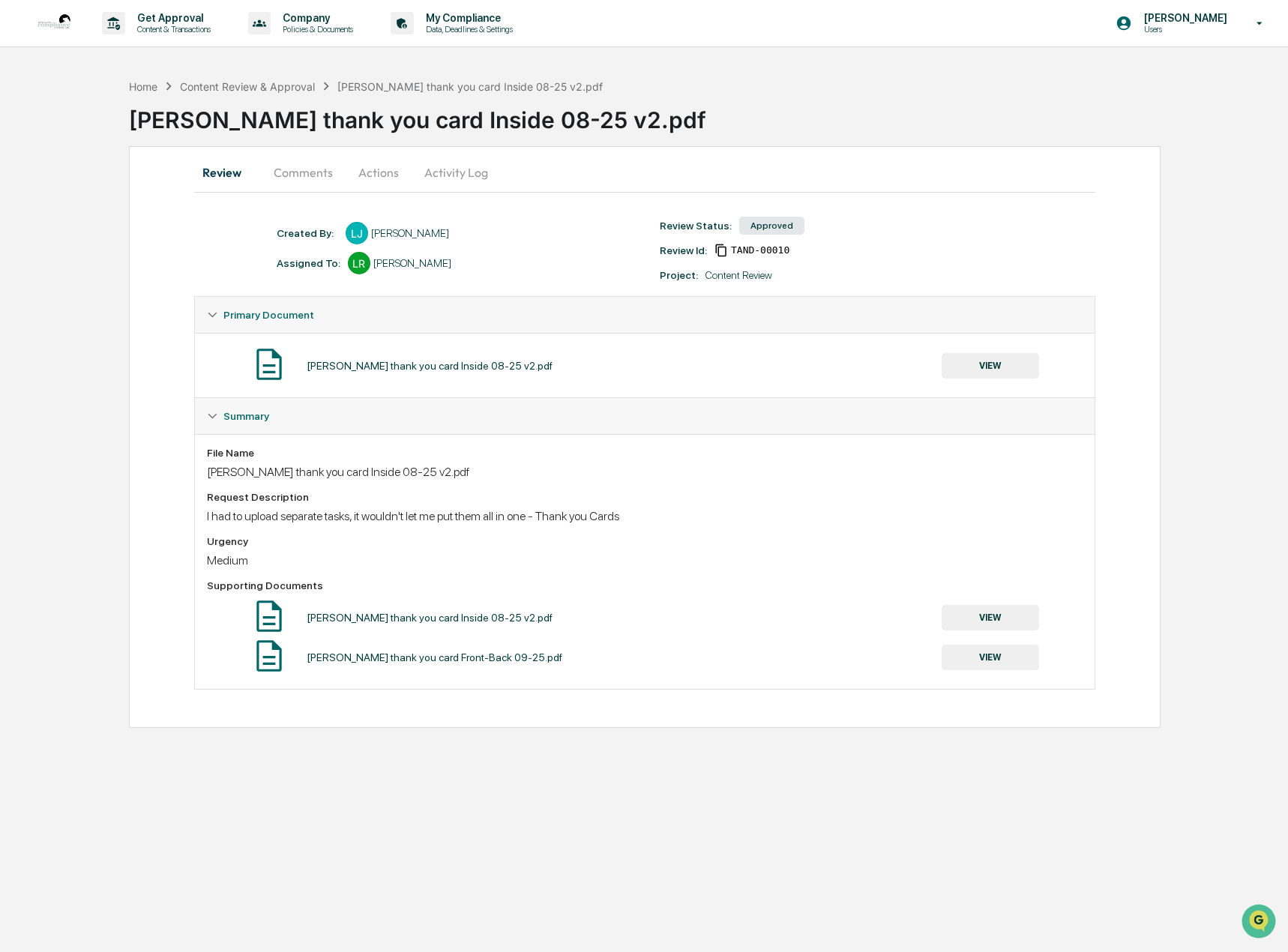
click at [986, 655] on button "VIEW" at bounding box center [990, 658] width 97 height 26
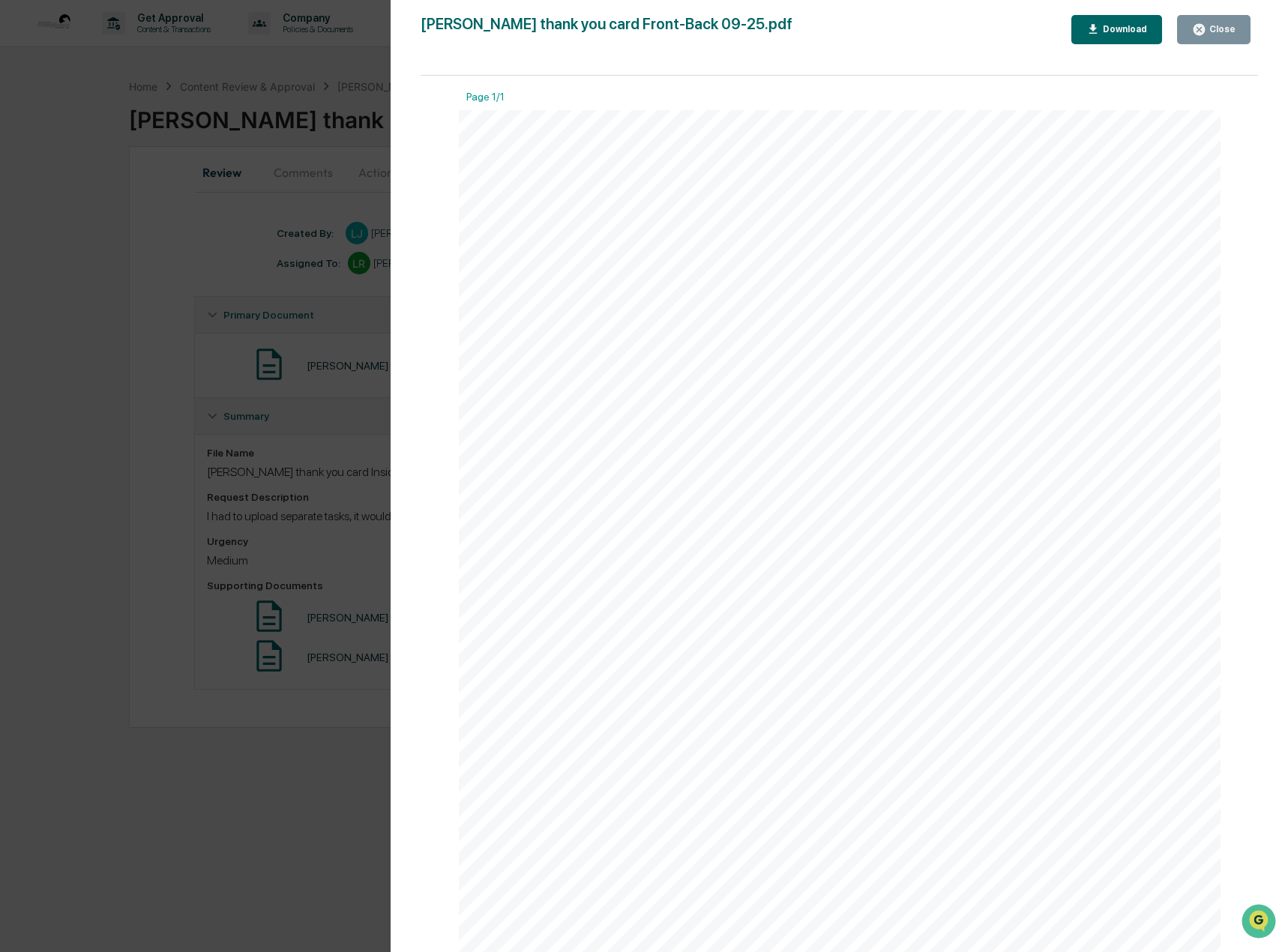
click at [1242, 25] on button "Close" at bounding box center [1213, 29] width 73 height 29
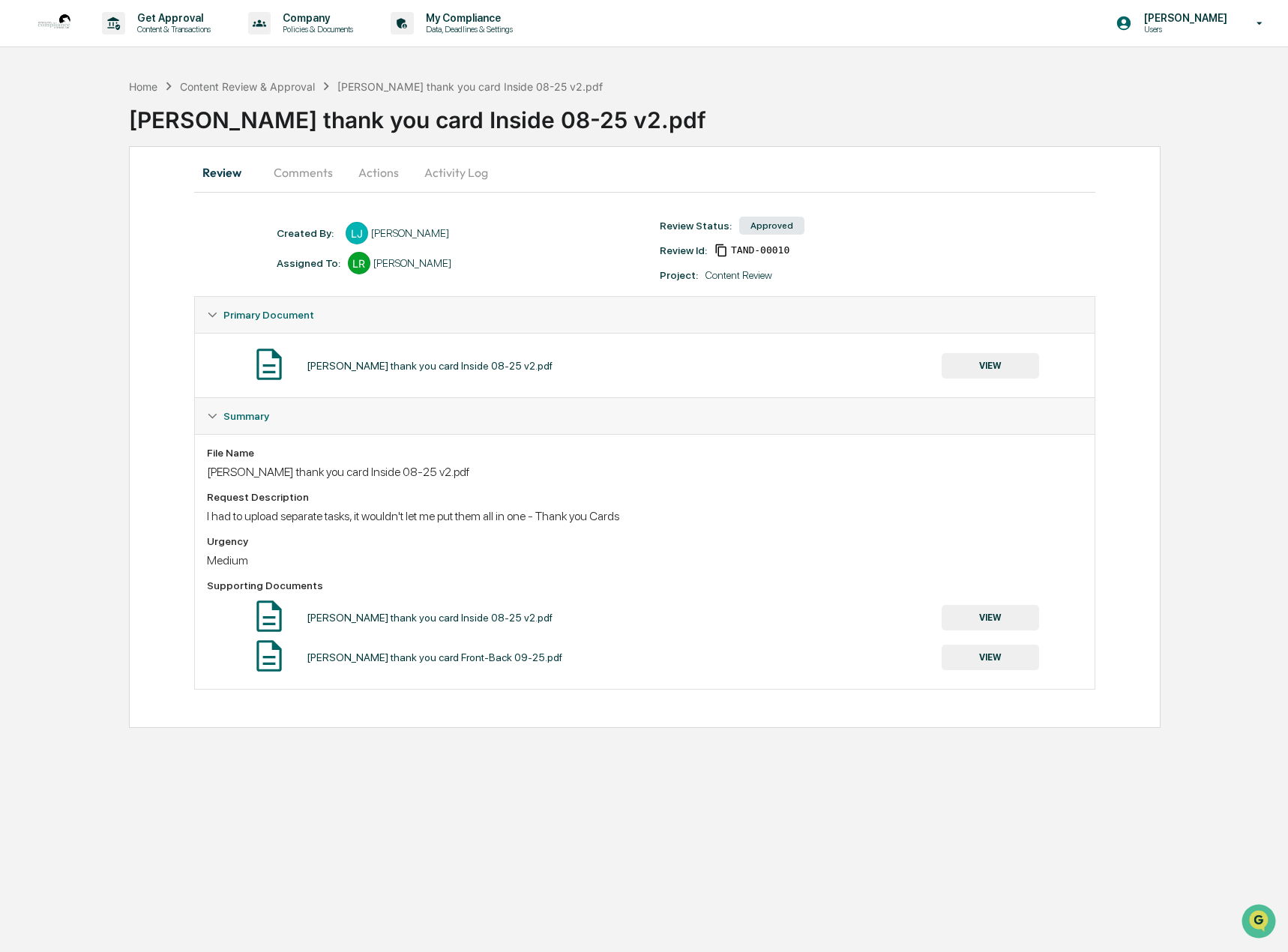
click at [978, 611] on button "VIEW" at bounding box center [990, 618] width 97 height 26
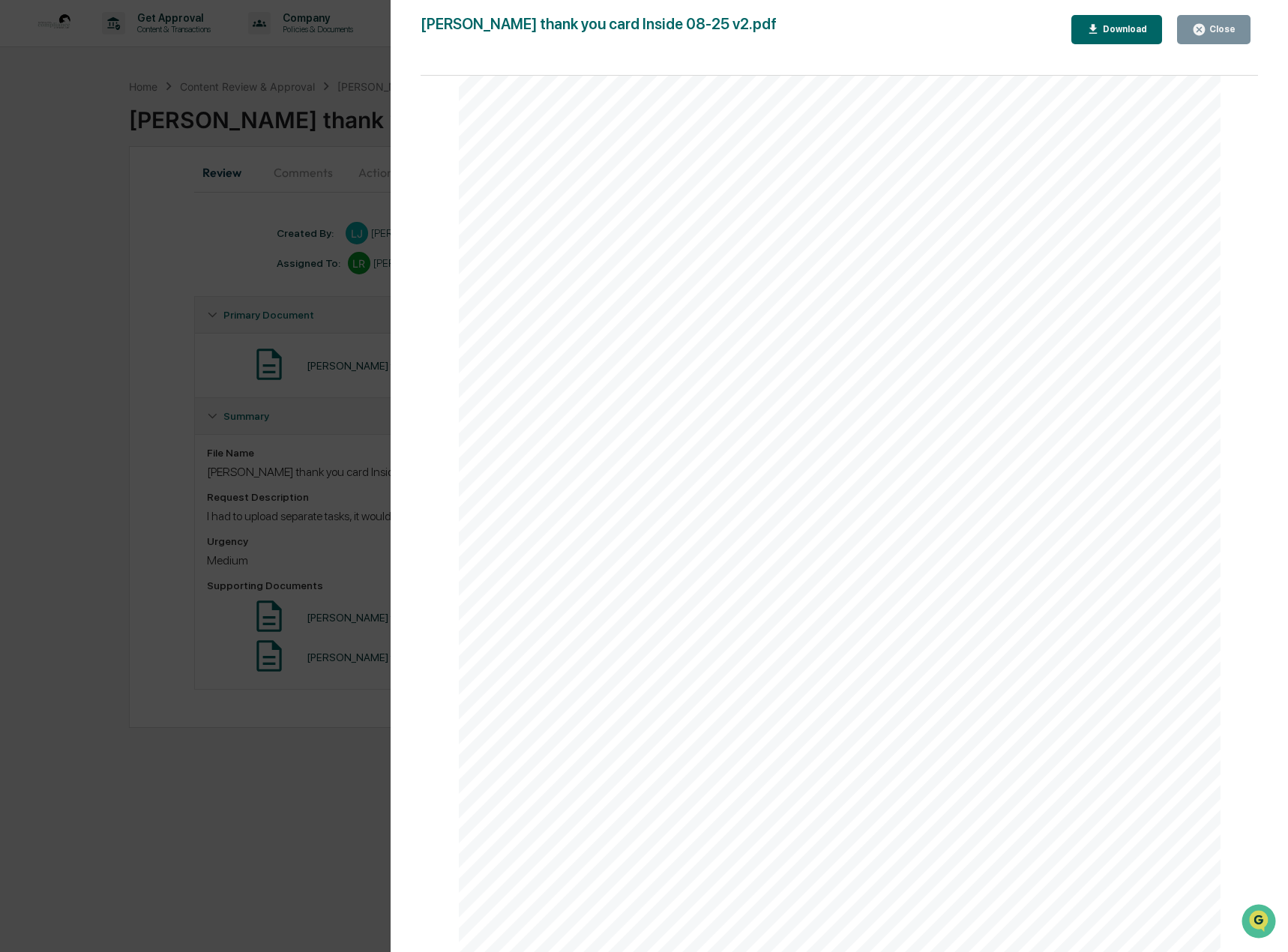
scroll to position [328, 0]
click at [1224, 33] on div "Close" at bounding box center [1221, 29] width 29 height 10
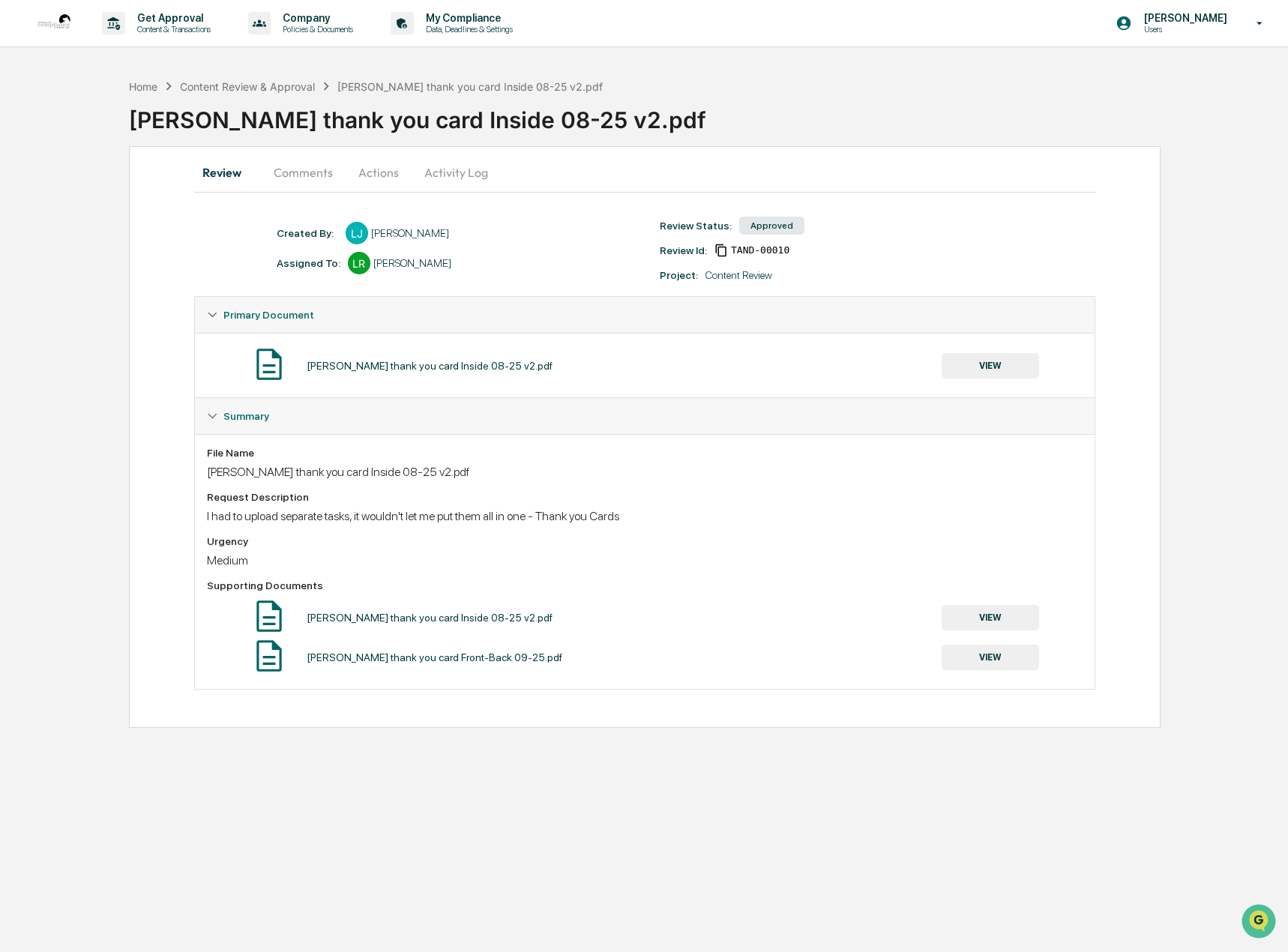
click at [1009, 652] on button "VIEW" at bounding box center [990, 658] width 97 height 26
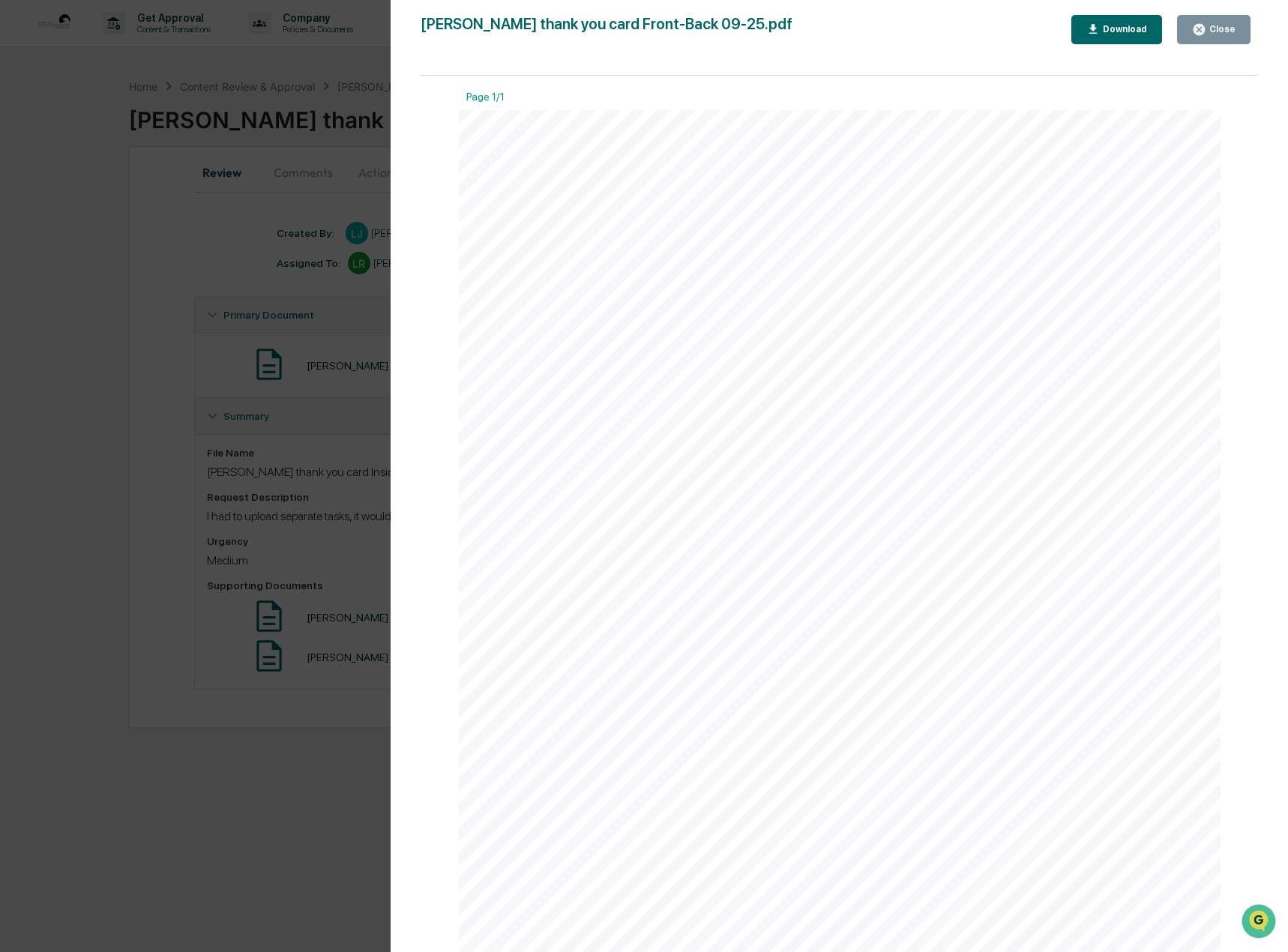
click at [1228, 26] on div "Close" at bounding box center [1221, 29] width 29 height 10
